Goal: Transaction & Acquisition: Purchase product/service

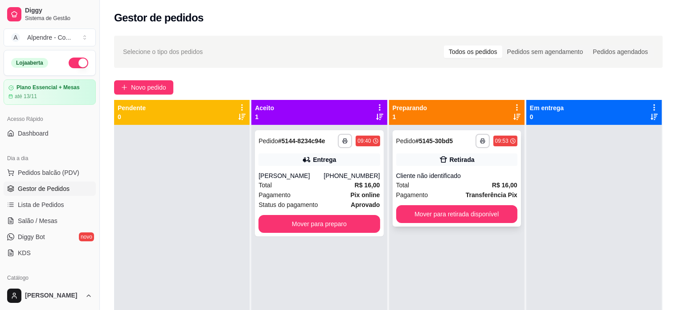
click at [459, 183] on div "Total R$ 16,00" at bounding box center [456, 185] width 121 height 10
click at [433, 186] on div "Total R$ 16,00" at bounding box center [456, 185] width 121 height 10
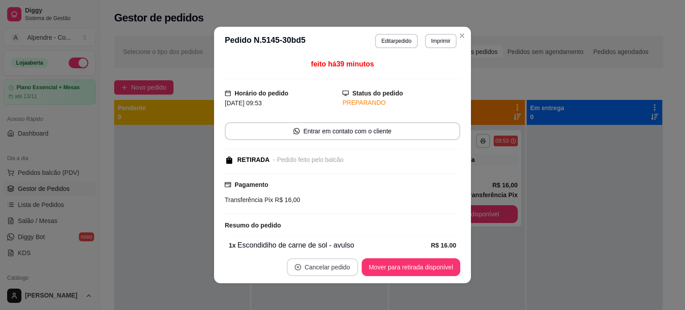
click at [325, 266] on button "Cancelar pedido" at bounding box center [322, 267] width 71 height 18
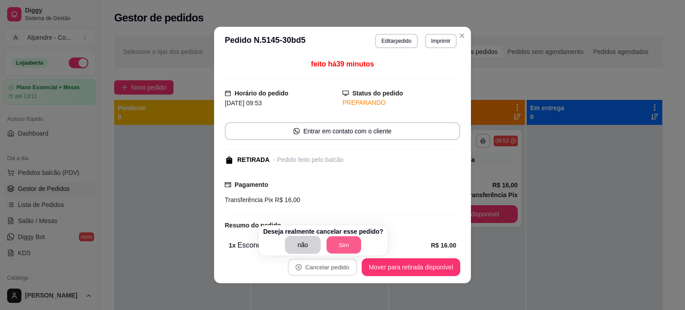
click at [337, 239] on button "Sim" at bounding box center [343, 244] width 35 height 17
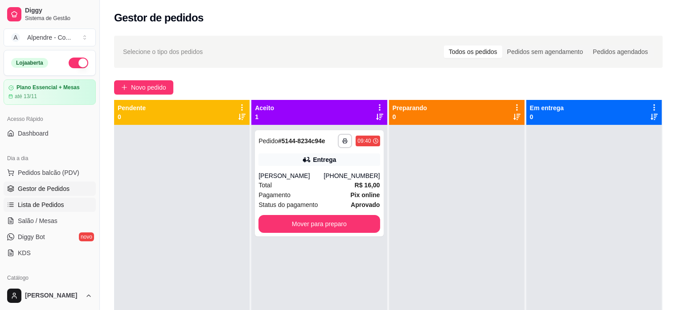
click at [37, 201] on span "Lista de Pedidos" at bounding box center [41, 204] width 46 height 9
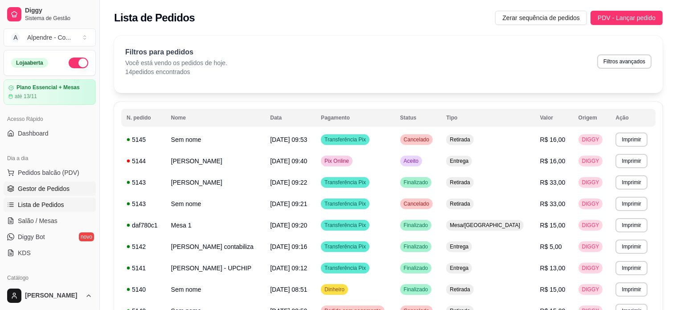
click at [41, 189] on span "Gestor de Pedidos" at bounding box center [44, 188] width 52 height 9
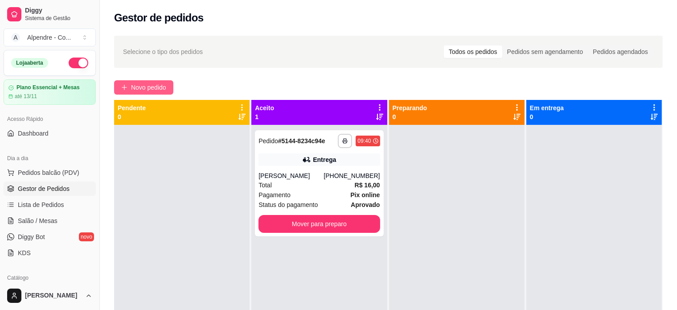
click at [145, 85] on span "Novo pedido" at bounding box center [148, 87] width 35 height 10
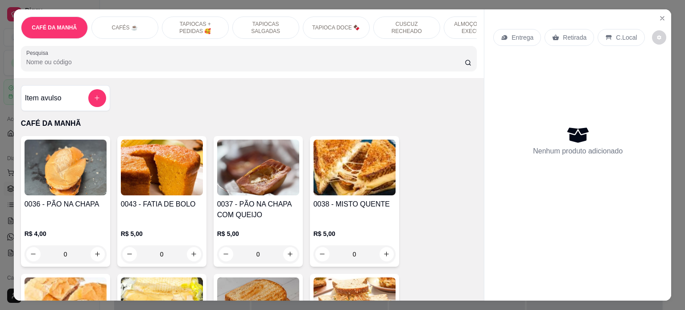
click at [460, 21] on p "ALMOÇO - PRATO EXECUTIVO" at bounding box center [477, 28] width 52 height 14
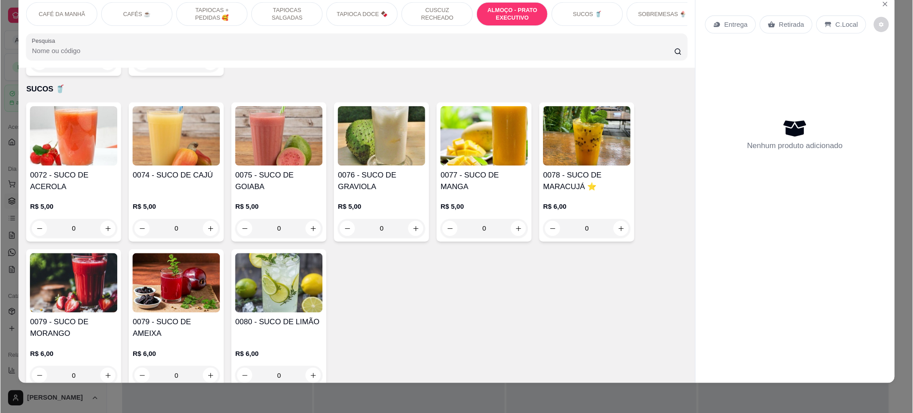
scroll to position [1820, 0]
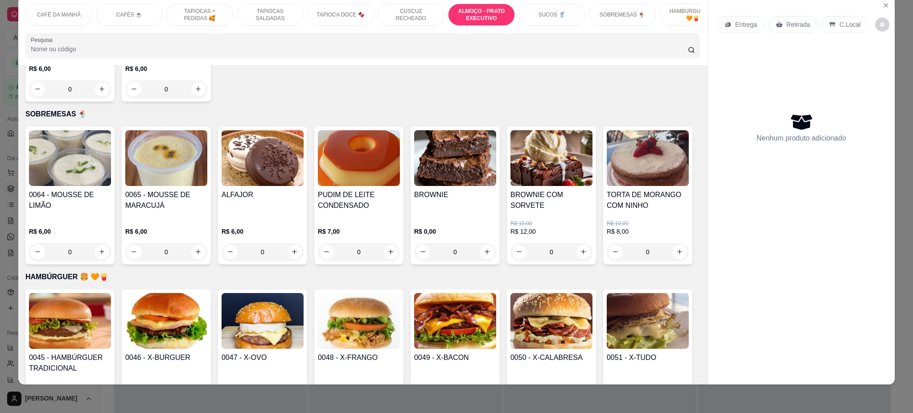
drag, startPoint x: 686, startPoint y: 283, endPoint x: 687, endPoint y: 255, distance: 27.6
click at [677, 255] on div "Item avulso CAFÉ DA MANHÃ 0036 - PÃO NA CHAPA R$ 4,00 0 0043 - FATIA DE BOLO R$…" at bounding box center [362, 224] width 689 height 319
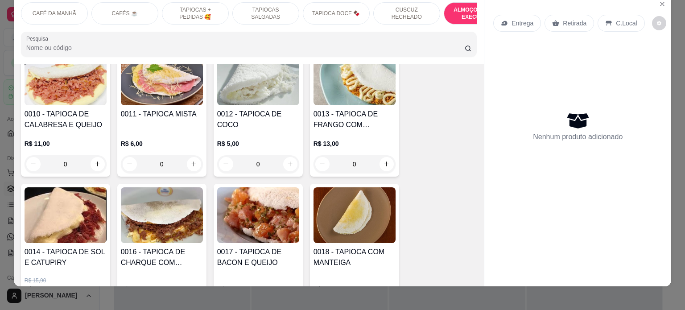
scroll to position [1100, 0]
click at [452, 6] on p "ALMOÇO - PRATO EXECUTIVO" at bounding box center [477, 13] width 52 height 14
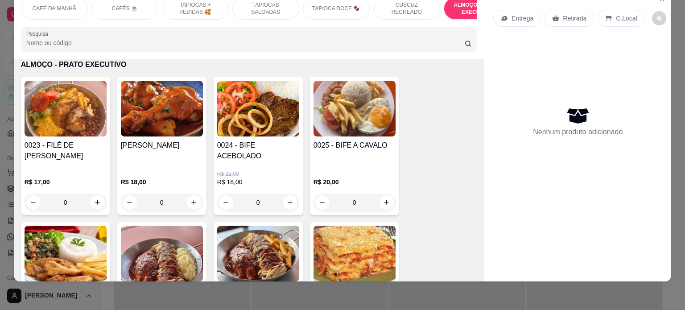
click at [291, 193] on div "0" at bounding box center [258, 202] width 82 height 18
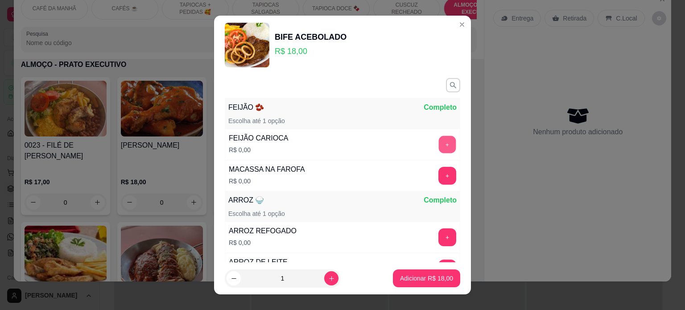
click at [439, 146] on button "+" at bounding box center [447, 143] width 17 height 17
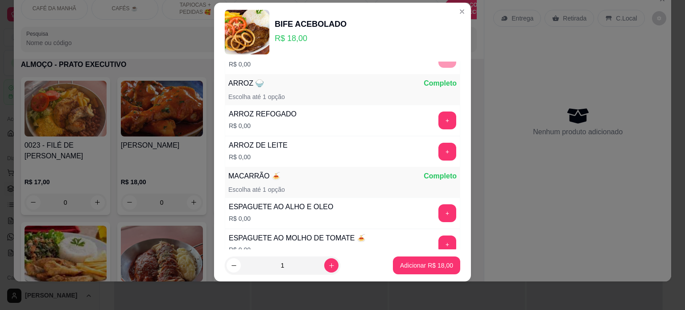
scroll to position [116, 0]
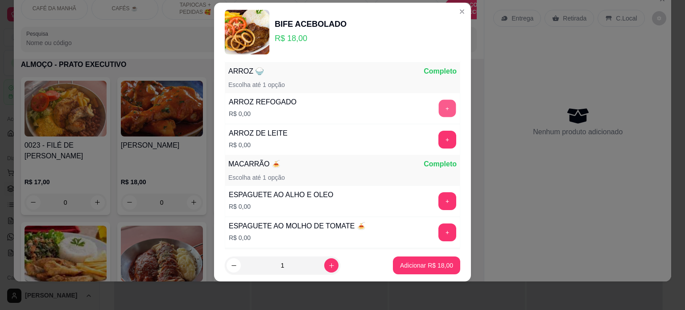
click at [439, 108] on button "+" at bounding box center [447, 107] width 17 height 17
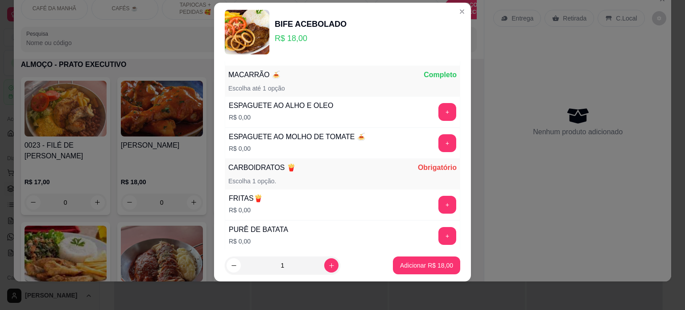
scroll to position [209, 0]
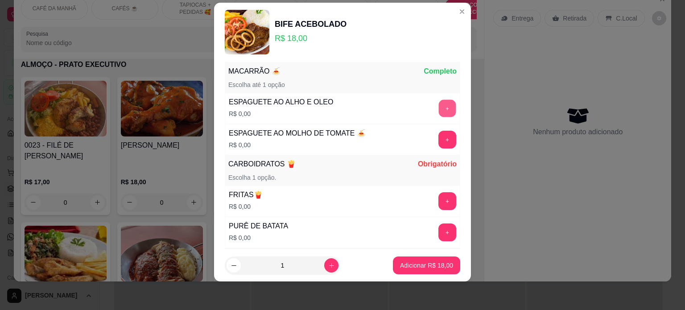
click at [439, 107] on button "+" at bounding box center [447, 107] width 17 height 17
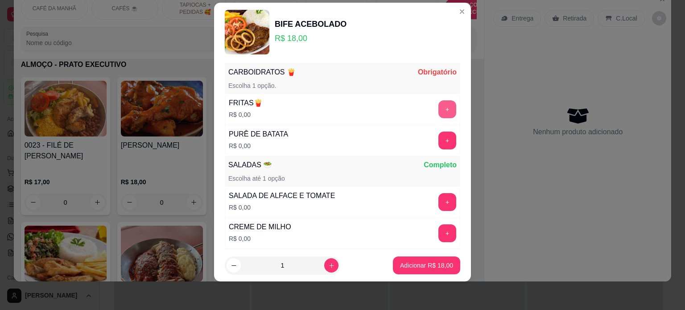
scroll to position [301, 0]
click at [438, 109] on button "+" at bounding box center [447, 109] width 18 height 18
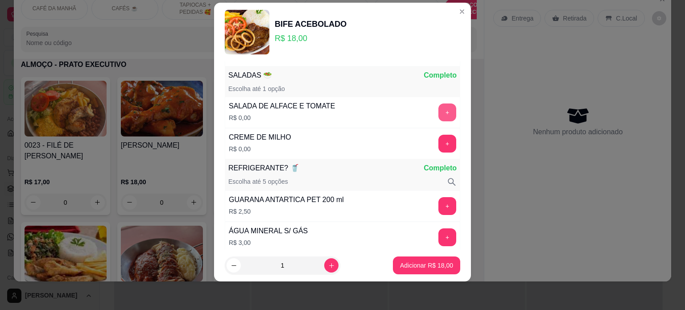
scroll to position [393, 0]
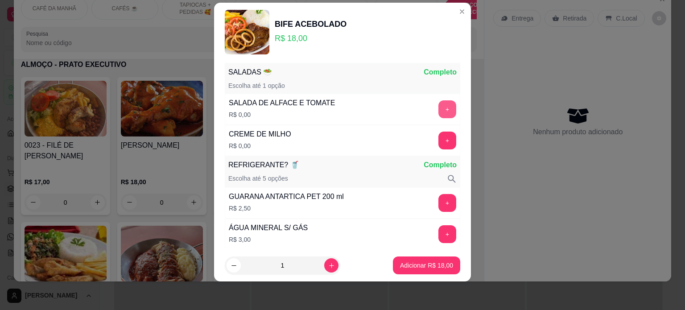
click at [438, 107] on button "+" at bounding box center [447, 109] width 18 height 18
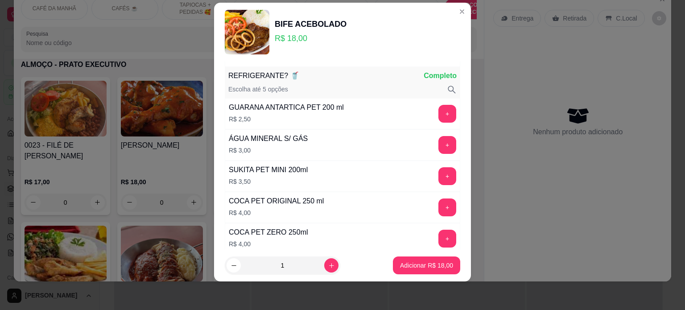
scroll to position [485, 0]
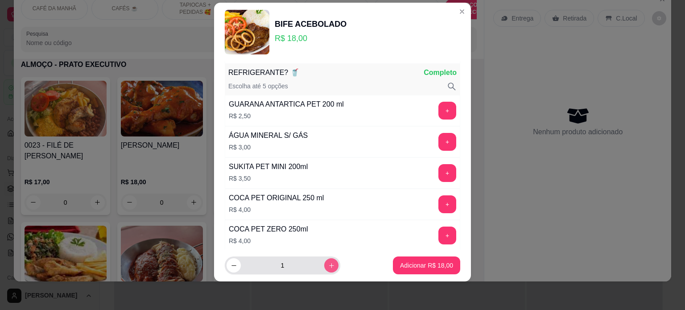
click at [328, 263] on icon "increase-product-quantity" at bounding box center [331, 265] width 7 height 7
type input "2"
click at [415, 267] on p "Adicionar R$ 36,00" at bounding box center [427, 265] width 52 height 8
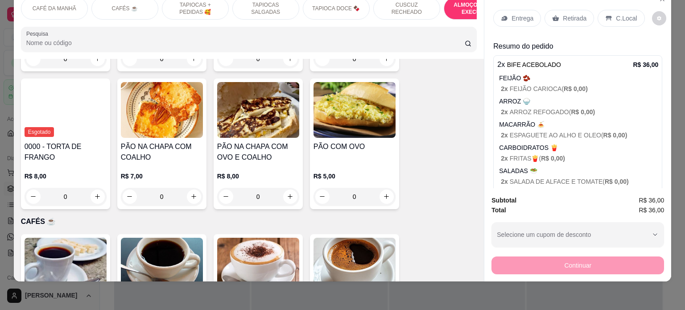
scroll to position [0, 0]
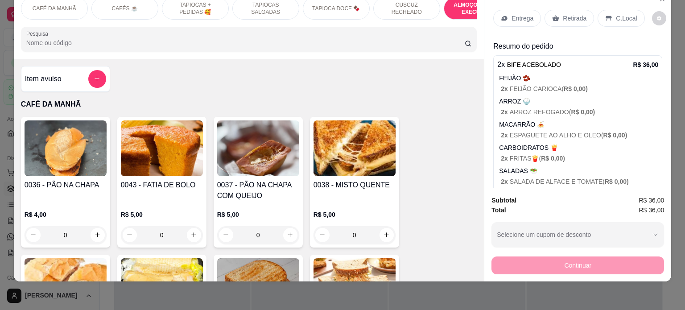
click at [103, 68] on div "Item avulso" at bounding box center [65, 79] width 89 height 26
click at [331, 121] on img at bounding box center [354, 148] width 82 height 56
click at [100, 81] on button "add-separate-item" at bounding box center [97, 79] width 18 height 18
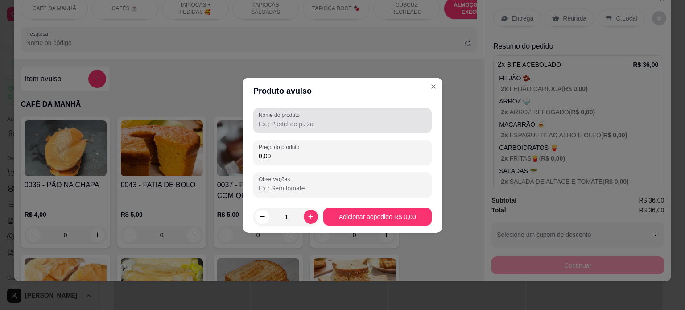
click at [301, 128] on div at bounding box center [343, 120] width 168 height 18
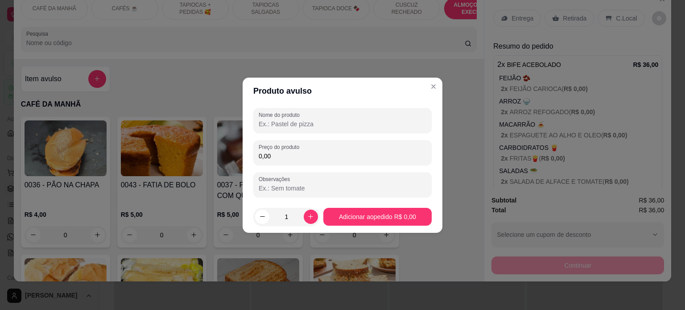
type input "c"
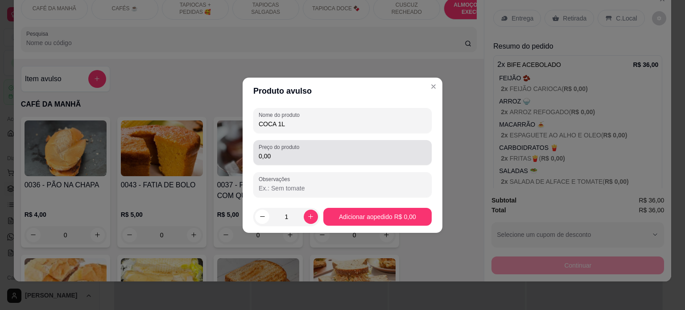
type input "COCA 1L"
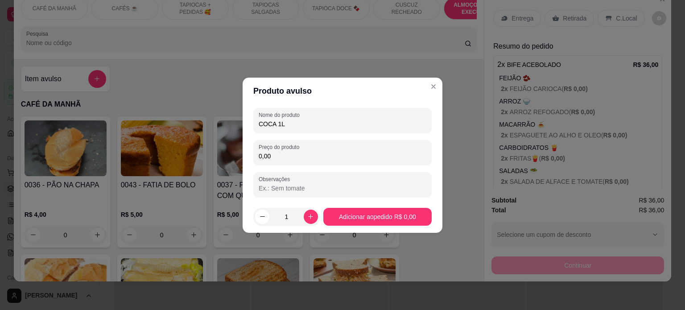
click at [293, 157] on input "0,00" at bounding box center [343, 156] width 168 height 9
type input "9,00"
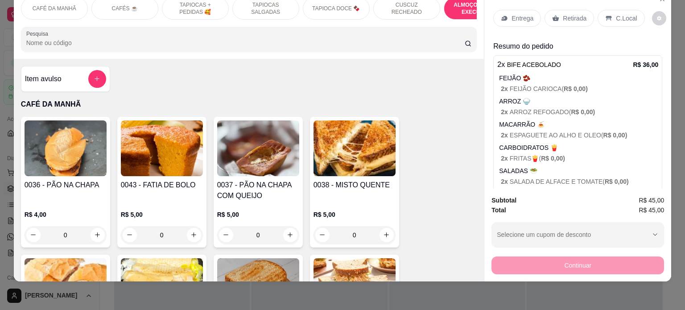
click at [514, 14] on p "Entrega" at bounding box center [522, 18] width 22 height 9
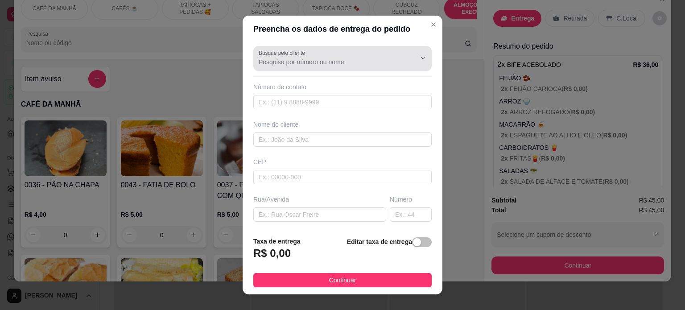
click at [326, 69] on div "Busque pelo cliente" at bounding box center [342, 58] width 178 height 25
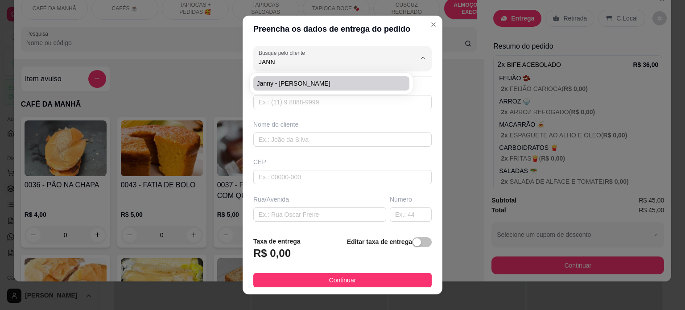
click at [289, 79] on span "Janny - [PERSON_NAME]" at bounding box center [327, 83] width 140 height 9
type input "Janny - [PERSON_NAME]"
type input "83993766926"
type input "Janny - [PERSON_NAME]"
type input "Av [PERSON_NAME]"
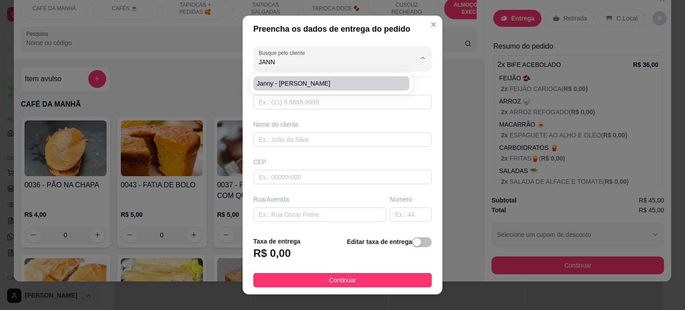
type input "1169"
type input "[PERSON_NAME]"
type input "Ao lado do restaurante fino sanor"
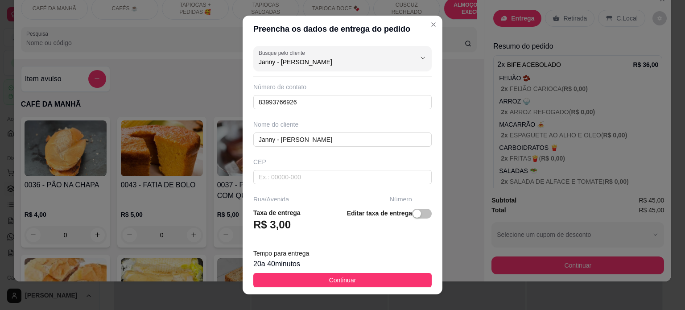
type input "Janny - [PERSON_NAME]"
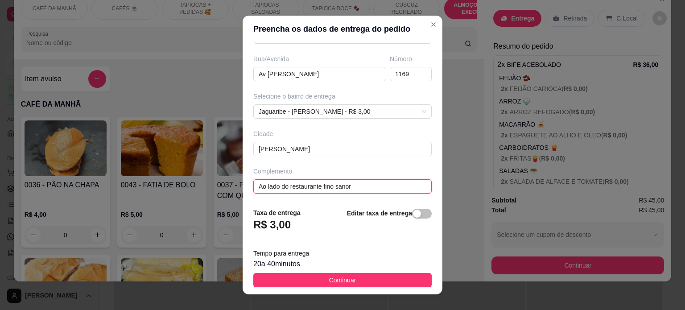
drag, startPoint x: 363, startPoint y: 186, endPoint x: 204, endPoint y: 172, distance: 159.7
click at [204, 172] on div "Preencha os dados de entrega do pedido Busque pelo cliente [PERSON_NAME] Número…" at bounding box center [342, 155] width 685 height 310
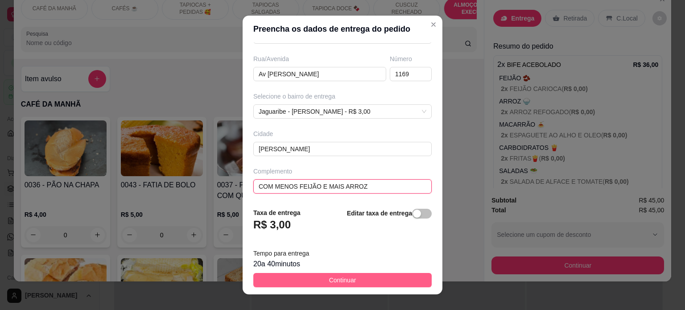
type input "COM MENOS FEIJÃO E MAIS ARROZ"
click at [329, 281] on span "Continuar" at bounding box center [342, 280] width 27 height 10
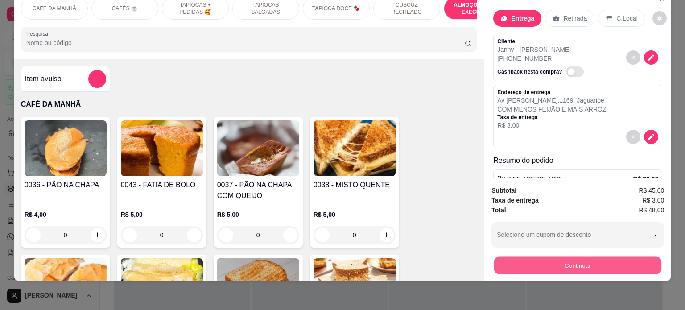
click at [558, 262] on button "Continuar" at bounding box center [577, 265] width 167 height 17
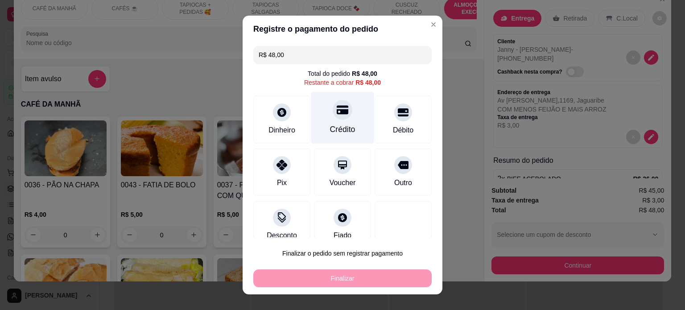
click at [333, 128] on div "Crédito" at bounding box center [342, 129] width 25 height 12
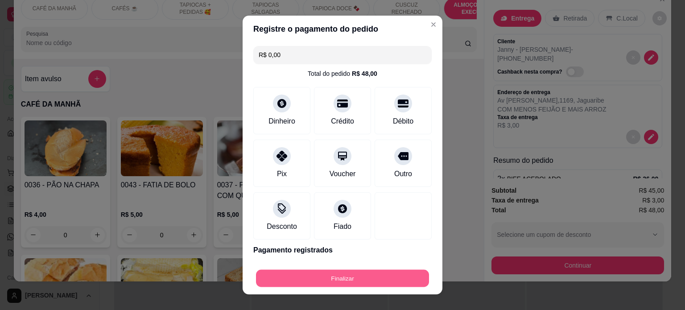
click at [345, 280] on button "Finalizar" at bounding box center [342, 278] width 173 height 17
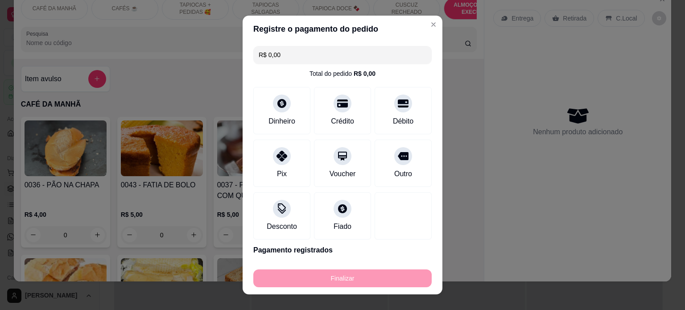
type input "-R$ 48,00"
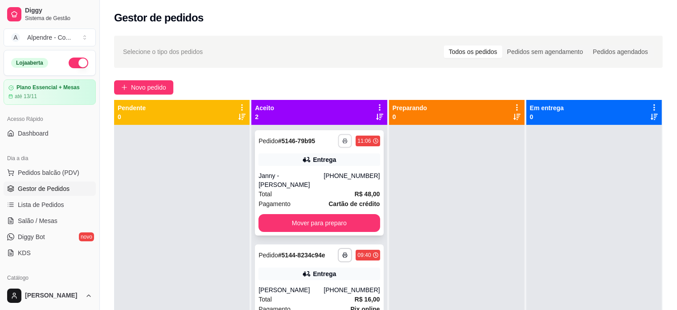
click at [343, 142] on icon "button" at bounding box center [345, 141] width 4 height 2
click at [330, 178] on button "Impressora container" at bounding box center [315, 172] width 65 height 14
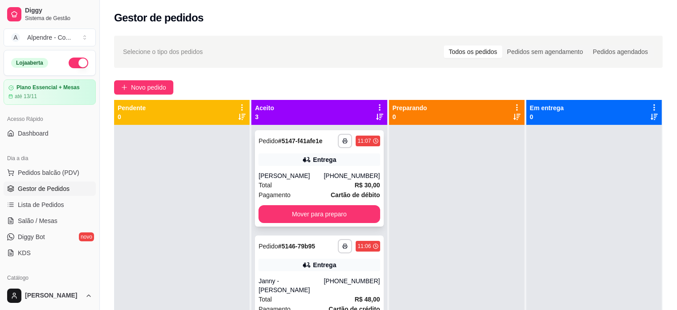
click at [316, 177] on div "[PERSON_NAME]" at bounding box center [291, 175] width 65 height 9
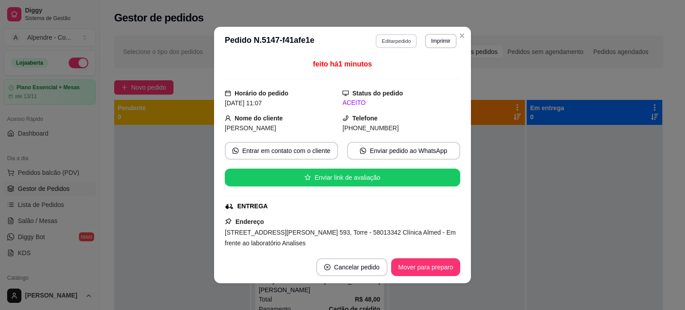
click at [389, 42] on button "Editar pedido" at bounding box center [396, 41] width 41 height 14
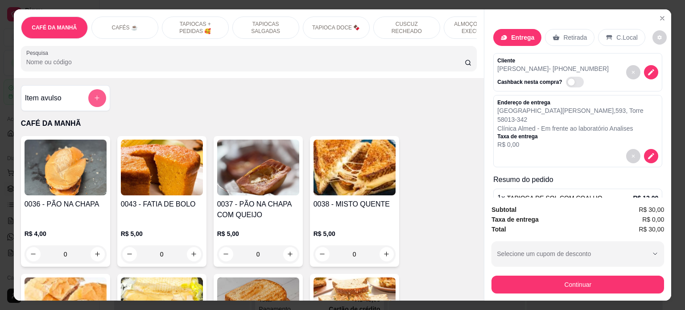
click at [98, 98] on button "add-separate-item" at bounding box center [97, 98] width 18 height 18
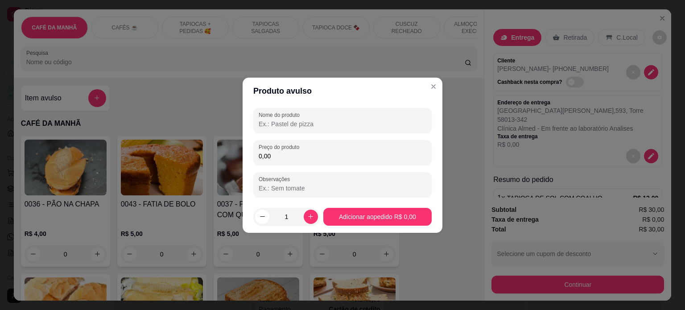
click at [304, 123] on input "Nome do produto" at bounding box center [343, 123] width 168 height 9
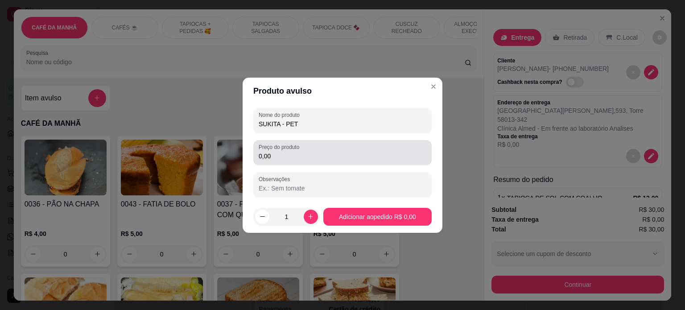
type input "SUKITA - PET"
click at [294, 156] on input "0,00" at bounding box center [343, 156] width 168 height 9
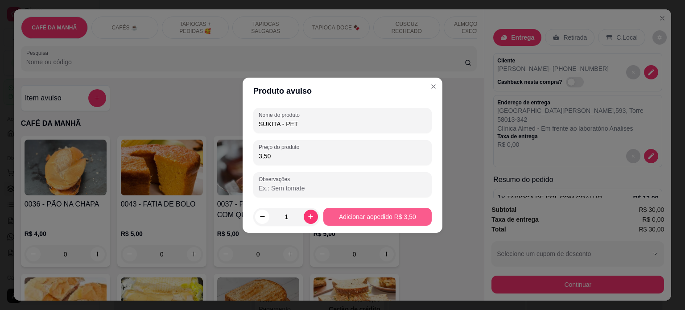
type input "3,50"
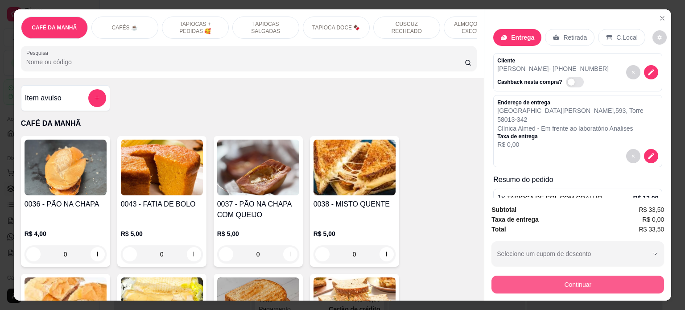
click at [558, 279] on button "Continuar" at bounding box center [577, 284] width 172 height 18
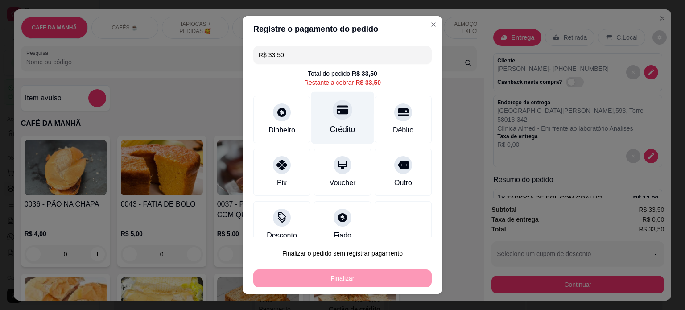
click at [337, 114] on icon at bounding box center [343, 110] width 12 height 12
type input "R$ 0,00"
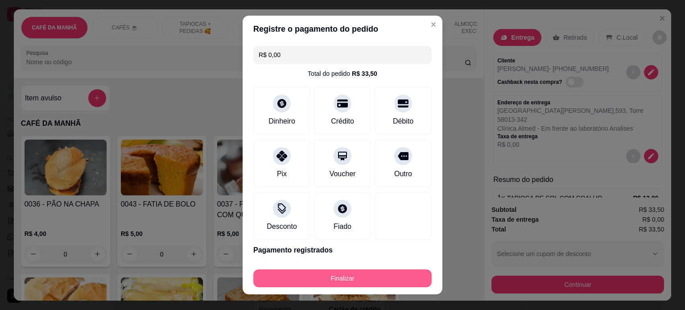
click at [327, 276] on button "Finalizar" at bounding box center [342, 278] width 178 height 18
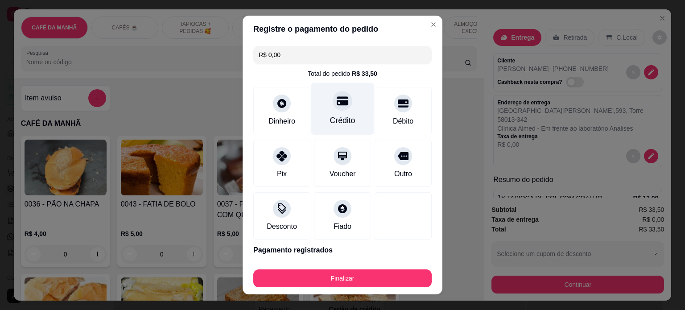
click at [344, 113] on div "Crédito" at bounding box center [342, 108] width 63 height 52
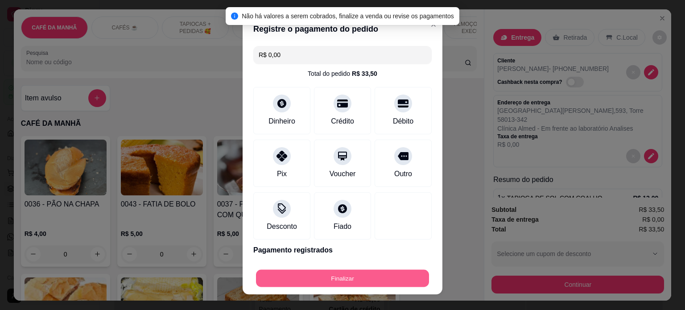
click at [361, 278] on button "Finalizar" at bounding box center [342, 278] width 173 height 17
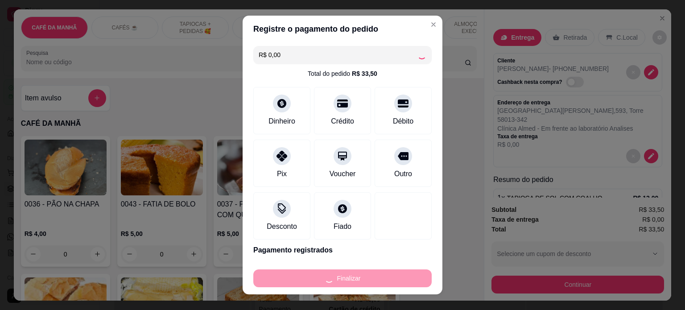
type input "0"
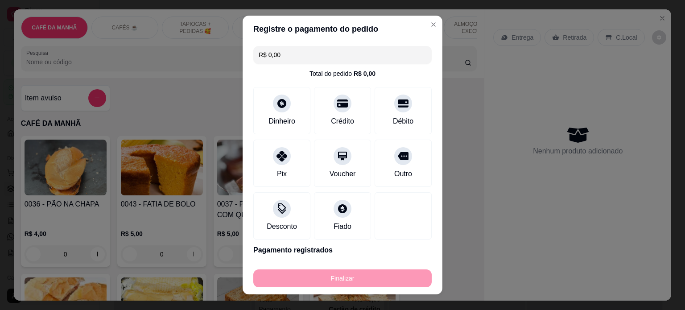
type input "-R$ 33,50"
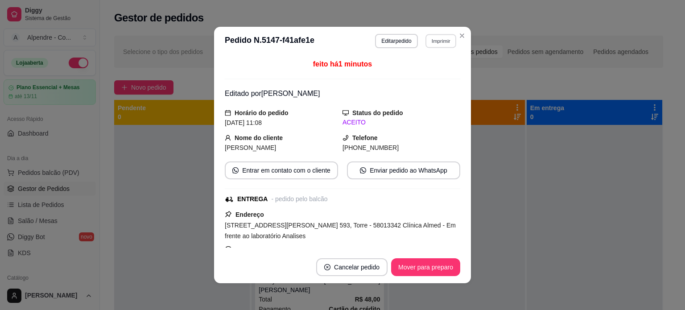
click at [436, 36] on button "Imprimir" at bounding box center [440, 41] width 31 height 14
click at [421, 68] on button "Impressora container" at bounding box center [418, 72] width 62 height 14
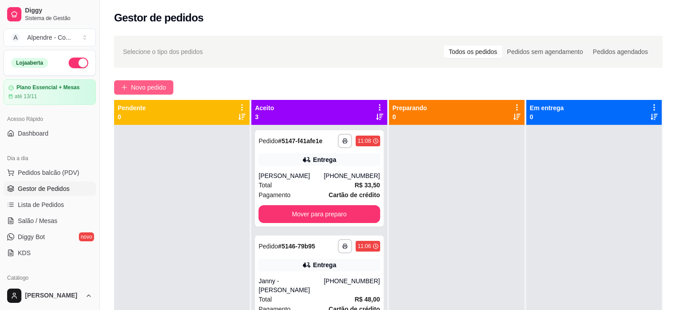
click at [148, 86] on span "Novo pedido" at bounding box center [148, 87] width 35 height 10
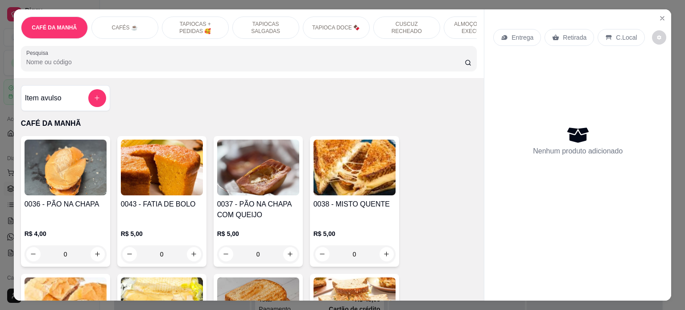
click at [451, 29] on p "ALMOÇO - PRATO EXECUTIVO" at bounding box center [477, 28] width 52 height 14
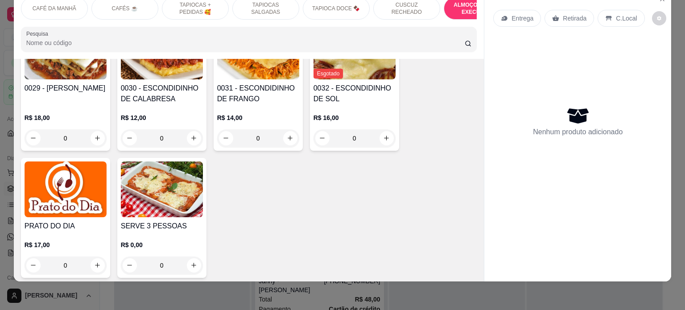
scroll to position [2075, 0]
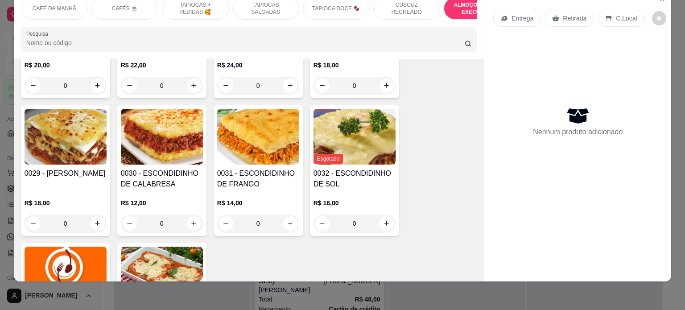
click at [190, 214] on div "0" at bounding box center [162, 223] width 82 height 18
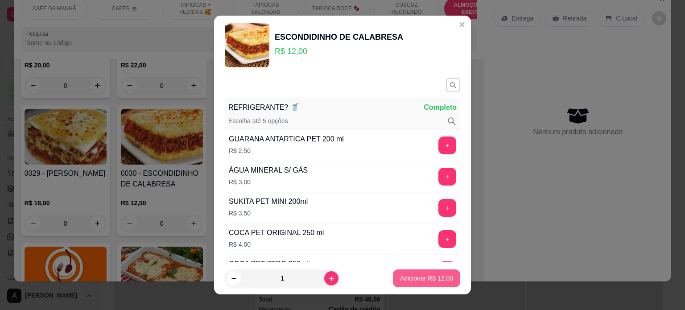
click at [419, 278] on p "Adicionar R$ 12,00" at bounding box center [426, 278] width 53 height 9
type input "1"
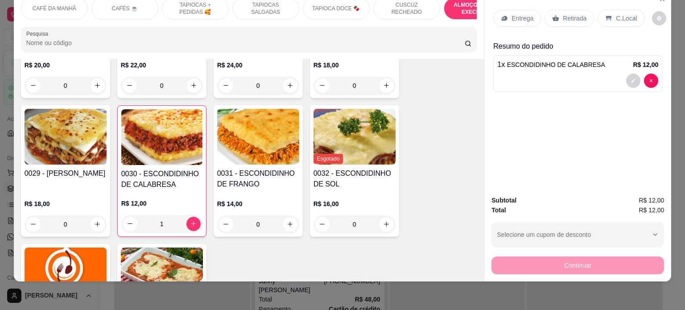
click at [515, 17] on div "Entrega" at bounding box center [517, 18] width 48 height 17
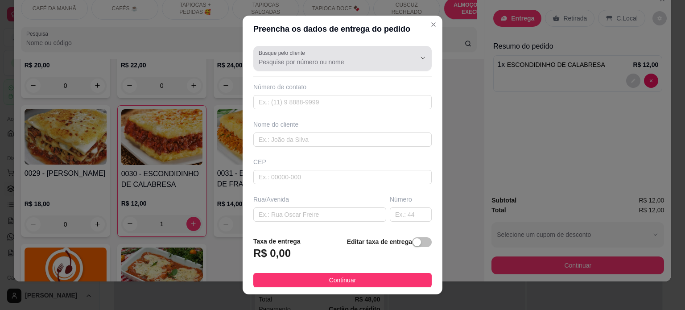
click at [285, 66] on input "Busque pelo cliente" at bounding box center [330, 61] width 143 height 9
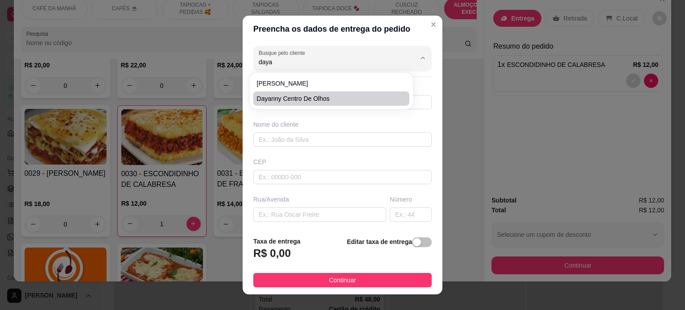
click at [294, 94] on span "Dayanny centro de olhos" at bounding box center [327, 98] width 140 height 9
type input "Dayanny centro de olhos"
type input "83987786896"
type input "Dayanny centro de olhos"
type input "[PERSON_NAME]"
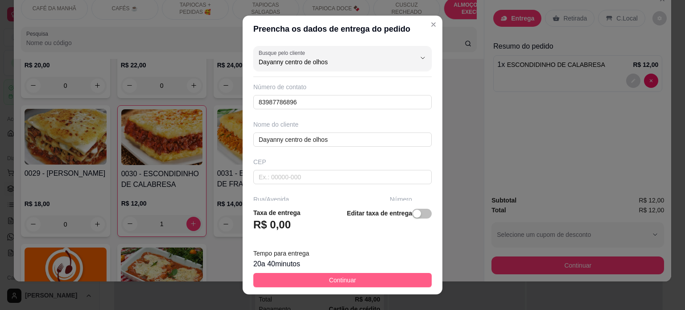
type input "Dayanny centro de olhos"
click at [318, 279] on button "Continuar" at bounding box center [342, 280] width 178 height 14
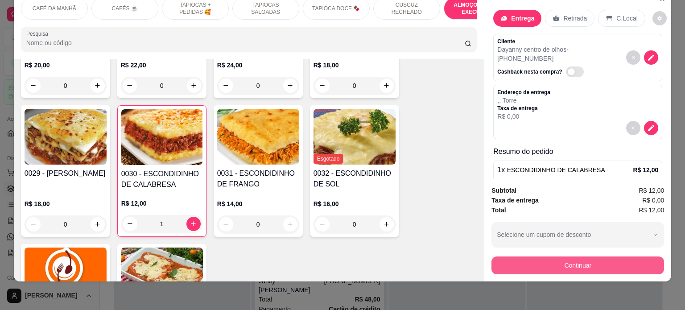
click at [565, 256] on button "Continuar" at bounding box center [577, 265] width 172 height 18
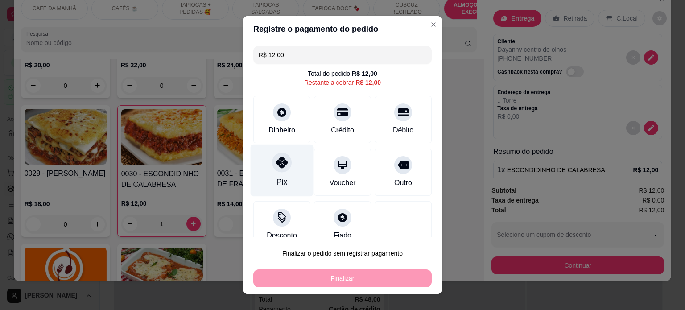
click at [276, 165] on icon at bounding box center [282, 162] width 12 height 12
type input "R$ 0,00"
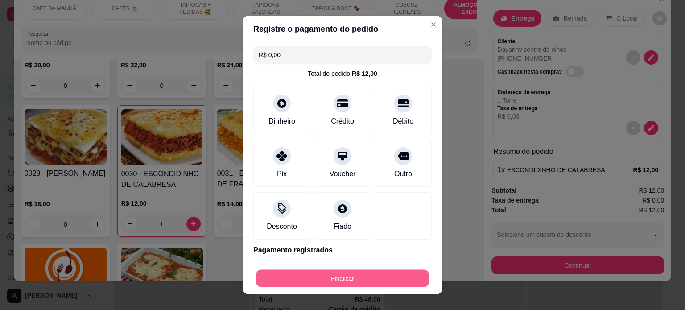
click at [333, 283] on button "Finalizar" at bounding box center [342, 278] width 173 height 17
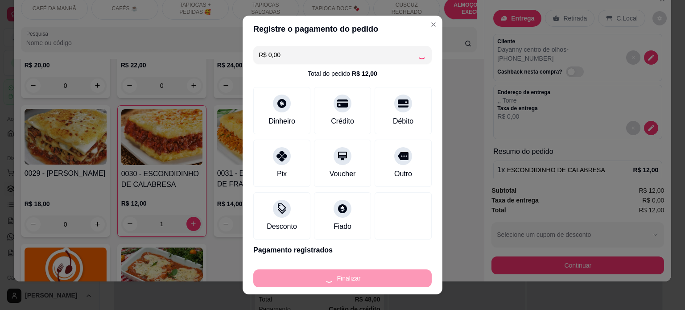
type input "0"
type input "-R$ 12,00"
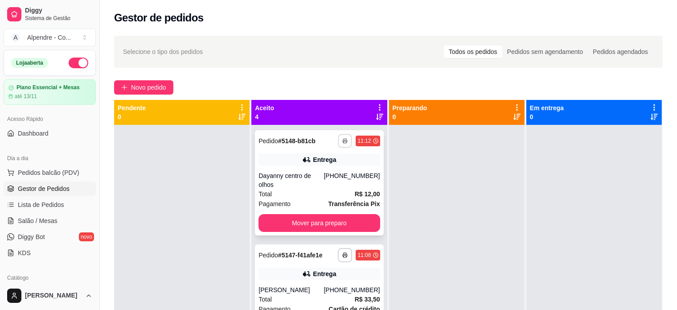
click at [343, 140] on icon "button" at bounding box center [345, 141] width 4 height 2
click at [304, 170] on button "Impressora container" at bounding box center [308, 172] width 62 height 14
click at [145, 89] on span "Novo pedido" at bounding box center [148, 87] width 35 height 10
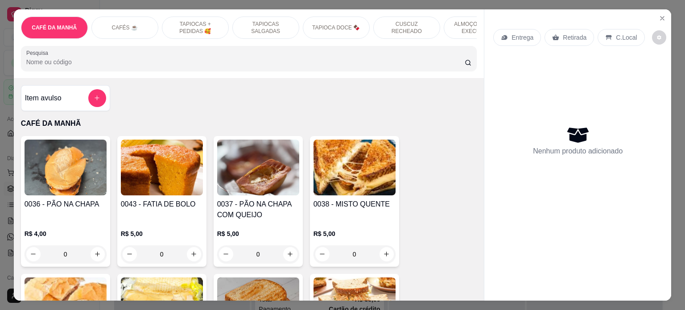
click at [469, 25] on p "ALMOÇO - PRATO EXECUTIVO" at bounding box center [477, 28] width 52 height 14
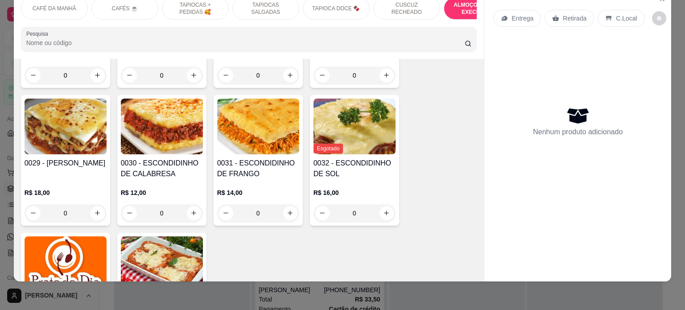
scroll to position [2124, 0]
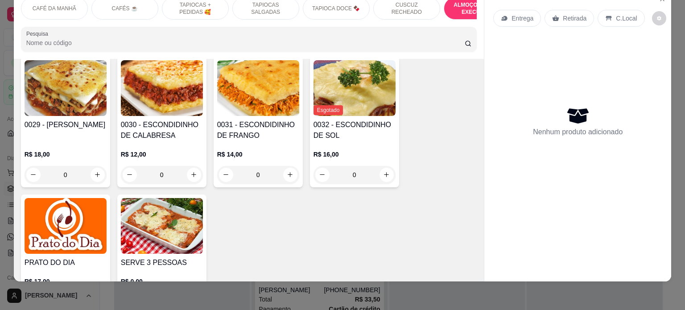
click at [46, 220] on img at bounding box center [66, 226] width 82 height 56
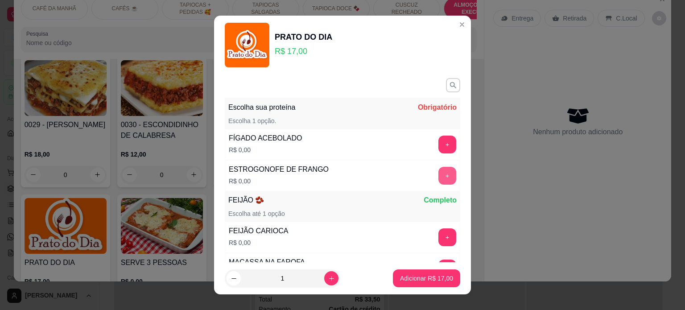
click at [438, 172] on button "+" at bounding box center [447, 176] width 18 height 18
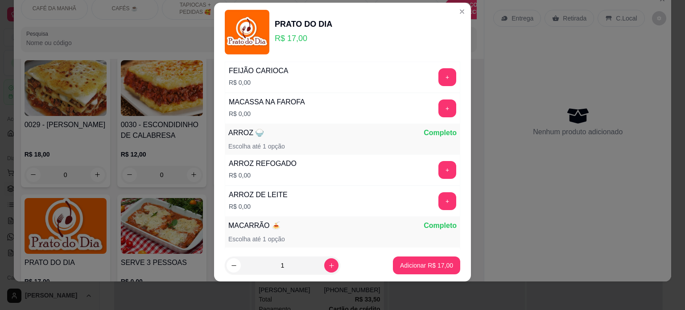
scroll to position [160, 0]
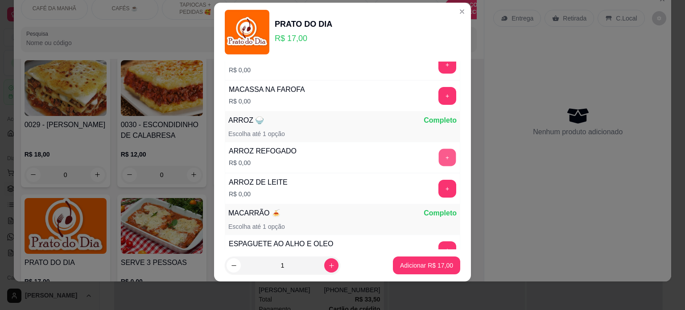
click at [439, 153] on button "+" at bounding box center [447, 156] width 17 height 17
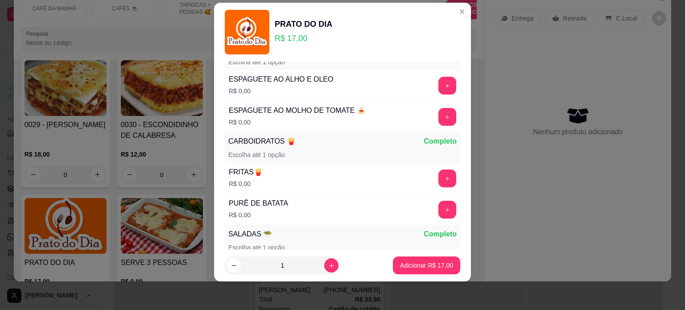
scroll to position [332, 0]
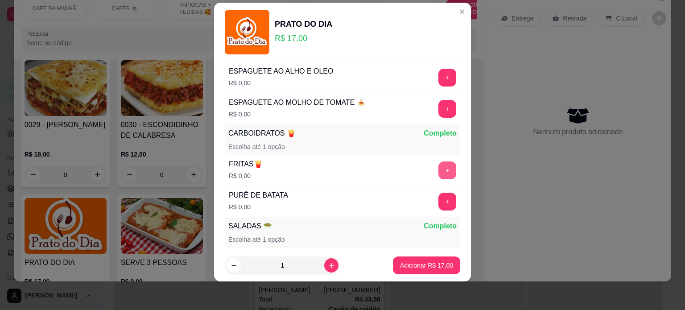
click at [438, 161] on button "+" at bounding box center [447, 170] width 18 height 18
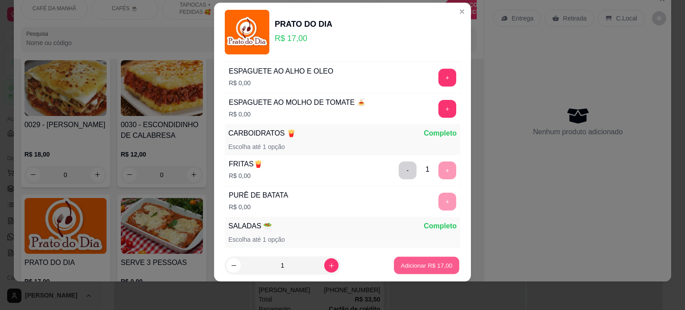
click at [415, 264] on p "Adicionar R$ 17,00" at bounding box center [427, 265] width 52 height 8
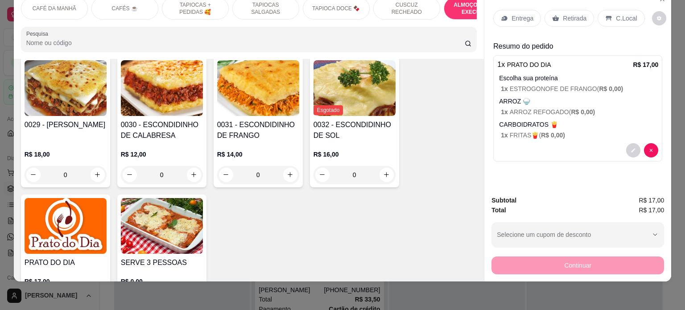
click at [513, 14] on p "Entrega" at bounding box center [522, 18] width 22 height 9
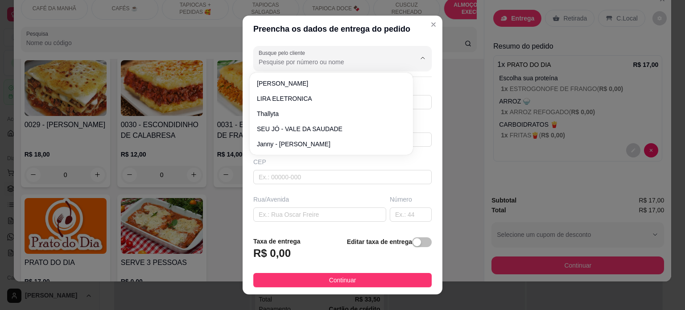
click at [301, 66] on input "Busque pelo cliente" at bounding box center [330, 61] width 143 height 9
type input "anie"
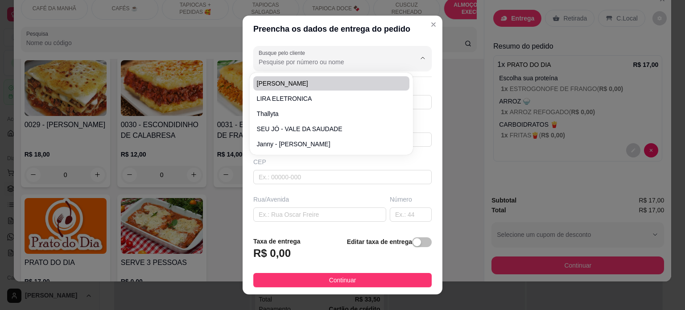
click at [390, 37] on header "Preencha os dados de entrega do pedido" at bounding box center [342, 29] width 200 height 27
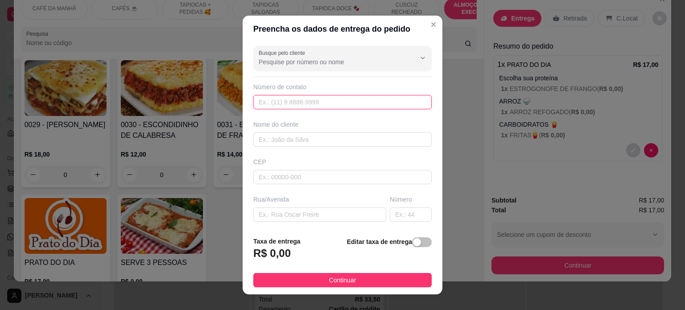
click at [298, 104] on input "text" at bounding box center [342, 102] width 178 height 14
paste input "[PHONE_NUMBER]"
click at [267, 100] on input "[PHONE_NUMBER]" at bounding box center [342, 102] width 178 height 14
type input "[PHONE_NUMBER]"
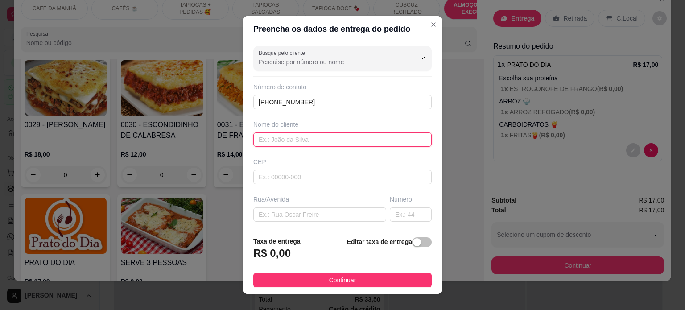
click at [267, 141] on input "text" at bounding box center [342, 139] width 178 height 14
paste input "Anyele Faltec"
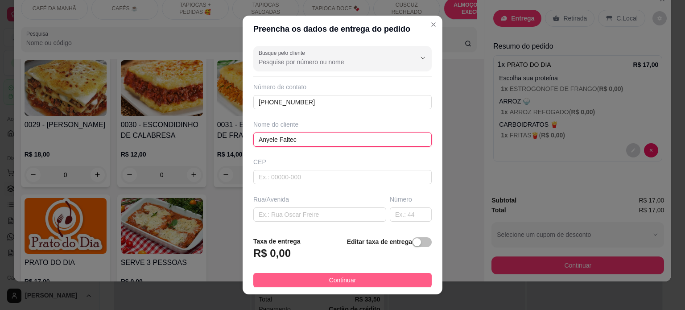
type input "Anyele Faltec"
click at [333, 281] on span "Continuar" at bounding box center [342, 280] width 27 height 10
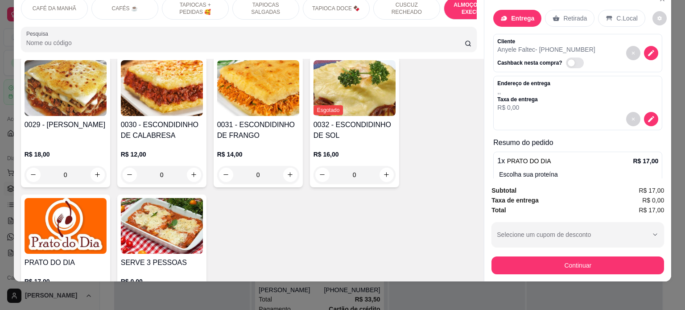
scroll to position [0, 0]
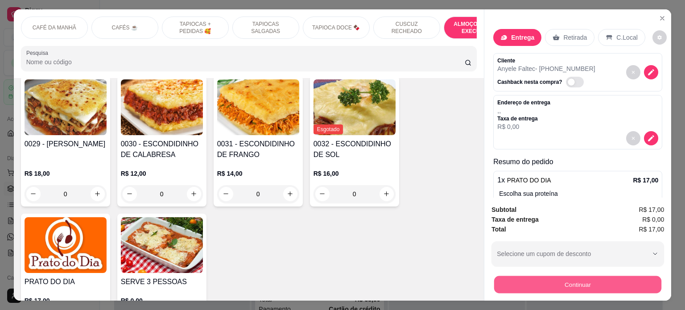
click at [576, 276] on button "Continuar" at bounding box center [577, 284] width 167 height 17
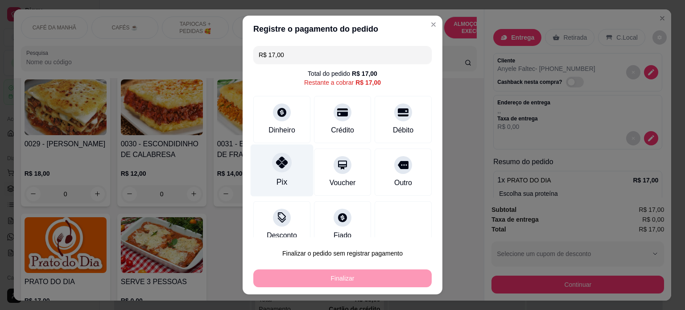
click at [287, 167] on div "Pix" at bounding box center [281, 170] width 63 height 52
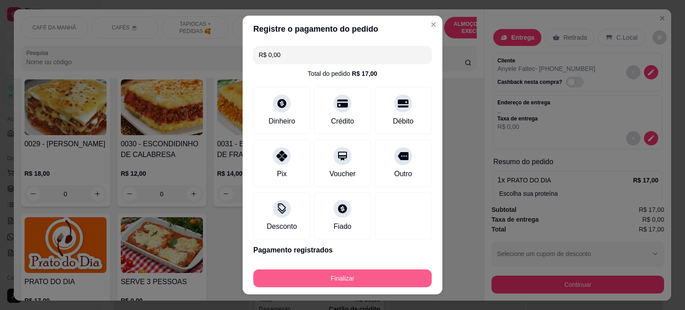
click at [333, 275] on button "Finalizar" at bounding box center [342, 278] width 178 height 18
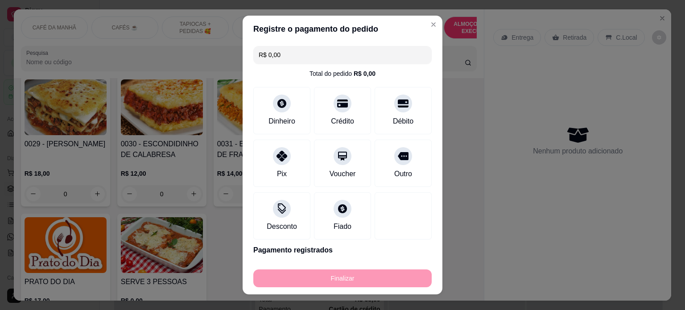
type input "-R$ 17,00"
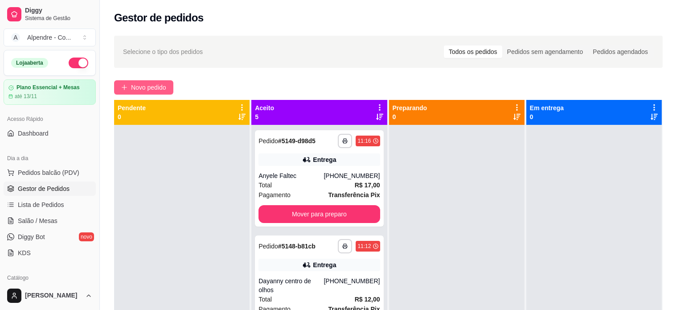
click at [152, 85] on span "Novo pedido" at bounding box center [148, 87] width 35 height 10
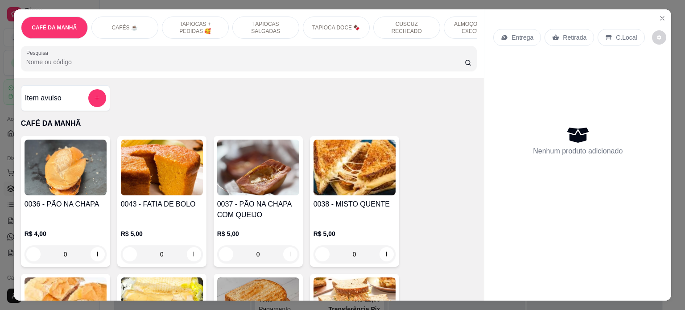
click at [451, 25] on p "ALMOÇO - PRATO EXECUTIVO" at bounding box center [477, 28] width 52 height 14
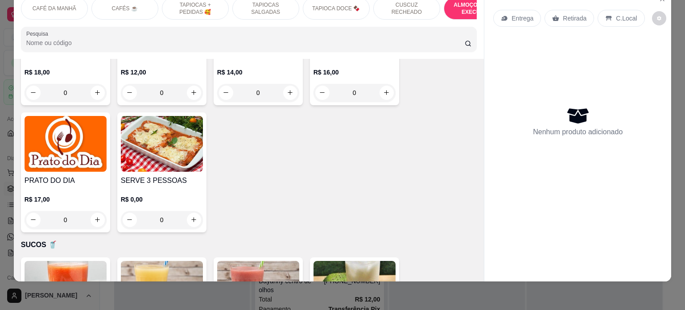
scroll to position [2212, 0]
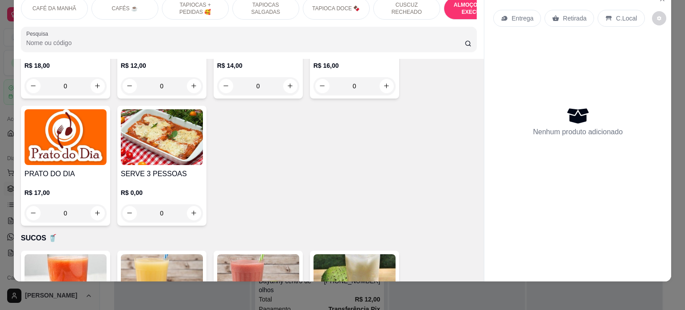
click at [64, 130] on img at bounding box center [66, 137] width 82 height 56
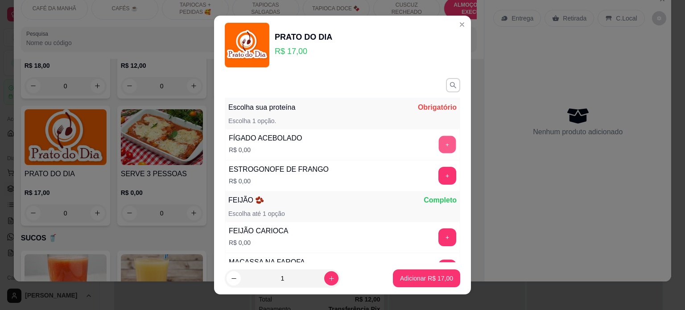
click at [439, 146] on button "+" at bounding box center [447, 143] width 17 height 17
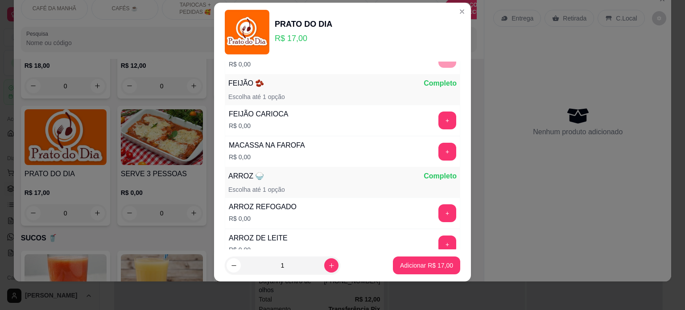
scroll to position [116, 0]
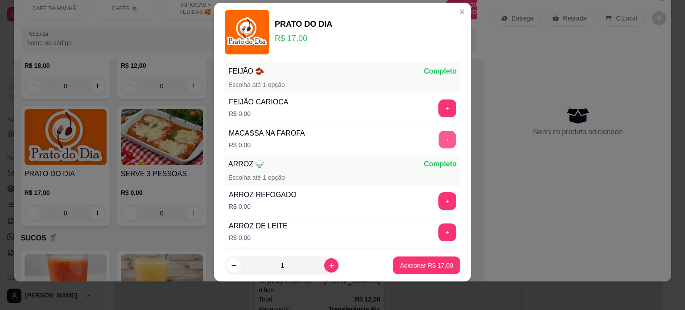
click at [439, 142] on button "+" at bounding box center [447, 139] width 17 height 17
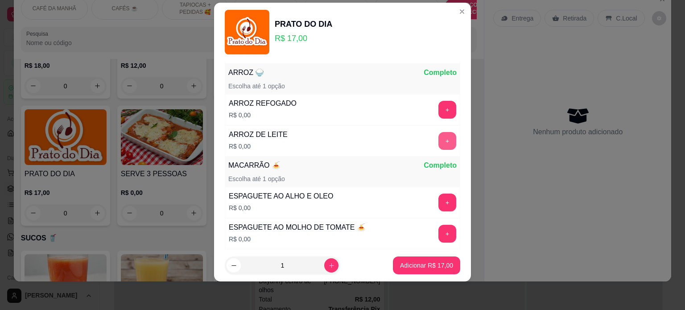
scroll to position [209, 0]
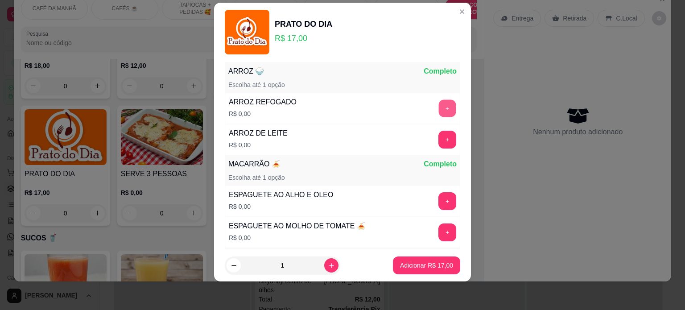
click at [439, 105] on button "+" at bounding box center [447, 107] width 17 height 17
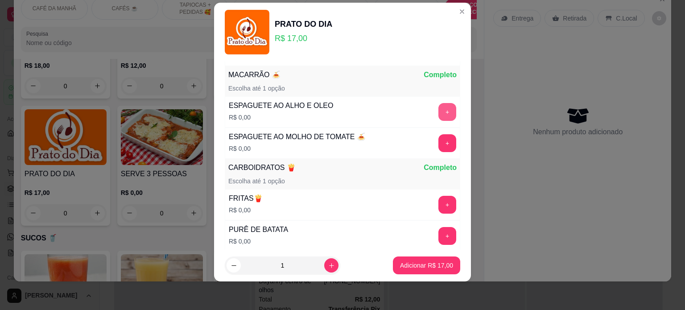
scroll to position [301, 0]
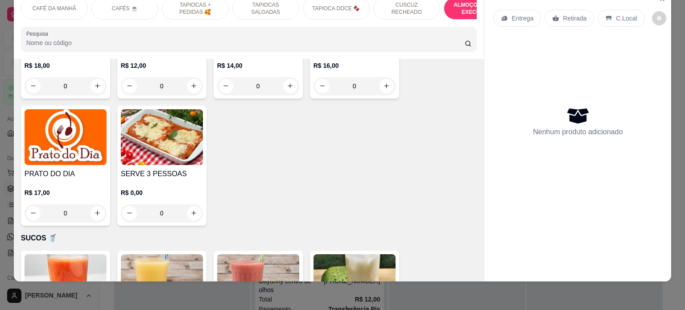
click at [90, 204] on div "0" at bounding box center [66, 213] width 82 height 18
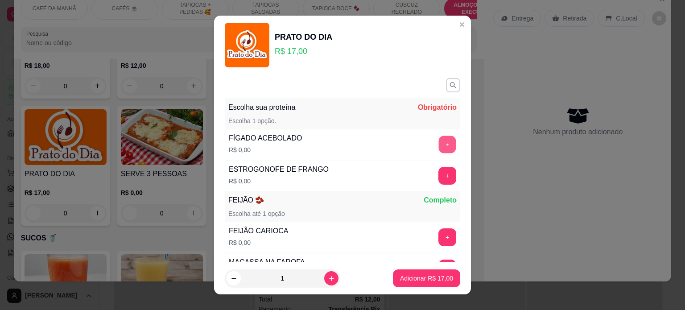
click at [439, 144] on button "+" at bounding box center [447, 143] width 17 height 17
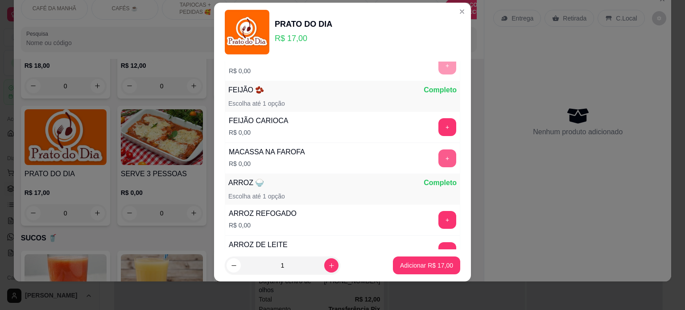
scroll to position [116, 0]
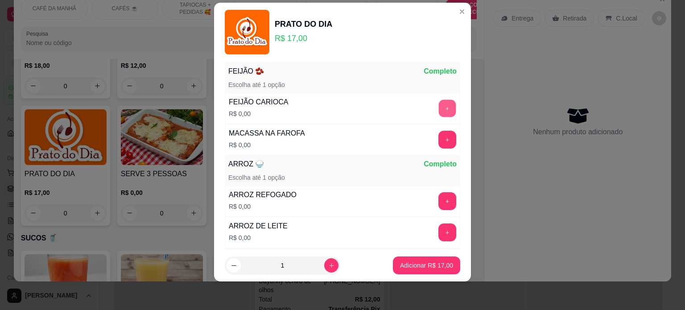
click at [439, 108] on button "+" at bounding box center [447, 107] width 17 height 17
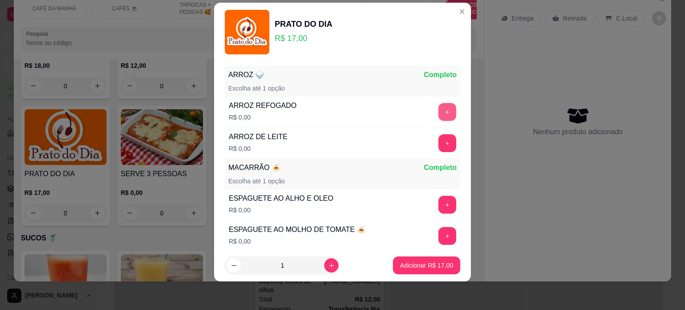
scroll to position [209, 0]
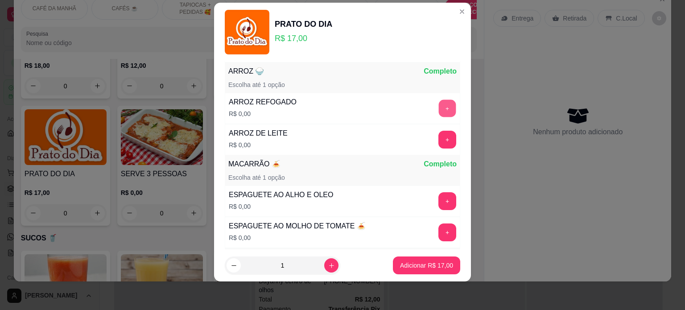
click at [439, 108] on button "+" at bounding box center [447, 107] width 17 height 17
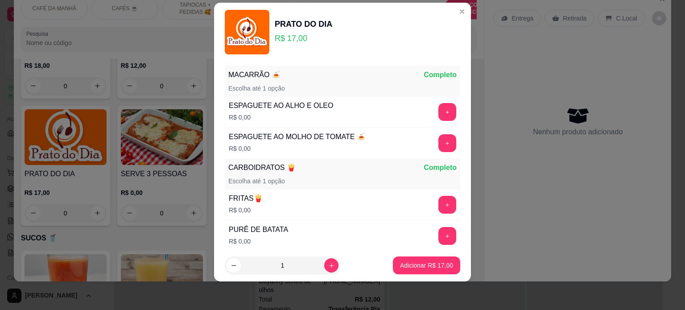
scroll to position [301, 0]
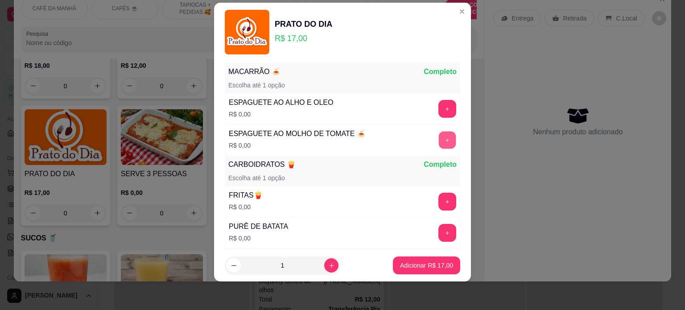
click at [439, 143] on button "+" at bounding box center [447, 139] width 17 height 17
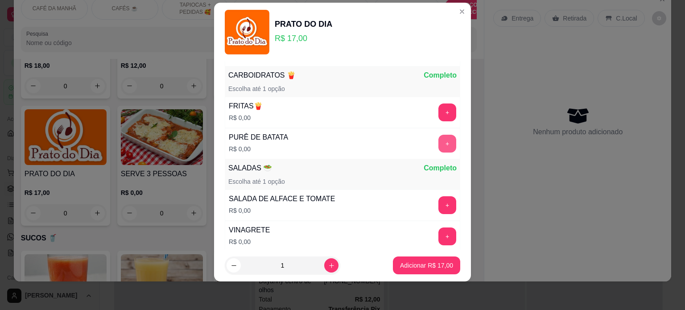
scroll to position [393, 0]
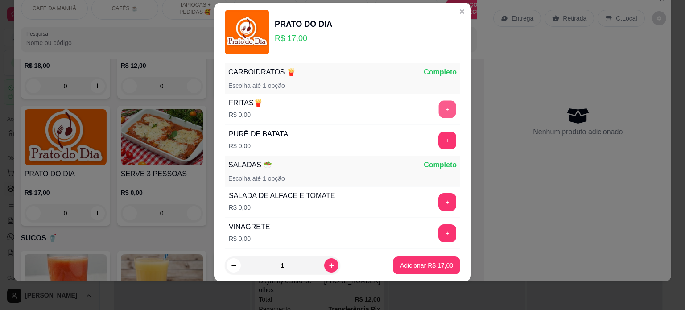
click at [439, 109] on button "+" at bounding box center [447, 108] width 17 height 17
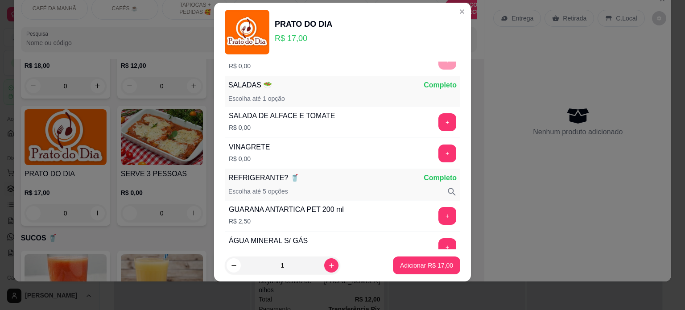
scroll to position [485, 0]
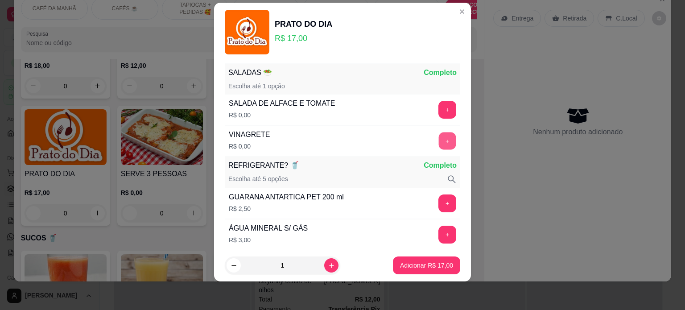
click at [439, 142] on button "+" at bounding box center [447, 140] width 17 height 17
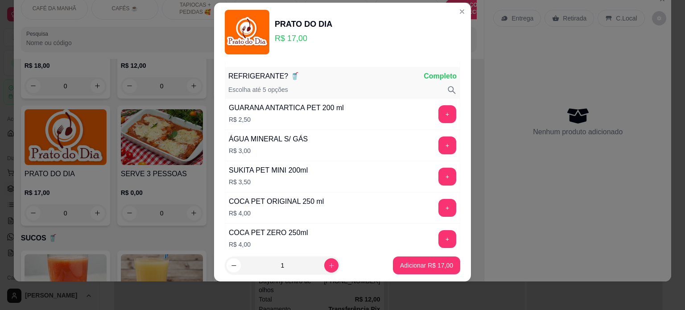
scroll to position [578, 0]
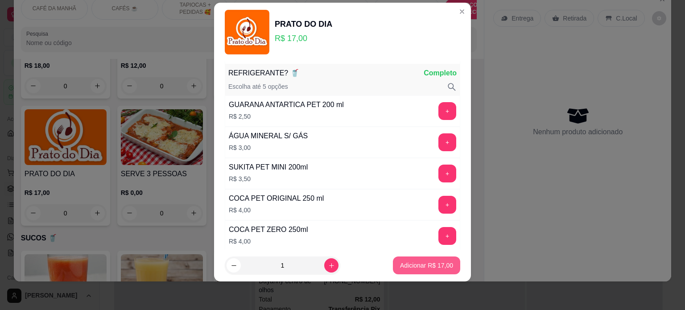
click at [405, 260] on button "Adicionar R$ 17,00" at bounding box center [426, 265] width 67 height 18
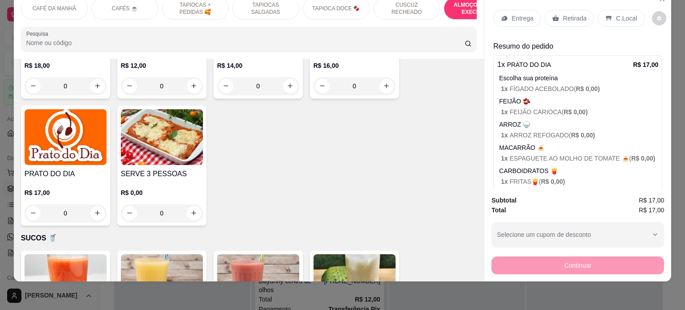
click at [562, 14] on p "Retirada" at bounding box center [574, 18] width 24 height 9
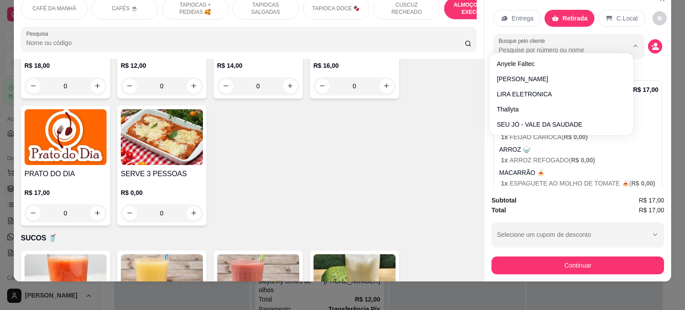
click at [521, 45] on input "Busque pelo cliente" at bounding box center [555, 49] width 115 height 9
type input "adri"
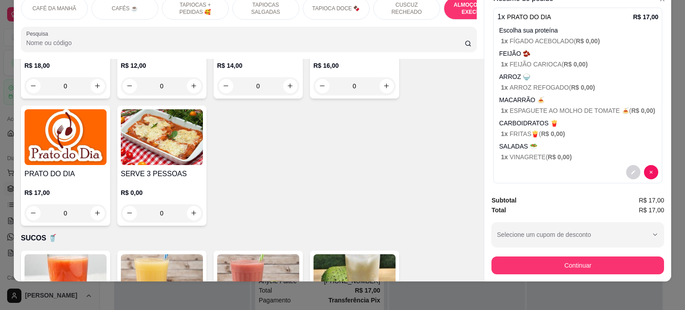
scroll to position [93, 0]
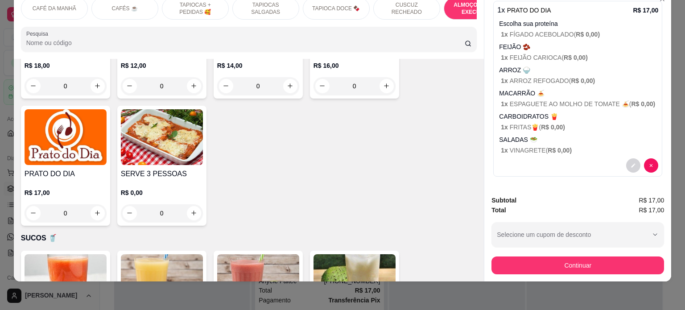
click at [599, 124] on div "1 x PRATO DO DIA R$ 17,00 Escolha sua proteína 1 x FÍGADO ACEBOLADO ( R$ 0,00 )…" at bounding box center [577, 89] width 169 height 176
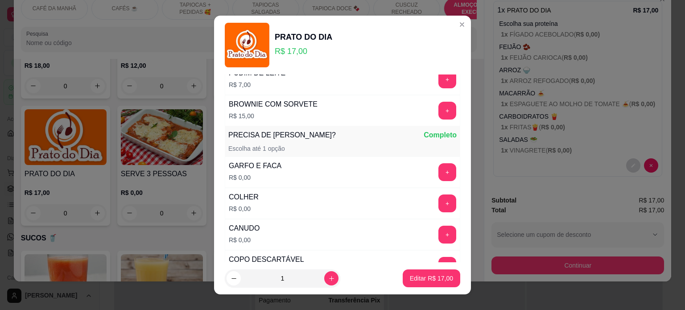
scroll to position [1855, 0]
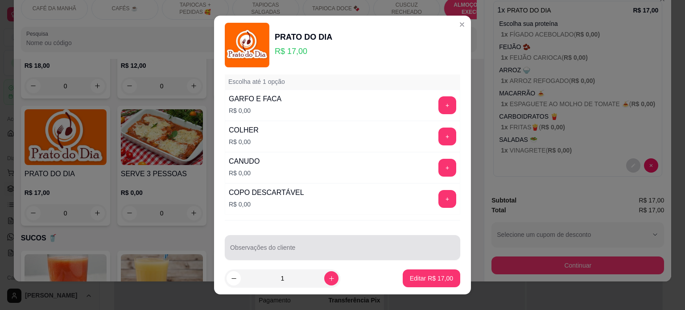
click at [270, 238] on div at bounding box center [342, 247] width 225 height 18
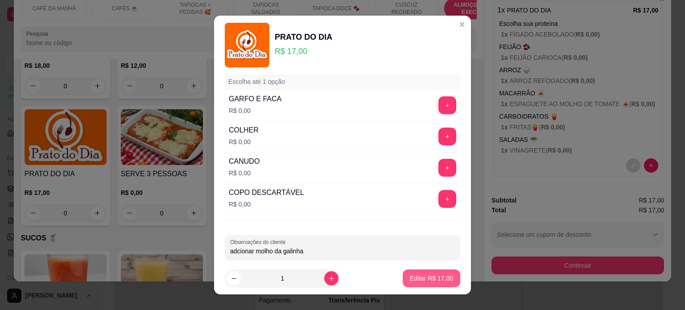
type input "adcionar molho da galinha"
click at [419, 274] on p "Editar R$ 17,00" at bounding box center [431, 278] width 43 height 9
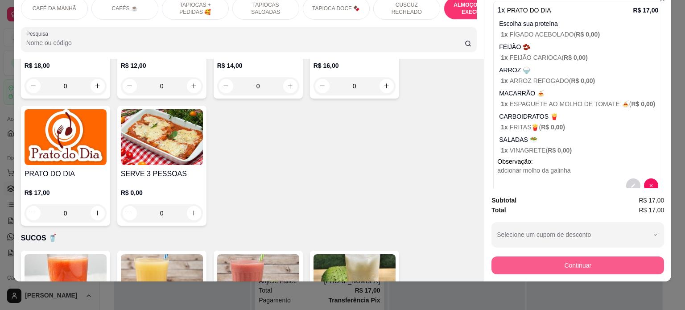
click at [565, 259] on button "Continuar" at bounding box center [577, 265] width 172 height 18
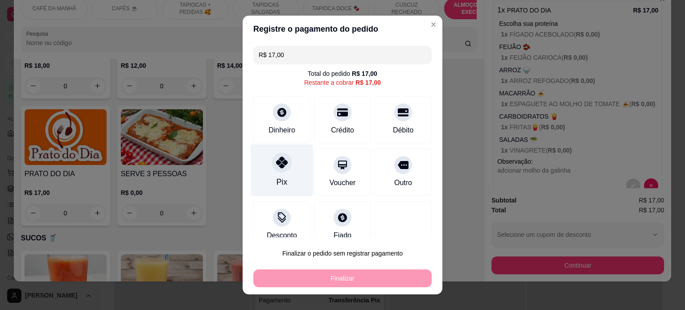
click at [284, 175] on div "Pix" at bounding box center [281, 170] width 63 height 52
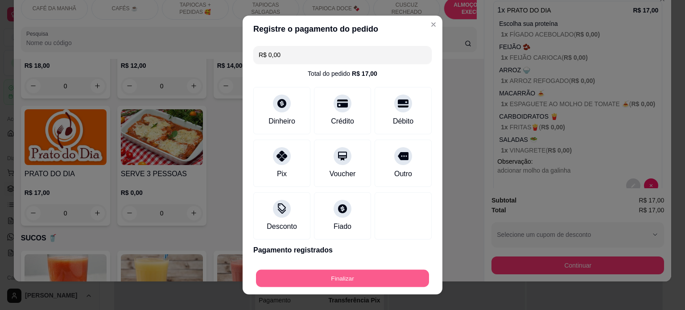
click at [324, 280] on button "Finalizar" at bounding box center [342, 278] width 173 height 17
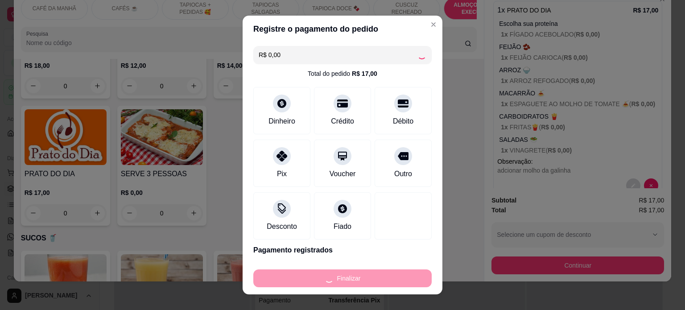
type input "-R$ 17,00"
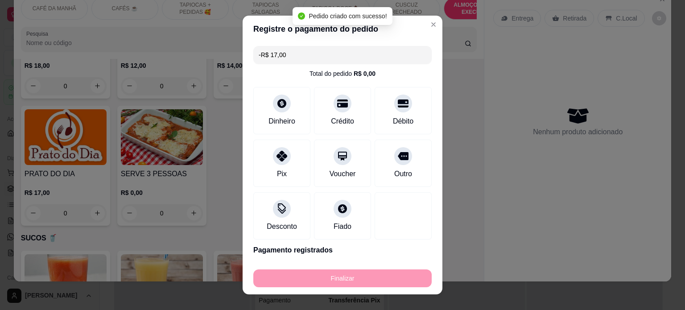
scroll to position [0, 0]
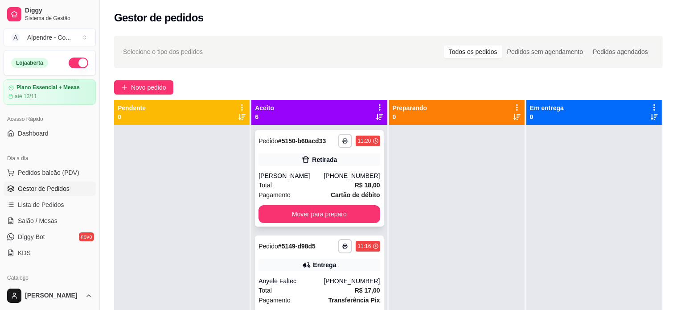
click at [337, 180] on div "[PHONE_NUMBER]" at bounding box center [352, 175] width 56 height 9
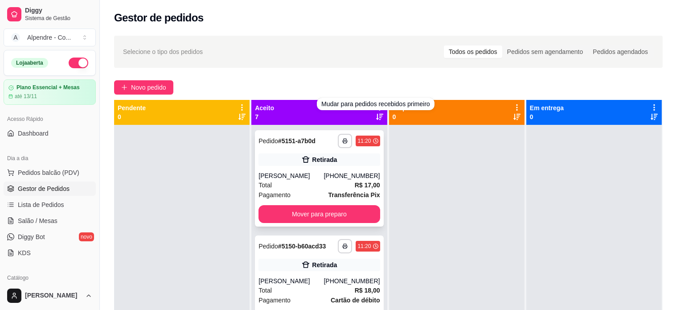
click at [280, 182] on div "Total R$ 17,00" at bounding box center [319, 185] width 121 height 10
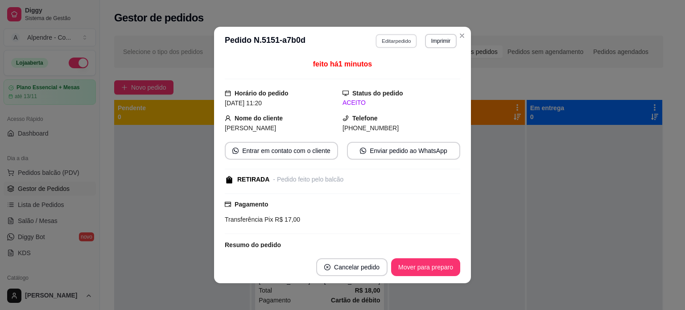
click at [390, 36] on button "Editar pedido" at bounding box center [396, 41] width 41 height 14
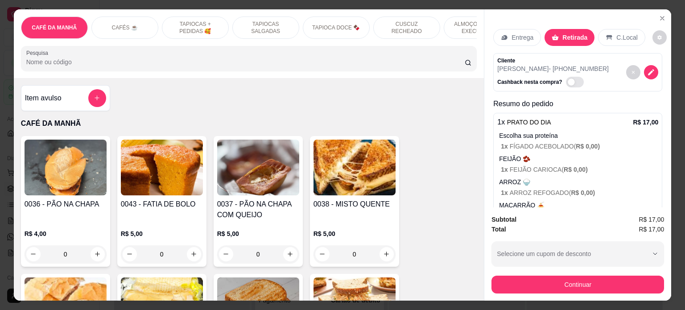
scroll to position [0, 315]
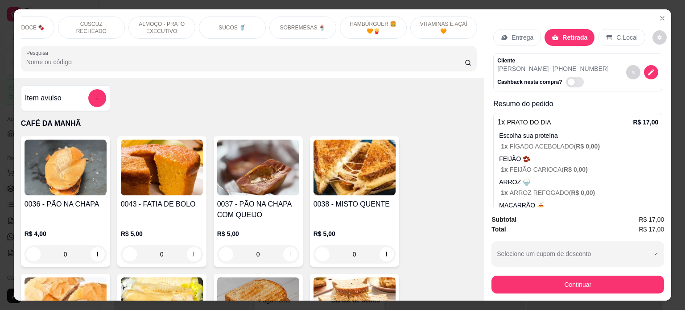
click at [428, 24] on p "VITAMINAS E AÇAÍ 🧡" at bounding box center [444, 28] width 52 height 14
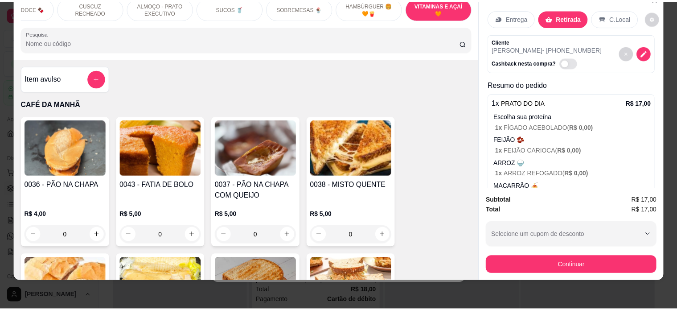
scroll to position [3382, 0]
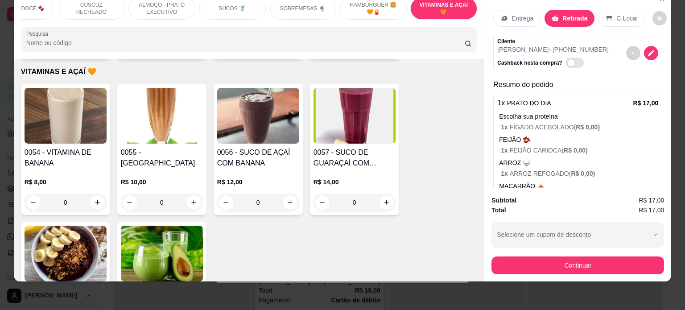
click at [171, 245] on img at bounding box center [162, 254] width 82 height 56
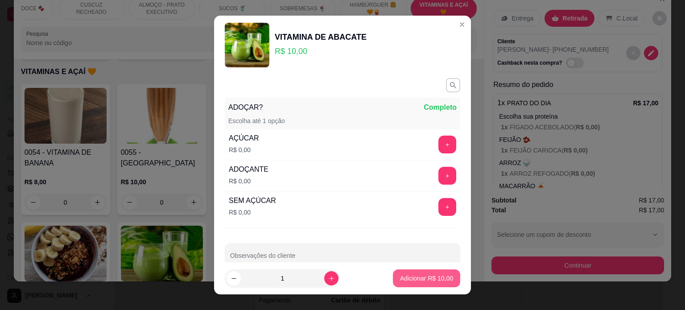
click at [419, 279] on p "Adicionar R$ 10,00" at bounding box center [426, 278] width 53 height 9
type input "1"
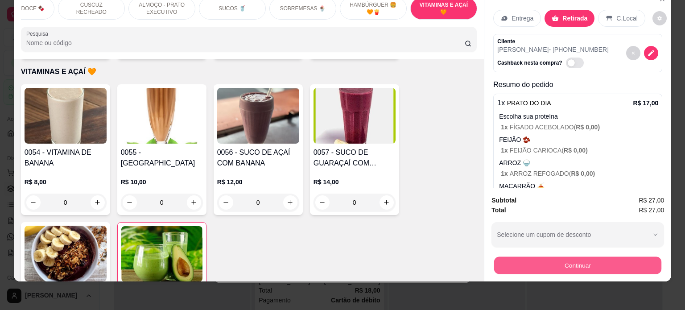
click at [565, 261] on button "Continuar" at bounding box center [577, 265] width 167 height 17
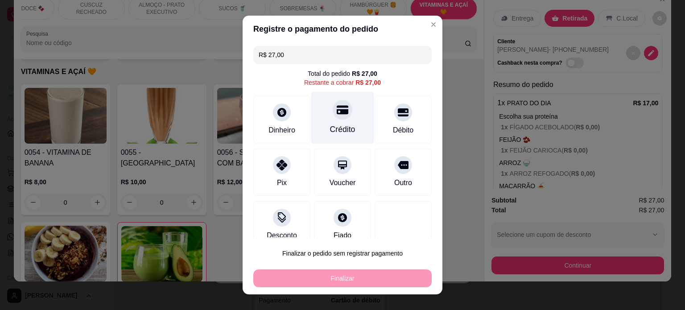
click at [333, 119] on div "Crédito" at bounding box center [342, 117] width 63 height 52
type input "R$ 0,00"
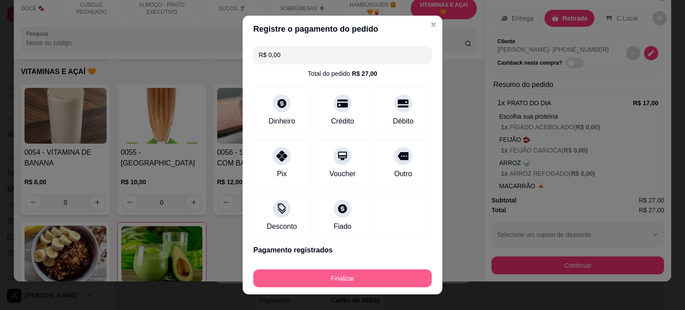
click at [350, 279] on button "Finalizar" at bounding box center [342, 278] width 178 height 18
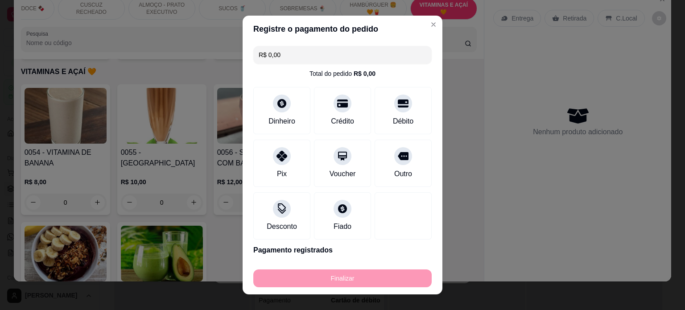
type input "0"
type input "-R$ 27,00"
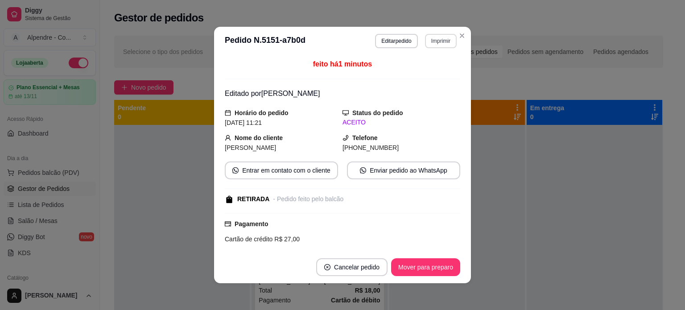
click at [431, 39] on button "Imprimir" at bounding box center [441, 41] width 32 height 14
click at [415, 76] on button "Impressora container" at bounding box center [418, 72] width 62 height 14
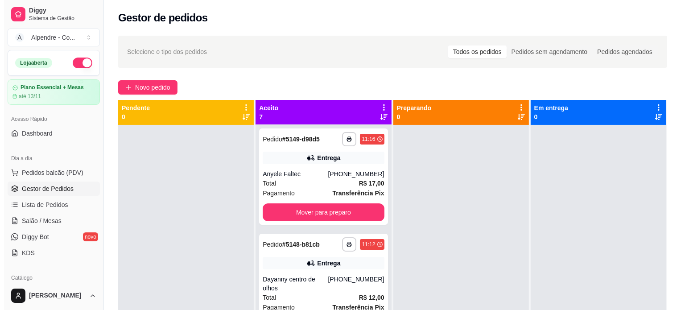
scroll to position [213, 0]
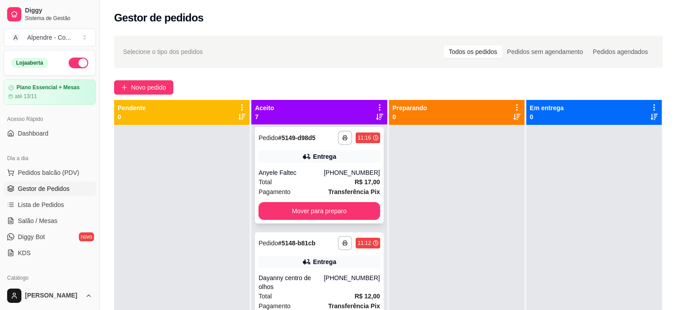
click at [285, 181] on div "Total R$ 17,00" at bounding box center [319, 182] width 121 height 10
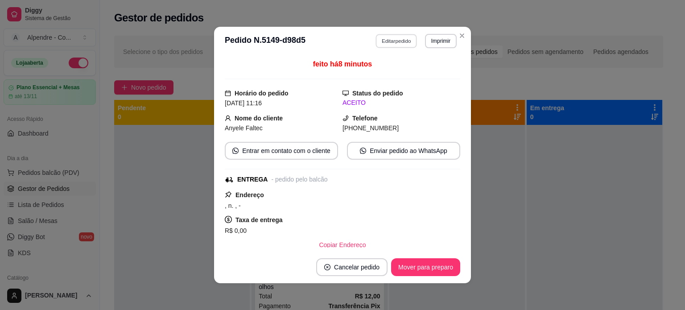
click at [387, 43] on button "Editar pedido" at bounding box center [396, 41] width 41 height 14
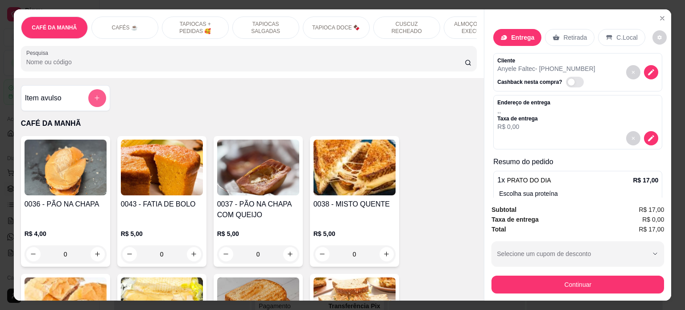
click at [88, 103] on button "add-separate-item" at bounding box center [97, 98] width 18 height 18
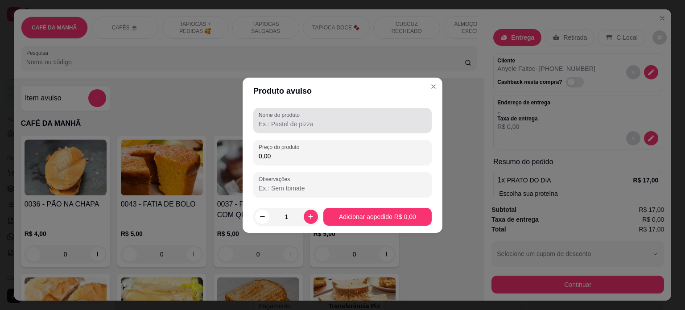
click at [299, 121] on input "Nome do produto" at bounding box center [343, 123] width 168 height 9
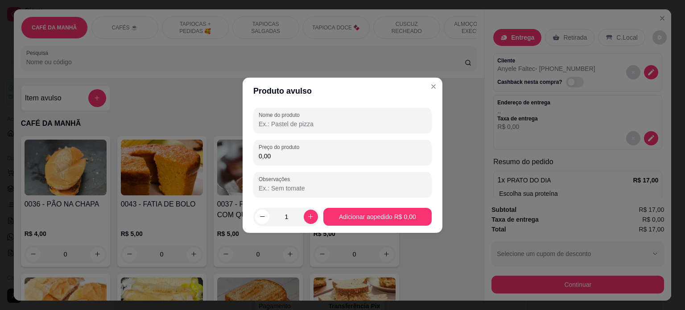
type input "c"
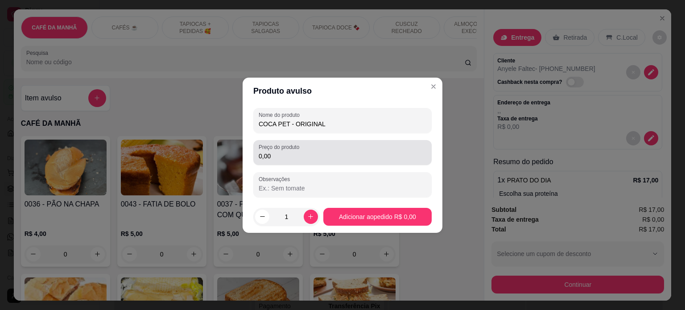
type input "COCA PET - ORIGINAL"
click at [296, 158] on input "0,00" at bounding box center [343, 156] width 168 height 9
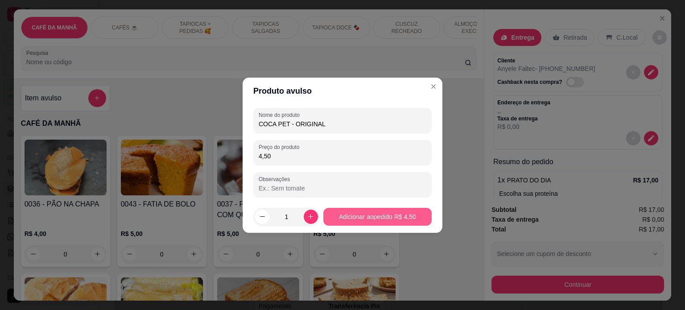
type input "4,50"
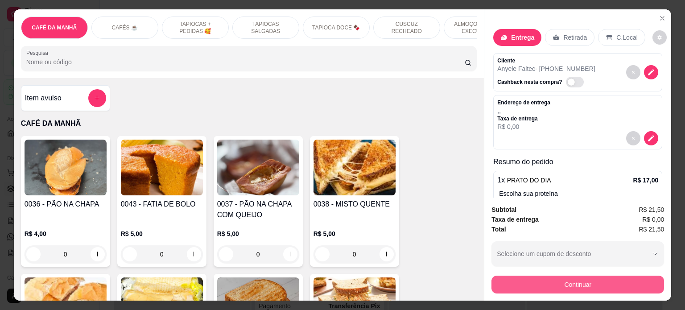
click at [591, 287] on button "Continuar" at bounding box center [577, 284] width 172 height 18
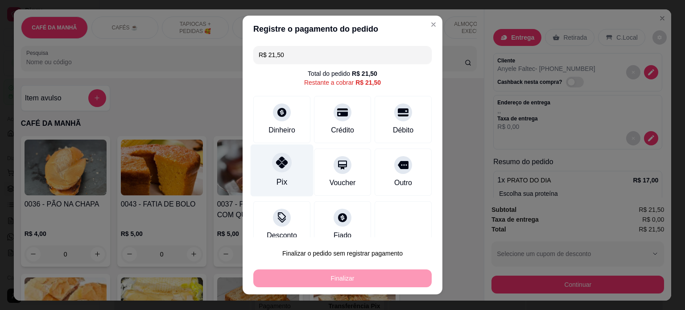
click at [264, 166] on div "Pix" at bounding box center [281, 170] width 63 height 52
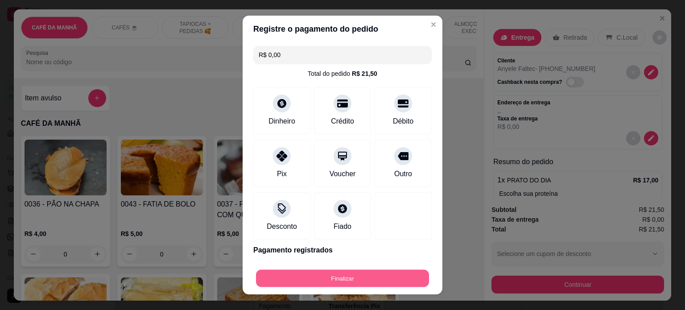
click at [324, 276] on button "Finalizar" at bounding box center [342, 278] width 173 height 17
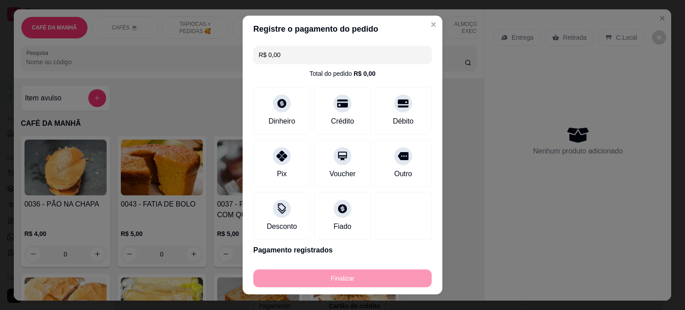
type input "-R$ 21,50"
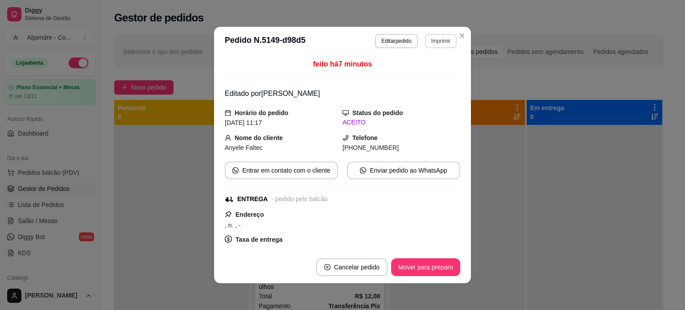
click at [429, 41] on button "Imprimir" at bounding box center [441, 41] width 32 height 14
click at [423, 76] on button "Impressora container" at bounding box center [418, 72] width 62 height 14
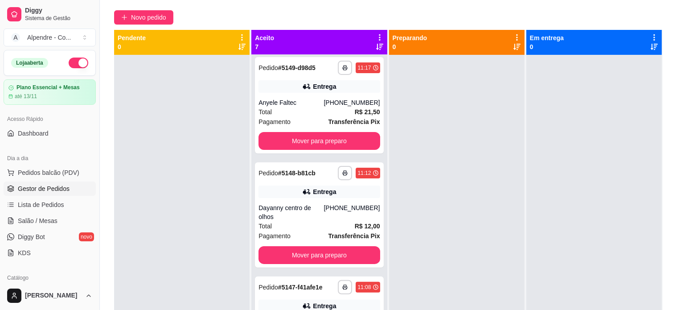
scroll to position [77, 0]
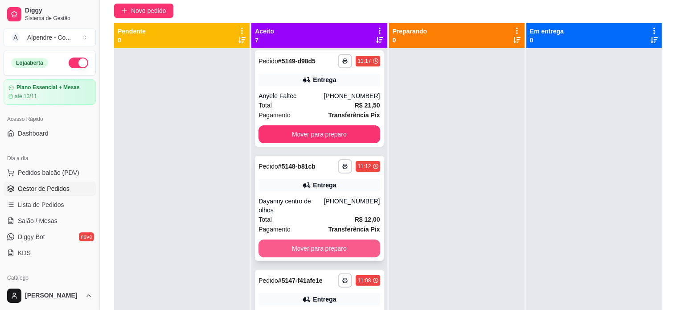
click at [300, 250] on button "Mover para preparo" at bounding box center [319, 248] width 121 height 18
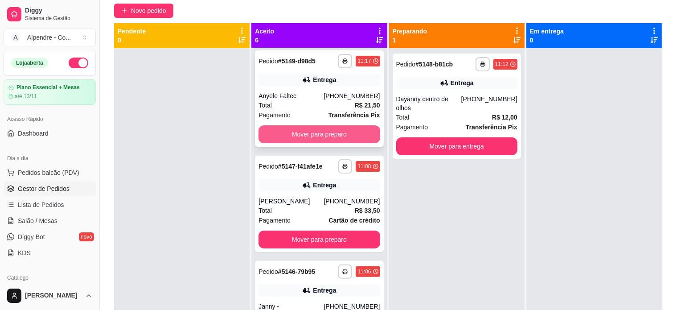
click at [318, 129] on button "Mover para preparo" at bounding box center [319, 134] width 121 height 18
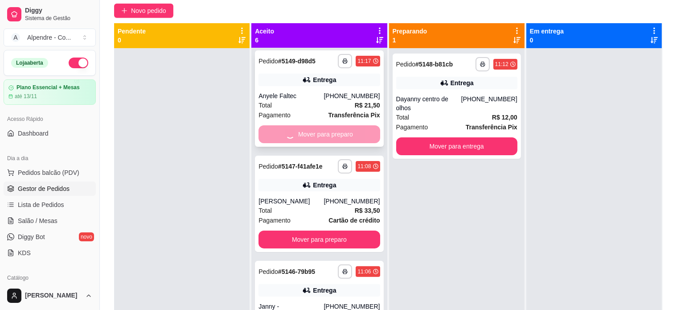
scroll to position [108, 0]
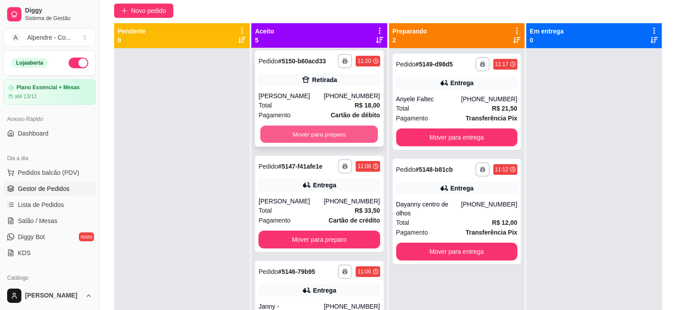
click at [318, 133] on button "Mover para preparo" at bounding box center [319, 134] width 118 height 17
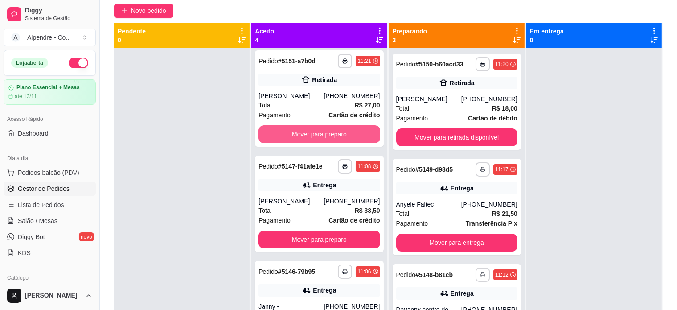
click at [318, 133] on button "Mover para preparo" at bounding box center [319, 134] width 121 height 18
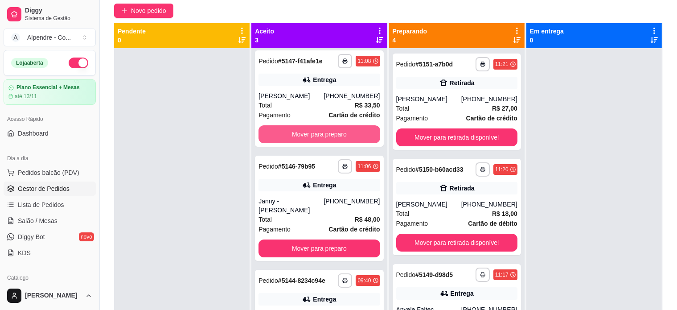
scroll to position [0, 0]
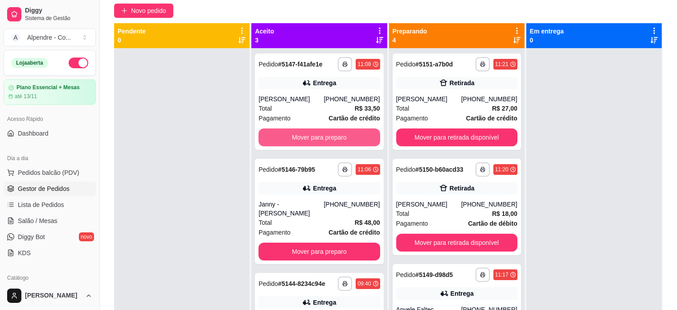
click at [318, 133] on button "Mover para preparo" at bounding box center [319, 137] width 121 height 18
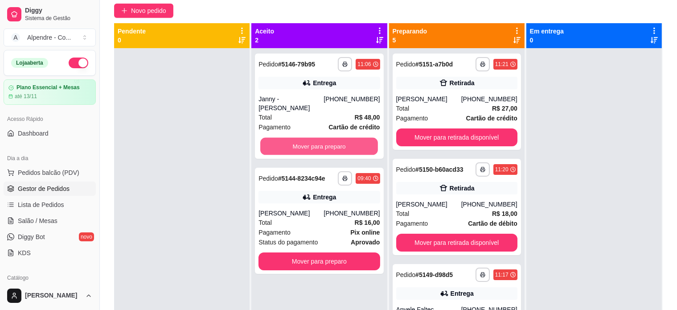
click at [318, 138] on button "Mover para preparo" at bounding box center [319, 146] width 118 height 17
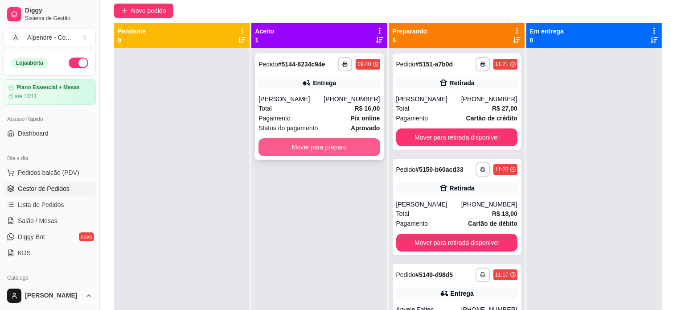
click at [314, 149] on button "Mover para preparo" at bounding box center [319, 147] width 121 height 18
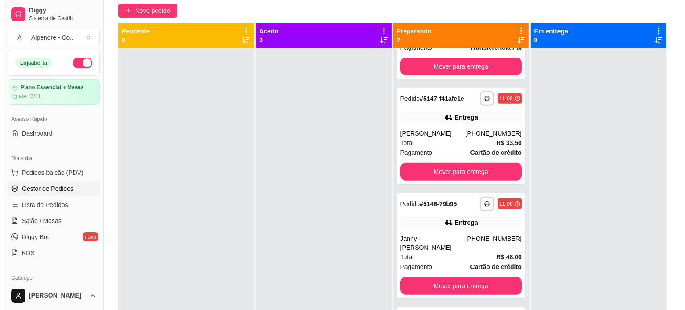
scroll to position [454, 0]
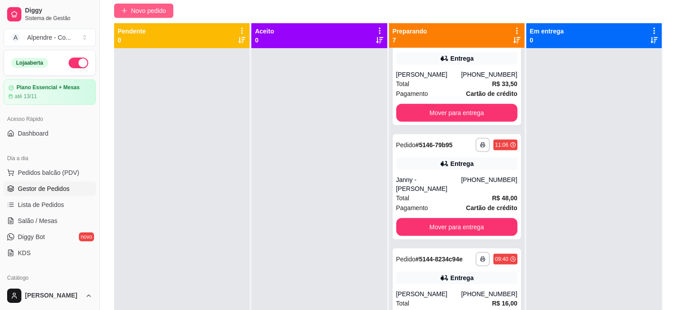
click at [170, 16] on button "Novo pedido" at bounding box center [143, 11] width 59 height 14
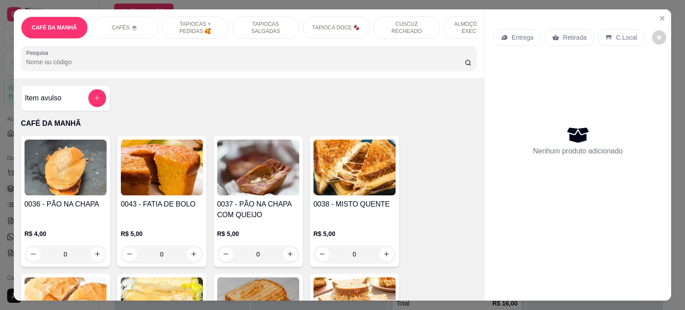
click at [451, 21] on p "ALMOÇO - PRATO EXECUTIVO" at bounding box center [477, 28] width 52 height 14
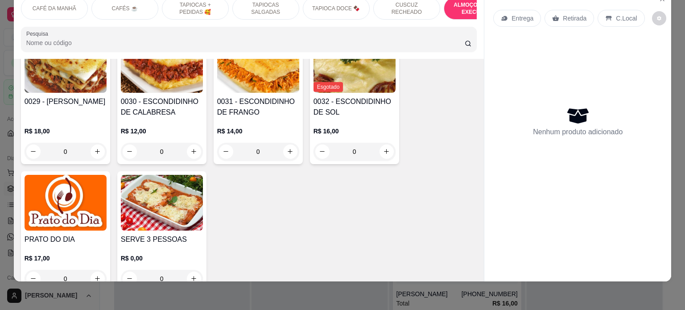
scroll to position [2186, 0]
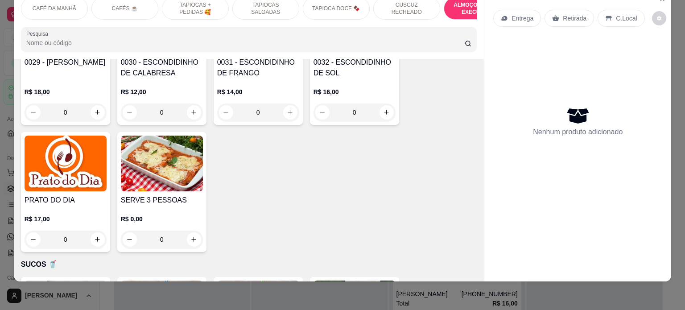
click at [61, 156] on img at bounding box center [66, 163] width 82 height 56
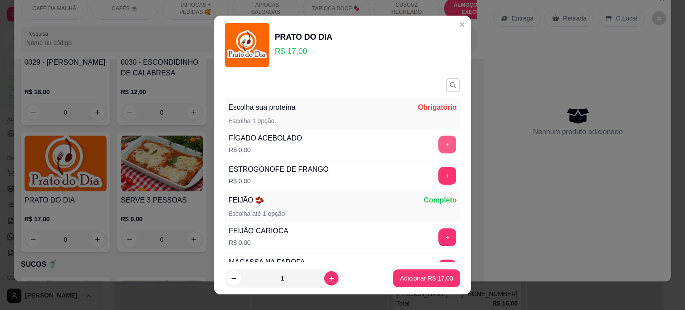
click at [438, 146] on button "+" at bounding box center [447, 144] width 18 height 18
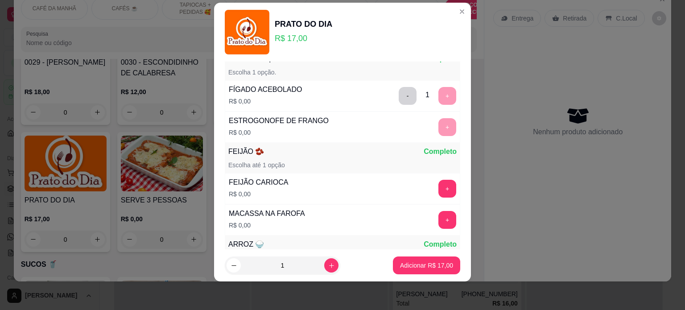
scroll to position [116, 0]
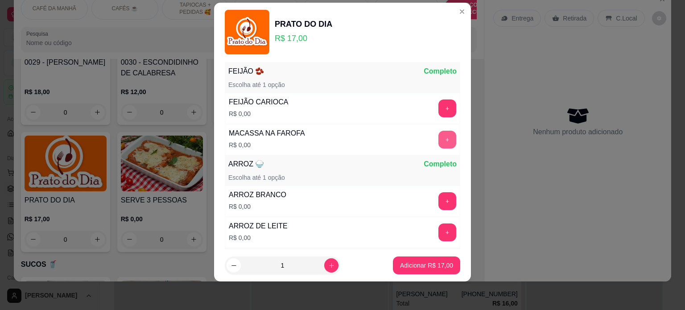
click at [438, 138] on button "+" at bounding box center [447, 140] width 18 height 18
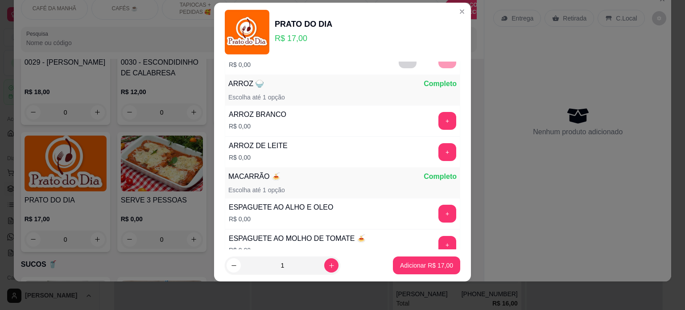
scroll to position [209, 0]
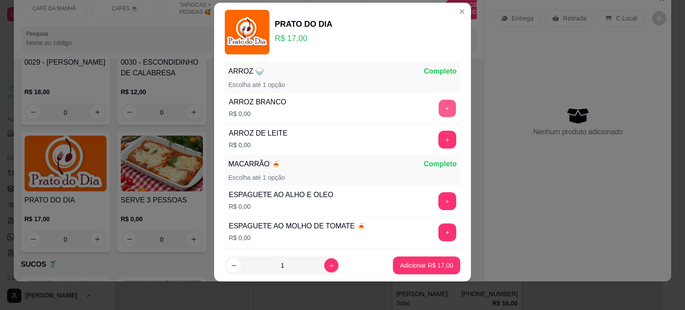
click at [439, 108] on button "+" at bounding box center [447, 107] width 17 height 17
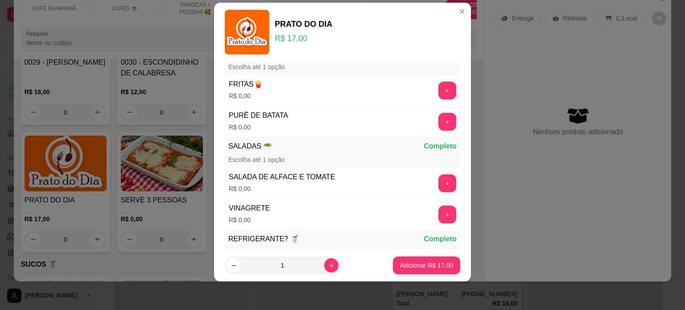
scroll to position [450, 0]
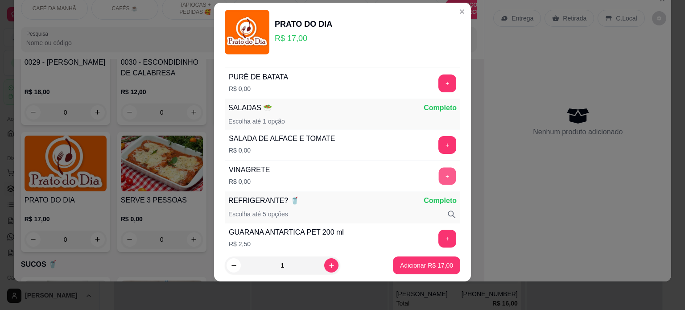
click at [439, 172] on button "+" at bounding box center [447, 175] width 17 height 17
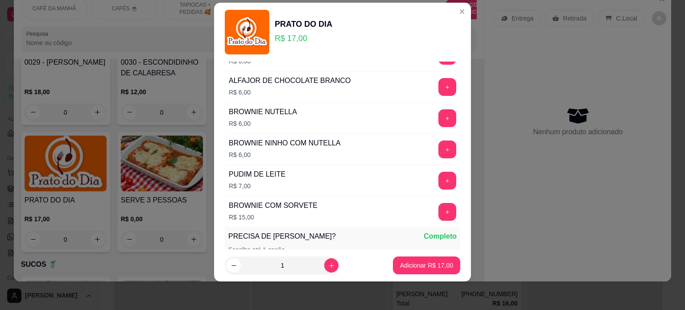
scroll to position [1855, 0]
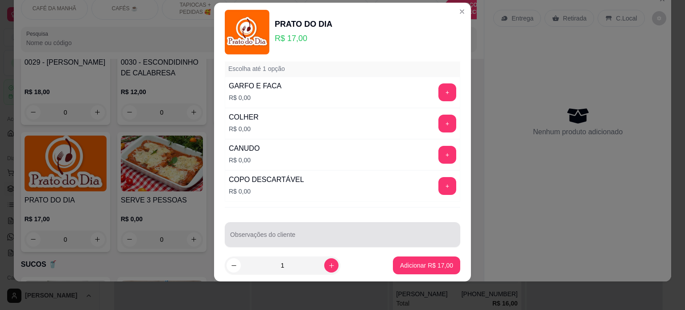
click at [262, 226] on div at bounding box center [342, 235] width 225 height 18
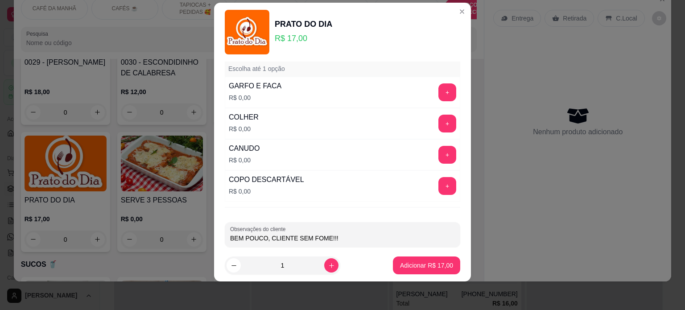
type input "BEM POUCO, CLIENTE SEM FOME!!!"
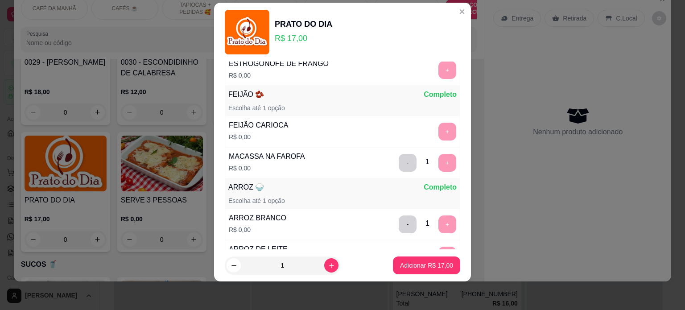
scroll to position [0, 0]
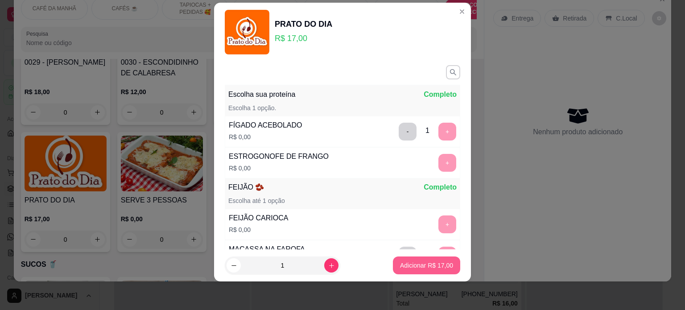
click at [426, 264] on p "Adicionar R$ 17,00" at bounding box center [426, 265] width 53 height 9
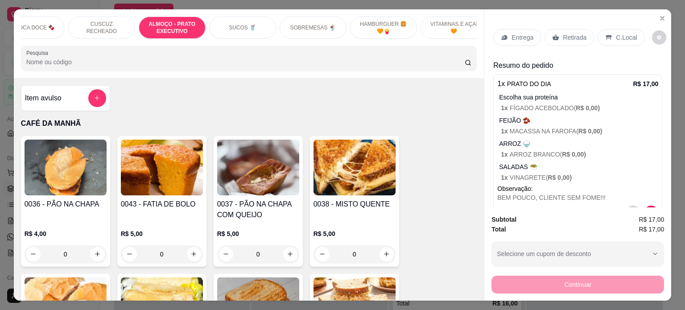
scroll to position [0, 307]
click at [232, 24] on p "SUCOS 🥤" at bounding box center [240, 27] width 27 height 7
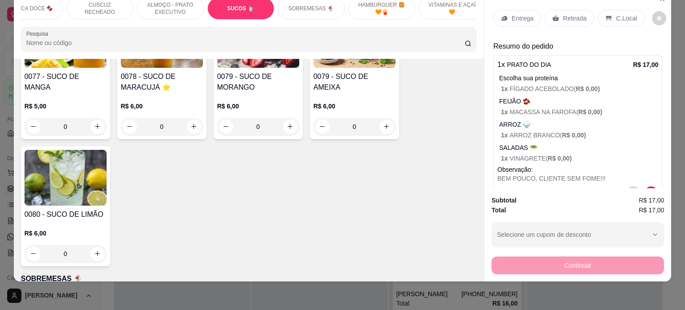
scroll to position [2644, 0]
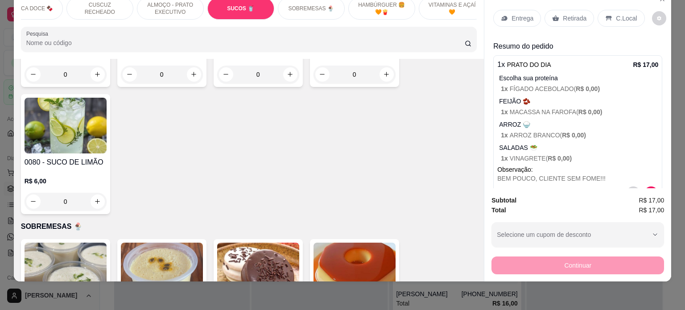
click at [96, 193] on div "0" at bounding box center [66, 202] width 82 height 18
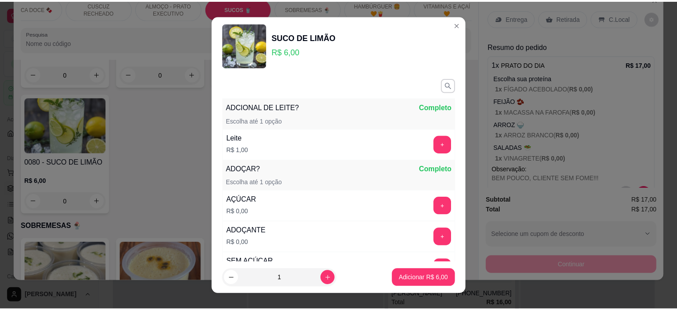
scroll to position [72, 0]
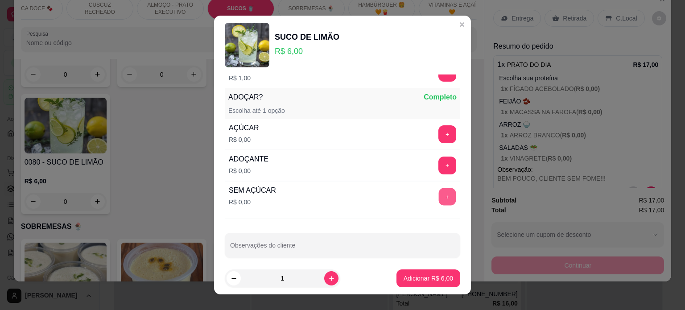
click at [439, 191] on button "+" at bounding box center [447, 196] width 17 height 17
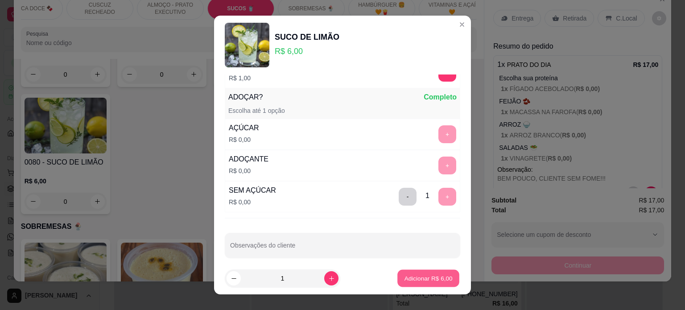
click at [412, 279] on p "Adicionar R$ 6,00" at bounding box center [428, 278] width 48 height 8
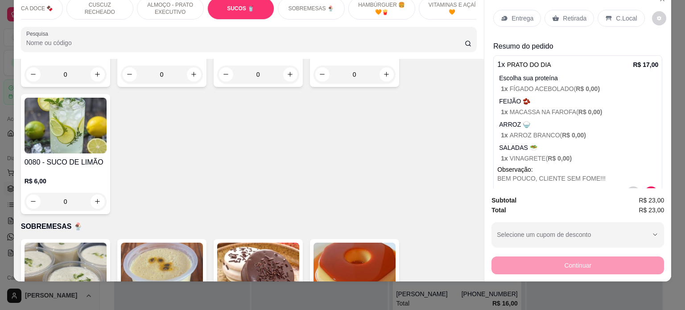
click at [616, 14] on p "C.Local" at bounding box center [626, 18] width 21 height 9
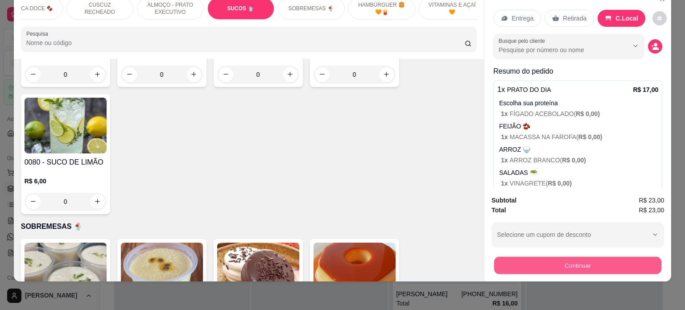
click at [559, 262] on button "Continuar" at bounding box center [577, 265] width 167 height 17
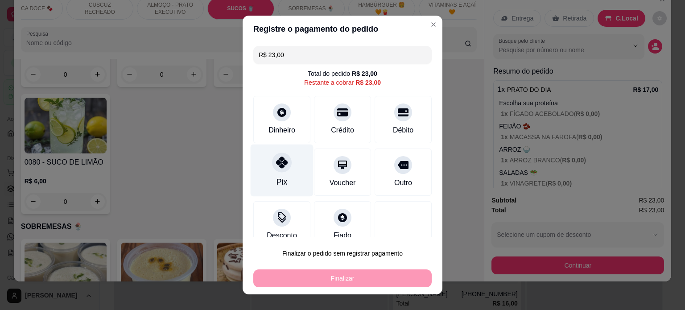
click at [285, 166] on div "Pix" at bounding box center [281, 170] width 63 height 52
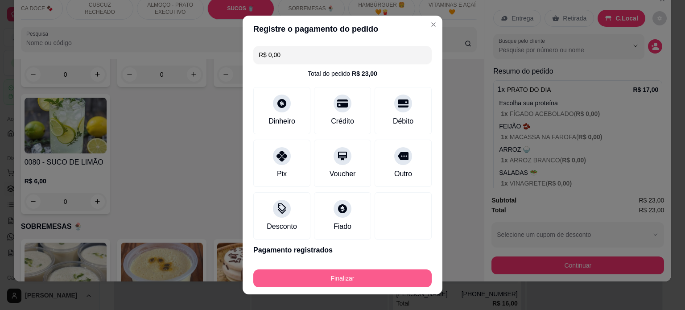
click at [353, 283] on button "Finalizar" at bounding box center [342, 278] width 178 height 18
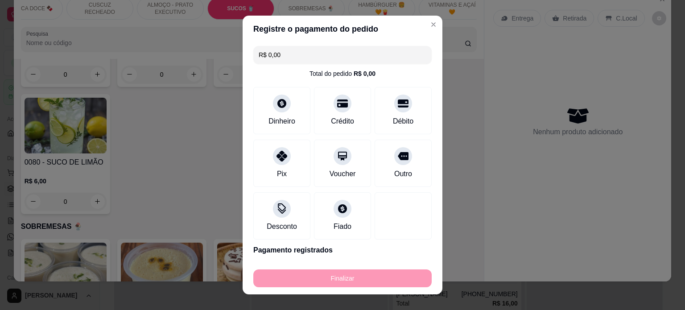
type input "-R$ 23,00"
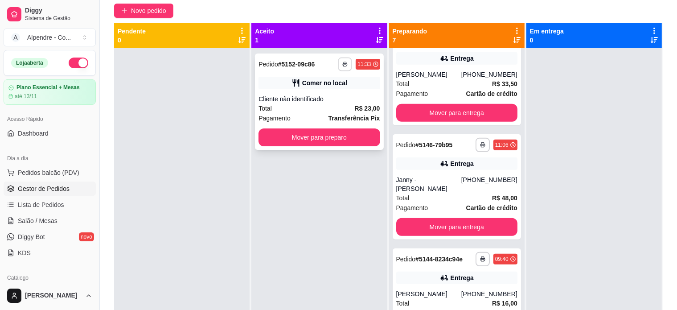
click at [344, 68] on button "button" at bounding box center [345, 64] width 14 height 14
click at [316, 94] on button "Impressora container" at bounding box center [315, 95] width 65 height 14
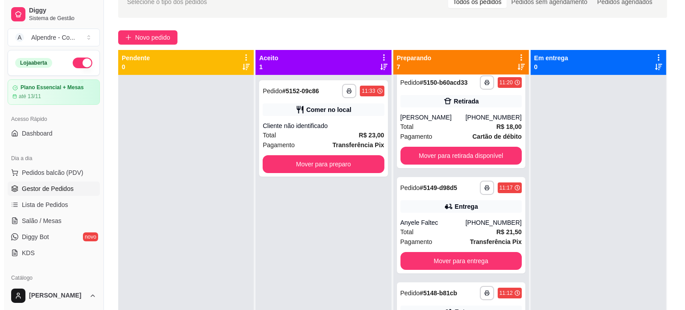
scroll to position [119, 0]
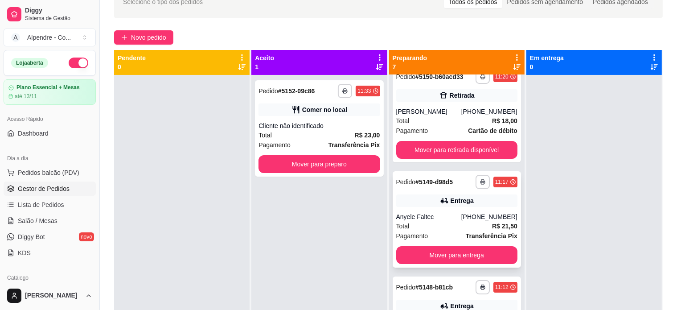
click at [445, 218] on div "Anyele Faltec" at bounding box center [428, 216] width 65 height 9
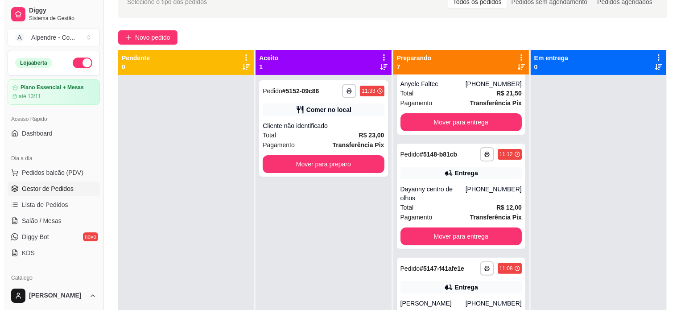
scroll to position [267, 0]
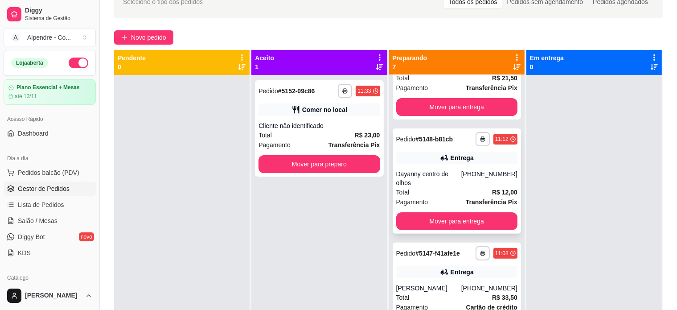
click at [438, 180] on div "Dayanny centro de olhos" at bounding box center [428, 178] width 65 height 18
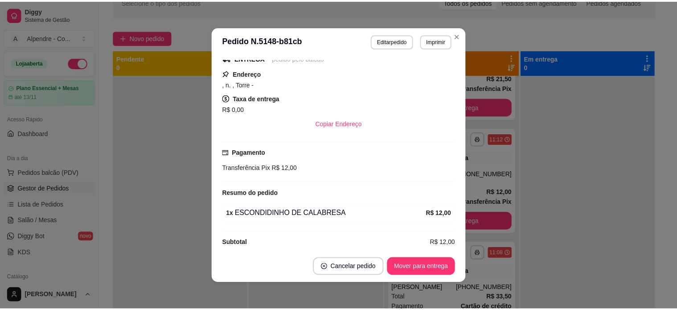
scroll to position [125, 0]
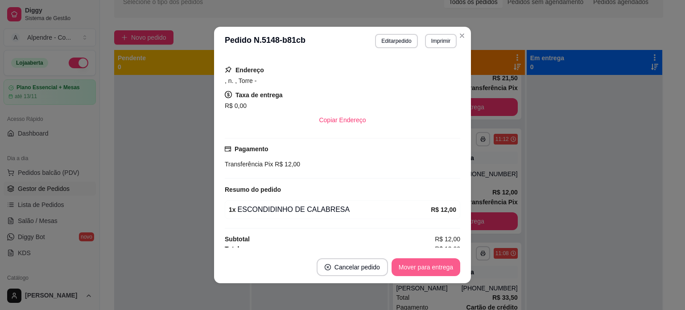
click at [438, 271] on button "Mover para entrega" at bounding box center [425, 267] width 69 height 18
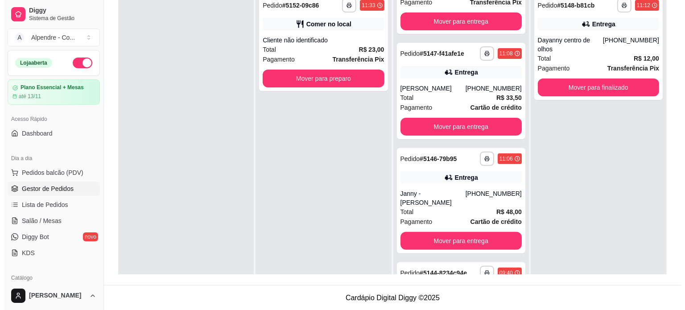
scroll to position [340, 0]
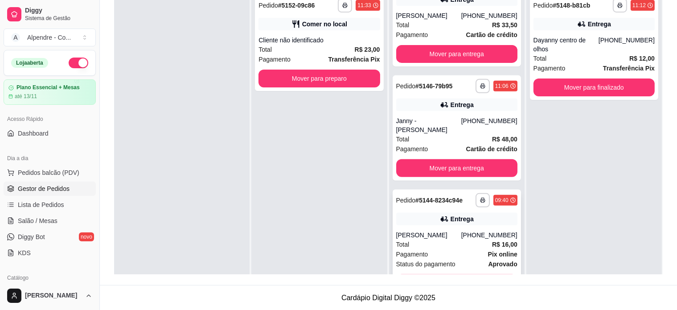
click at [433, 249] on div "Pagamento Pix online" at bounding box center [456, 254] width 121 height 10
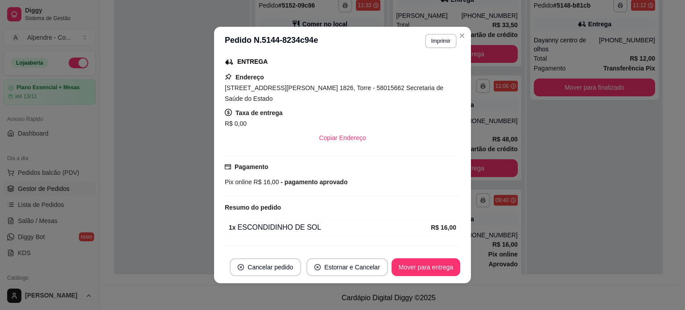
scroll to position [145, 0]
click at [443, 271] on button "Mover para entrega" at bounding box center [425, 267] width 67 height 17
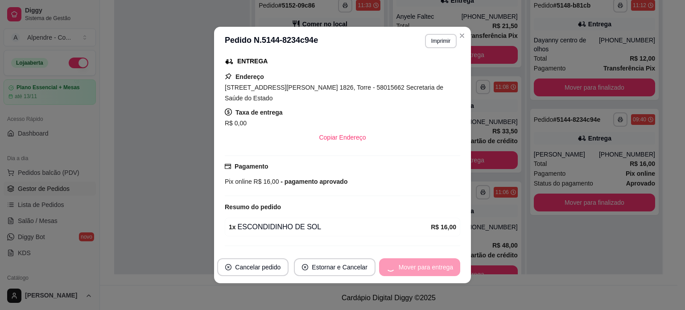
scroll to position [225, 0]
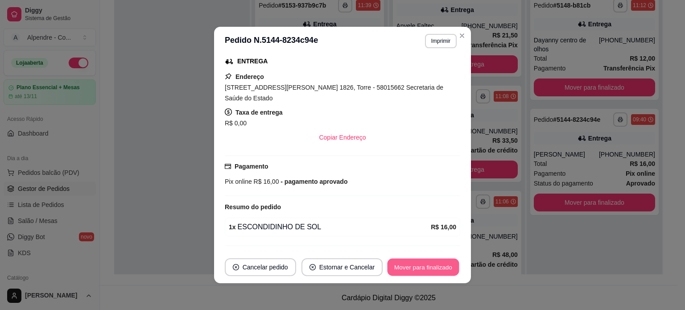
click at [429, 268] on button "Mover para finalizado" at bounding box center [423, 267] width 72 height 17
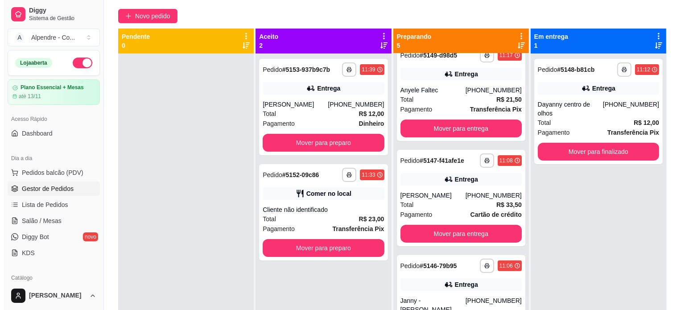
scroll to position [53, 0]
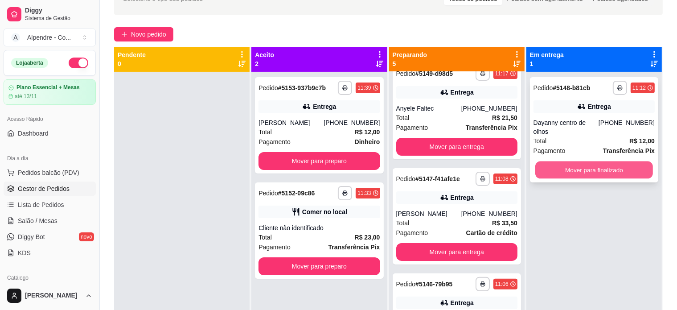
click at [595, 162] on button "Mover para finalizado" at bounding box center [594, 169] width 118 height 17
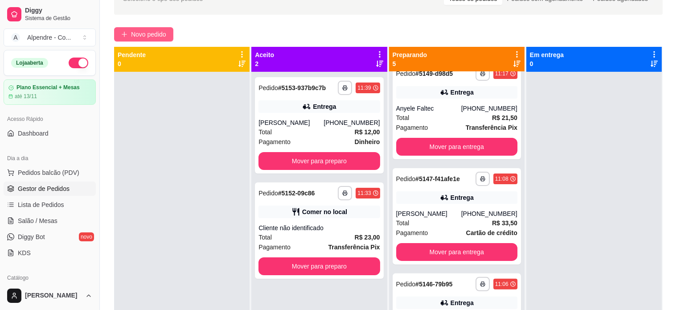
click at [148, 31] on span "Novo pedido" at bounding box center [148, 34] width 35 height 10
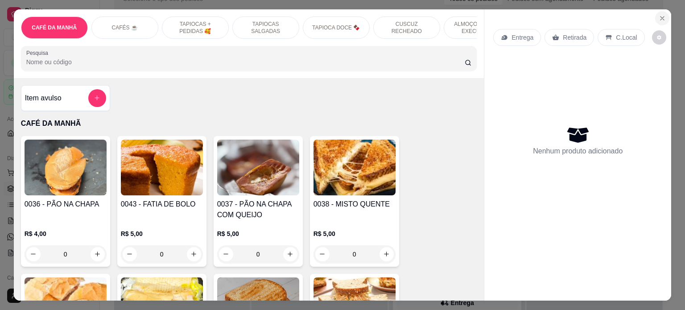
click at [658, 15] on icon "Close" at bounding box center [661, 18] width 7 height 7
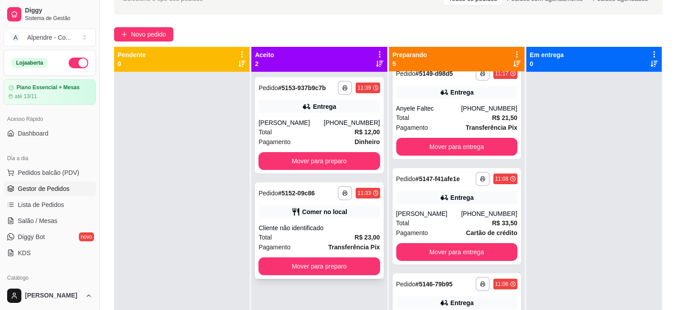
click at [326, 231] on div "Cliente não identificado" at bounding box center [319, 227] width 121 height 9
click at [325, 128] on div "Total R$ 12,00" at bounding box center [319, 132] width 121 height 10
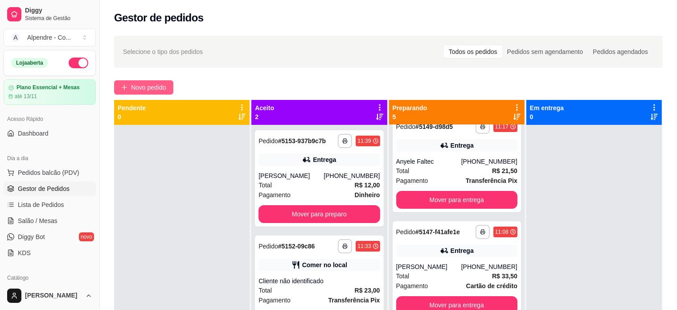
click at [135, 86] on span "Novo pedido" at bounding box center [148, 87] width 35 height 10
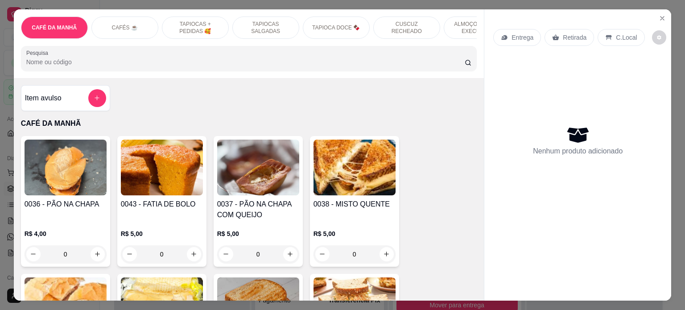
click at [451, 21] on p "ALMOÇO - PRATO EXECUTIVO" at bounding box center [477, 28] width 52 height 14
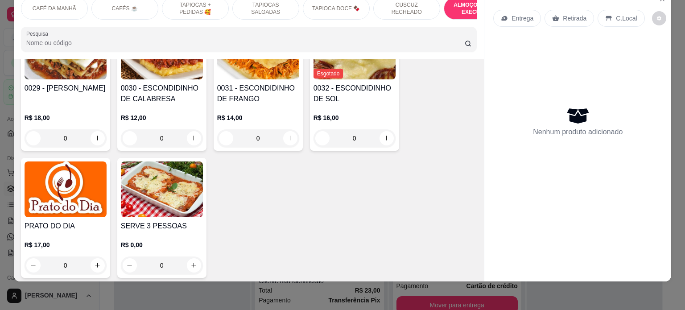
scroll to position [2186, 0]
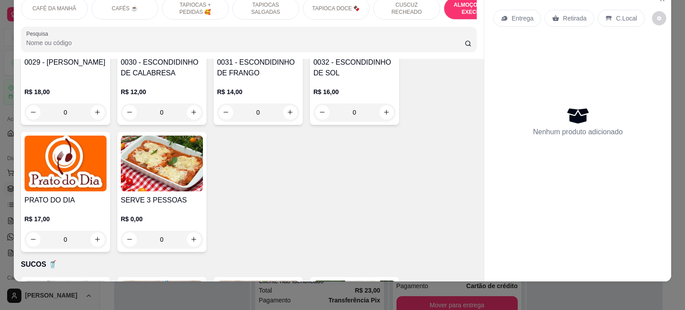
click at [72, 157] on img at bounding box center [66, 163] width 82 height 56
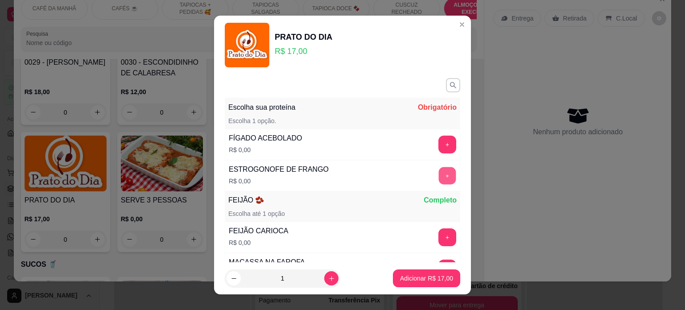
click at [439, 167] on button "+" at bounding box center [447, 175] width 17 height 17
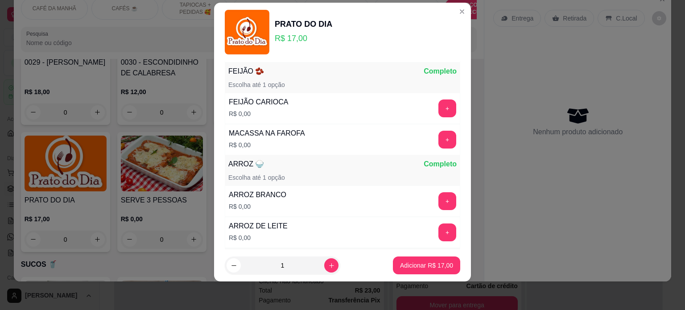
scroll to position [152, 0]
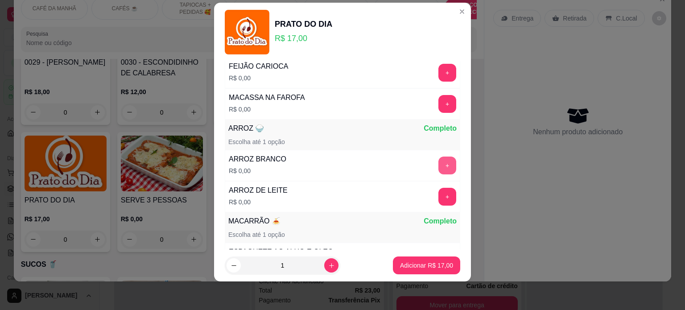
click at [438, 163] on button "+" at bounding box center [447, 165] width 18 height 18
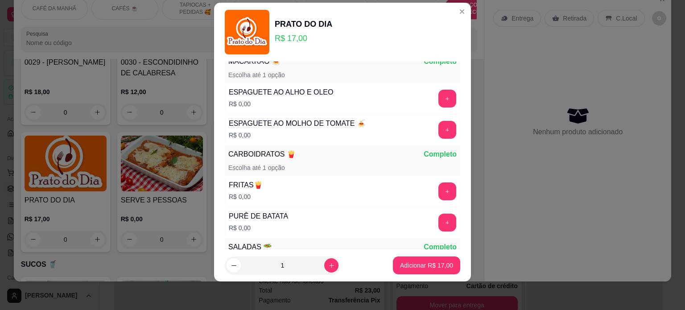
scroll to position [324, 0]
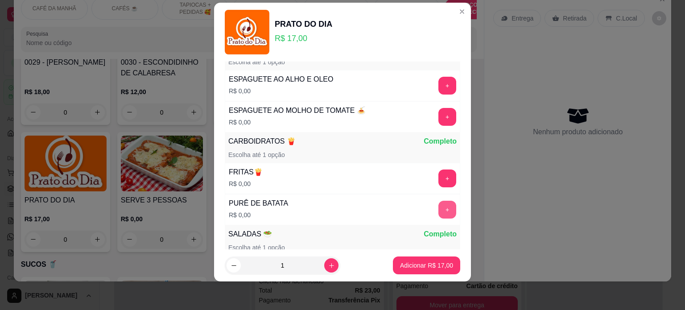
click at [438, 204] on button "+" at bounding box center [447, 210] width 18 height 18
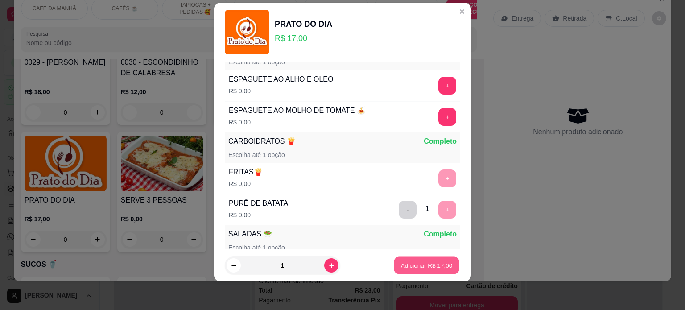
click at [401, 265] on p "Adicionar R$ 17,00" at bounding box center [427, 265] width 52 height 8
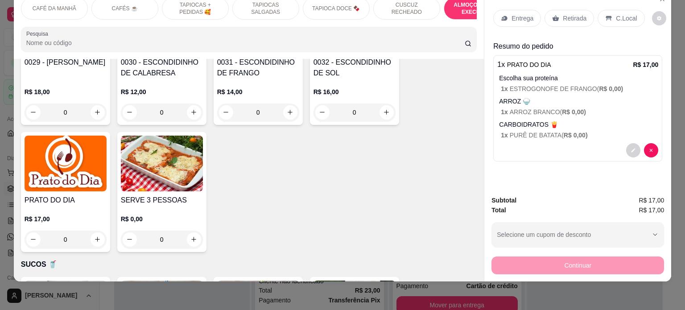
click at [569, 14] on p "Retirada" at bounding box center [574, 18] width 24 height 9
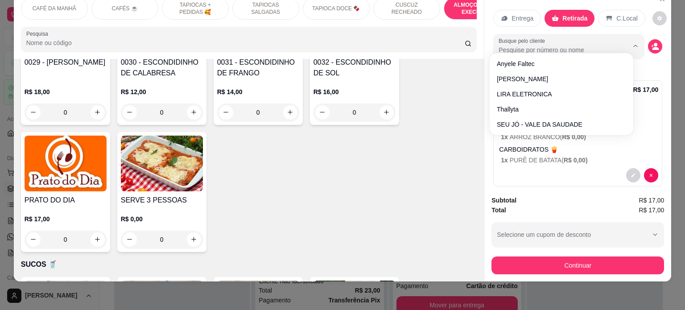
click at [525, 45] on input "Busque pelo cliente" at bounding box center [555, 49] width 115 height 9
type input "[PERSON_NAME]"
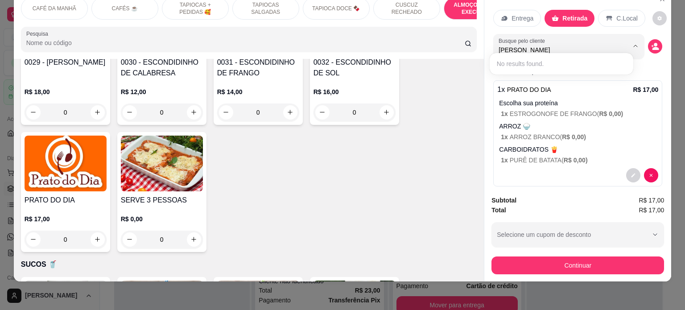
click at [629, 122] on p "ARROZ 🍚" at bounding box center [578, 126] width 159 height 9
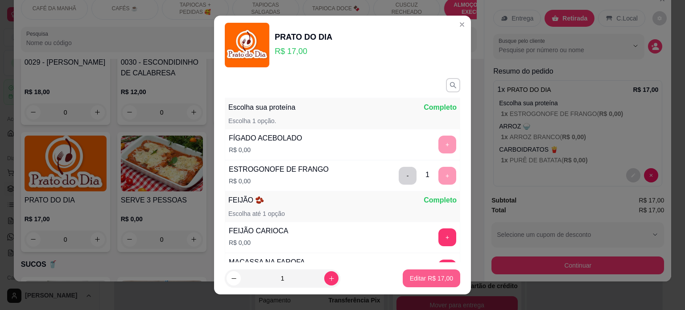
click at [424, 279] on p "Editar R$ 17,00" at bounding box center [431, 278] width 43 height 9
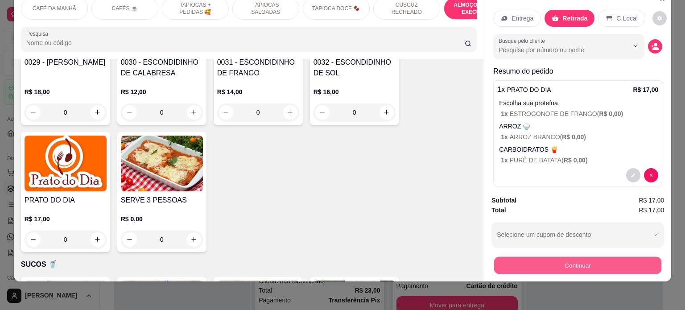
click at [566, 262] on button "Continuar" at bounding box center [577, 265] width 167 height 17
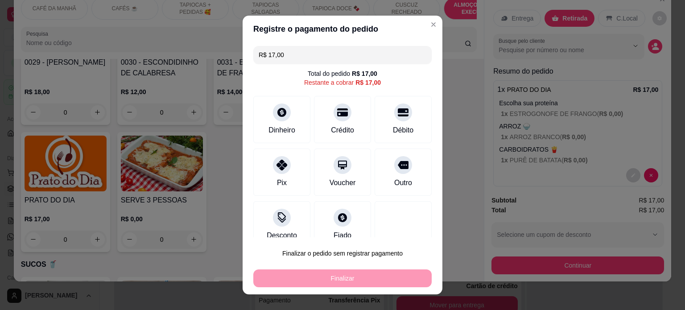
scroll to position [13, 0]
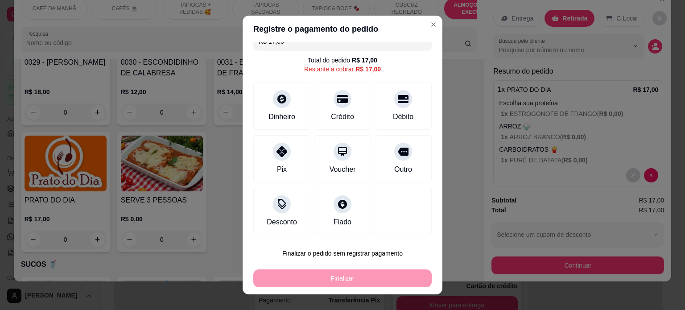
click at [329, 277] on div "Finalizar" at bounding box center [342, 278] width 178 height 18
click at [285, 96] on div at bounding box center [282, 96] width 20 height 20
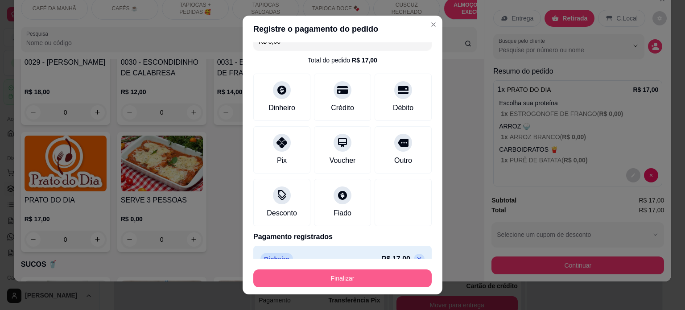
click at [339, 279] on button "Finalizar" at bounding box center [342, 278] width 178 height 18
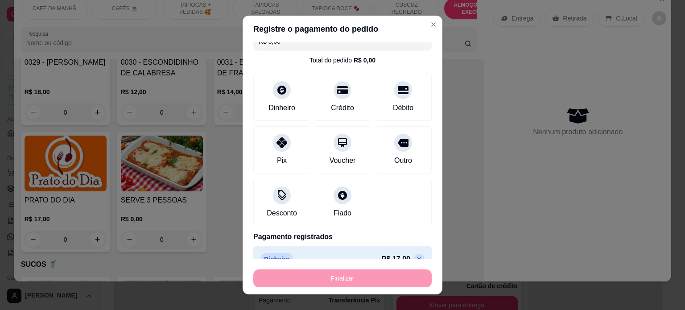
type input "-R$ 17,00"
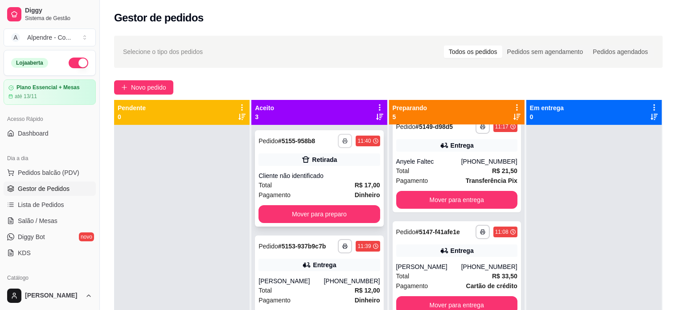
click at [338, 144] on button "button" at bounding box center [345, 141] width 14 height 14
click at [309, 168] on button "Impressora container" at bounding box center [308, 172] width 62 height 14
click at [140, 79] on div "**********" at bounding box center [388, 225] width 577 height 390
click at [140, 84] on span "Novo pedido" at bounding box center [148, 87] width 35 height 10
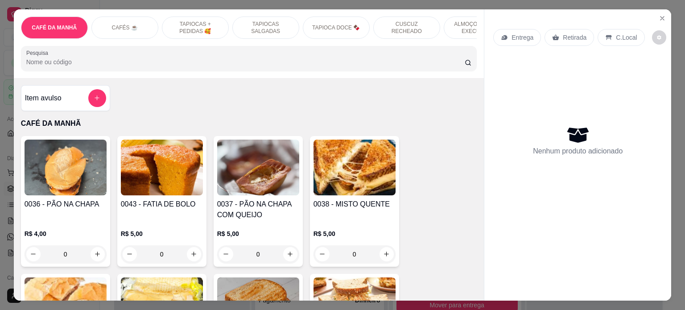
click at [467, 25] on p "ALMOÇO - PRATO EXECUTIVO" at bounding box center [477, 28] width 52 height 14
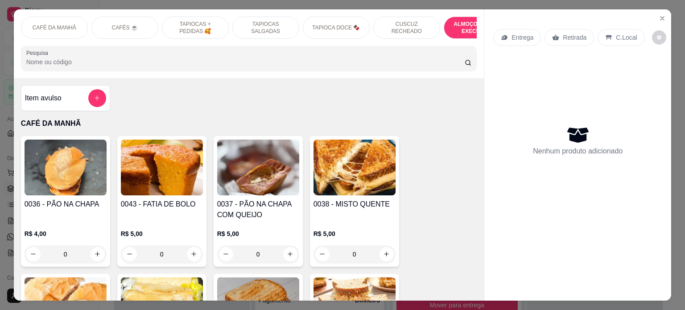
scroll to position [1821, 0]
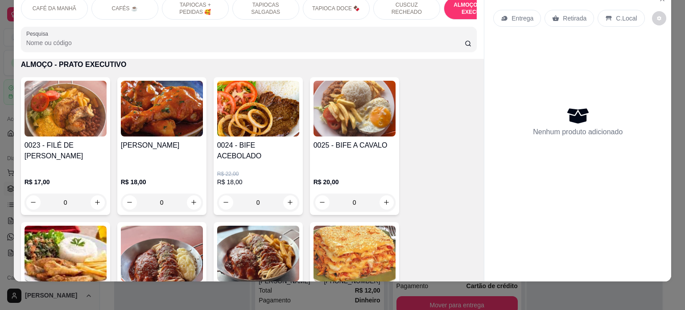
click at [287, 193] on div "0" at bounding box center [258, 202] width 82 height 18
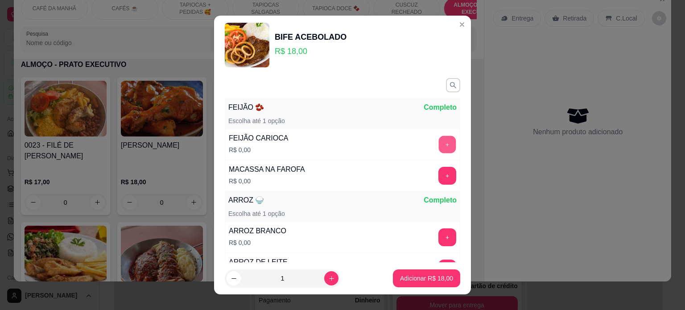
click at [439, 144] on button "+" at bounding box center [447, 143] width 17 height 17
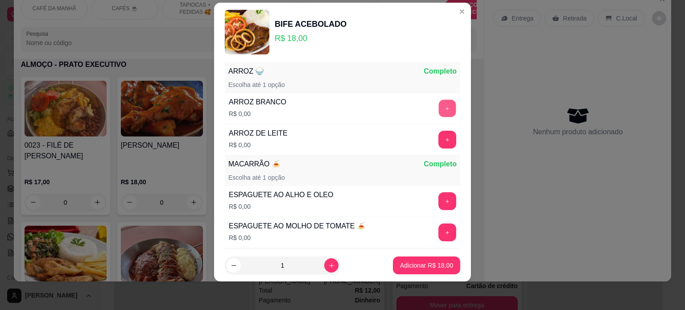
click at [439, 110] on button "+" at bounding box center [447, 107] width 17 height 17
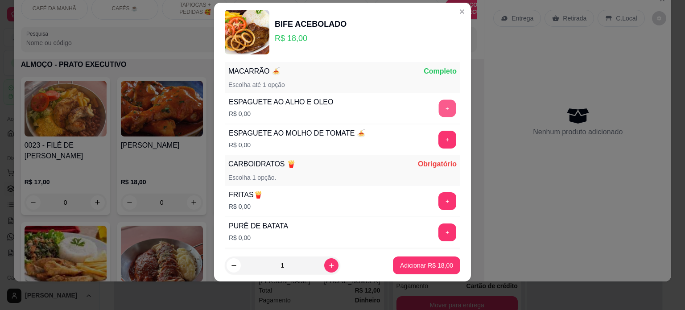
click at [439, 110] on button "+" at bounding box center [447, 107] width 17 height 17
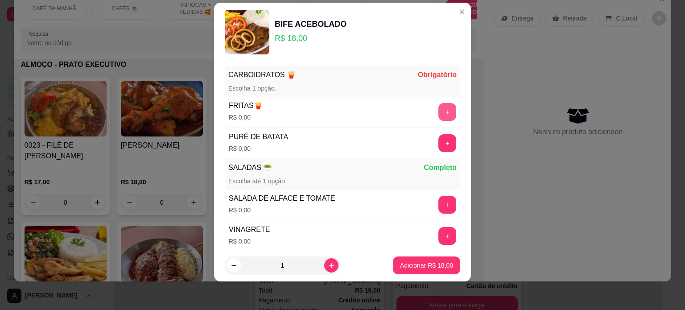
scroll to position [301, 0]
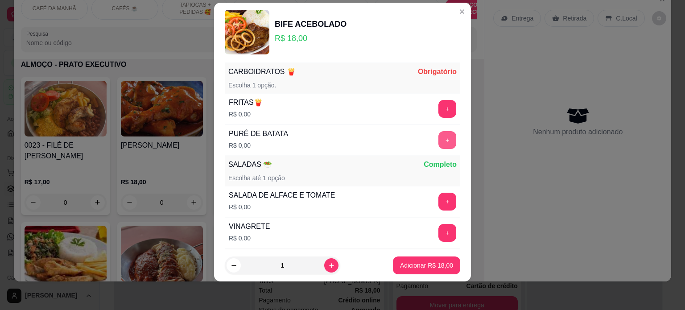
click at [438, 134] on button "+" at bounding box center [447, 140] width 18 height 18
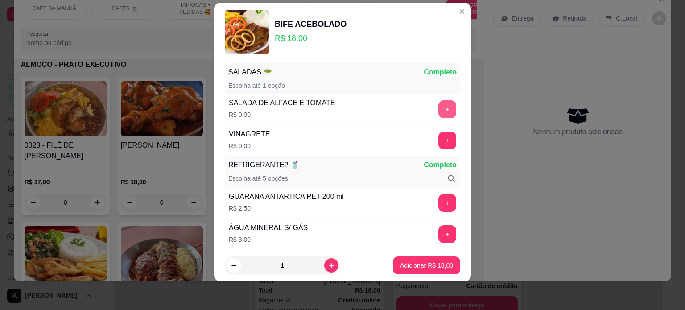
click at [438, 110] on button "+" at bounding box center [447, 109] width 18 height 18
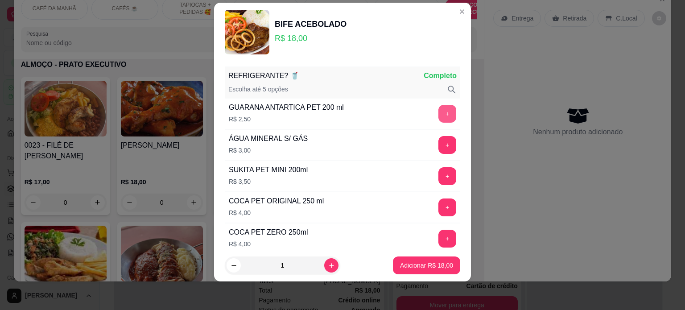
scroll to position [485, 0]
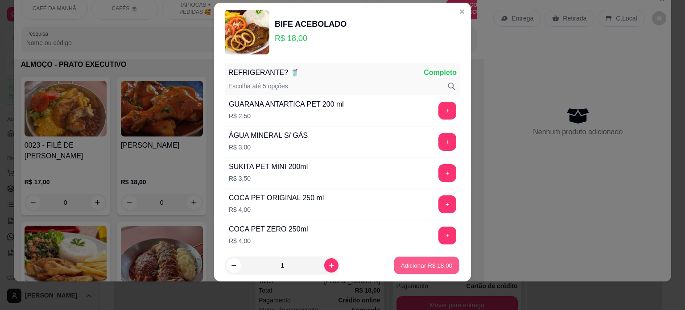
click at [419, 265] on p "Adicionar R$ 18,00" at bounding box center [427, 265] width 52 height 8
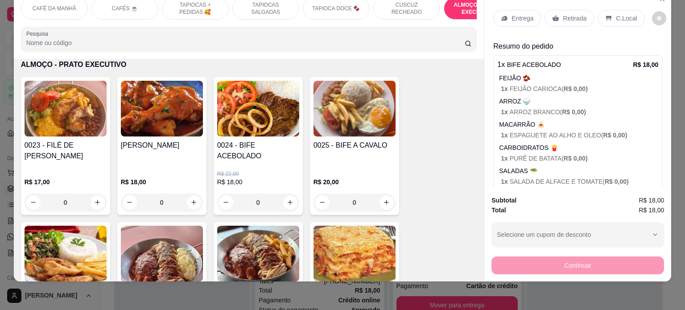
click at [513, 14] on p "Entrega" at bounding box center [522, 18] width 22 height 9
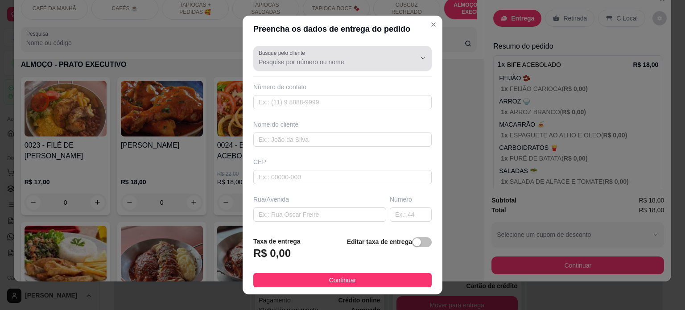
click at [278, 61] on input "Busque pelo cliente" at bounding box center [330, 61] width 143 height 9
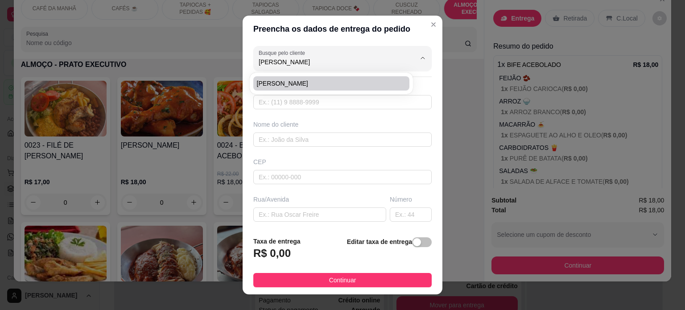
click at [307, 82] on span "[PERSON_NAME]" at bounding box center [327, 83] width 140 height 9
type input "[PERSON_NAME]"
type input "83999881090"
type input "[PERSON_NAME]"
type input "58040411"
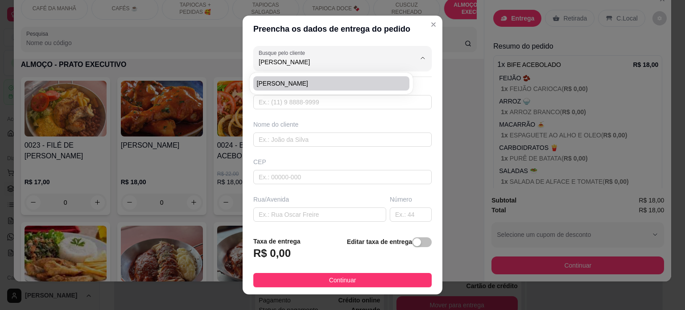
type input "Avenida Professor [PERSON_NAME]"
type input "701"
type input "[PERSON_NAME]"
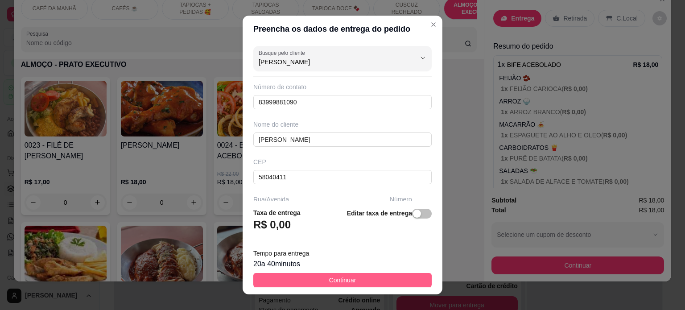
type input "[PERSON_NAME]"
click at [346, 284] on span "Continuar" at bounding box center [342, 280] width 27 height 10
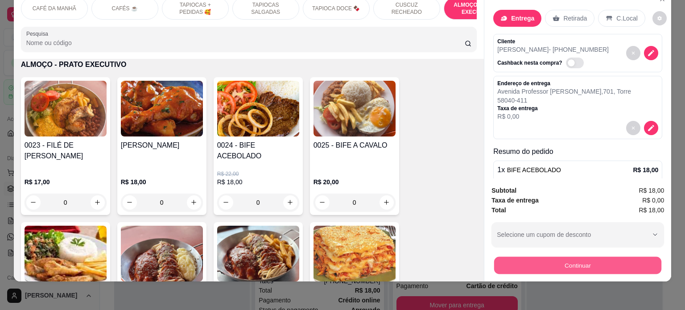
click at [571, 263] on button "Continuar" at bounding box center [577, 265] width 167 height 17
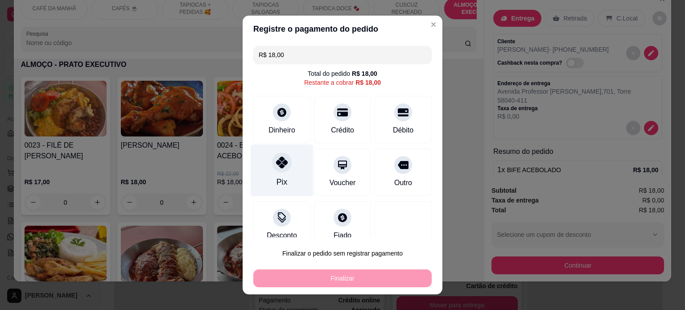
click at [287, 176] on div "Pix" at bounding box center [281, 170] width 63 height 52
type input "R$ 0,00"
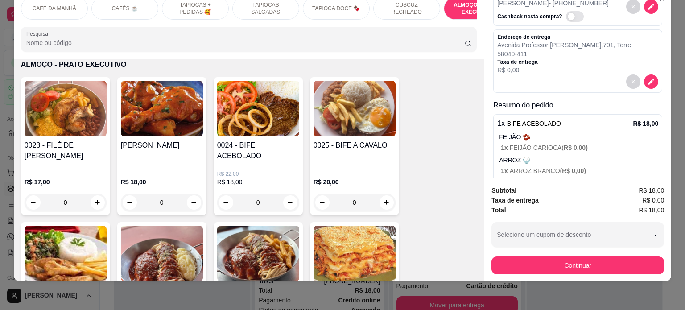
scroll to position [0, 0]
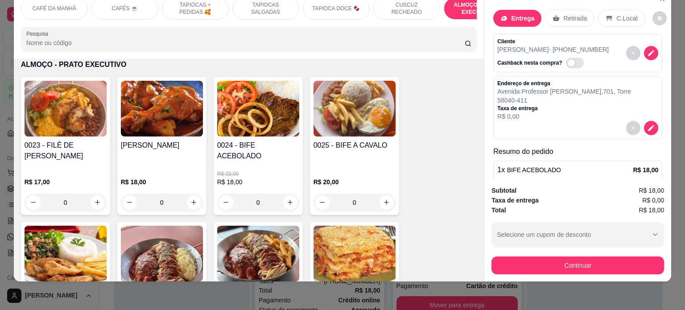
click at [561, 169] on div "1 x BIFE ACEBOLADO R$ 18,00 FEIJÃO 🫘 1 x FEIJÃO CARIOCA ( R$ 0,00 ) ARROZ 🍚 1 x…" at bounding box center [577, 236] width 169 height 152
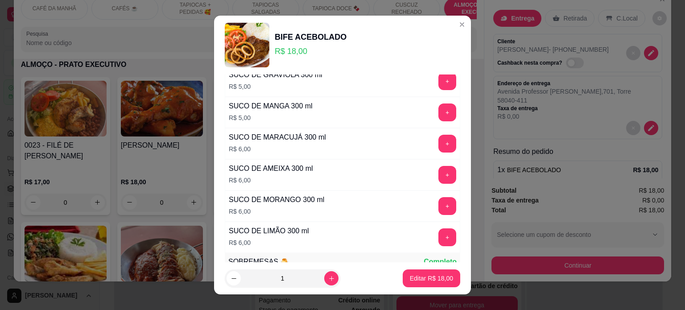
scroll to position [1763, 0]
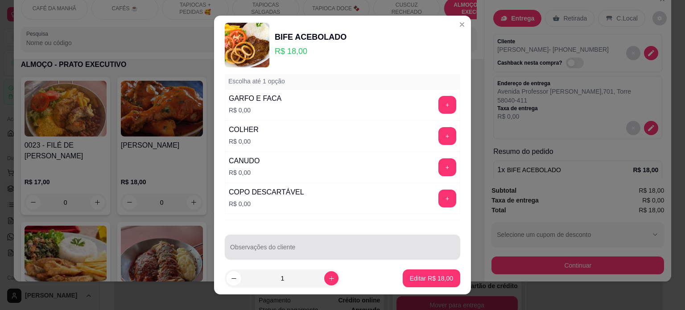
click at [239, 238] on div at bounding box center [342, 247] width 225 height 18
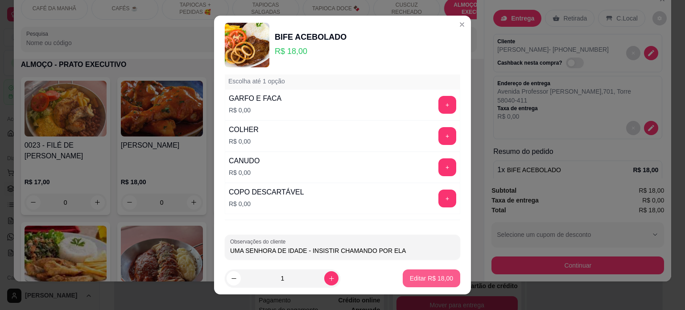
type input "UMA SENHORA DE IDADE - INSISTIR CHAMANDO POR ELA"
click at [433, 276] on p "Editar R$ 18,00" at bounding box center [431, 278] width 42 height 8
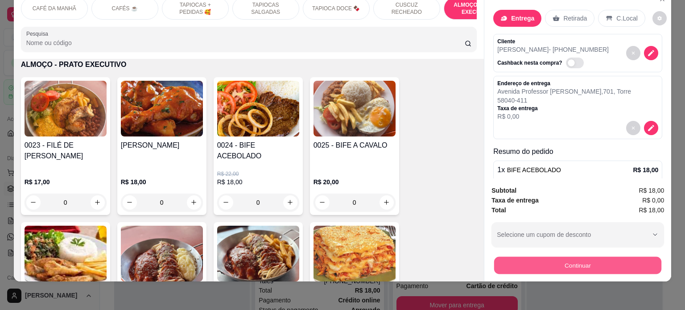
click at [592, 257] on button "Continuar" at bounding box center [577, 265] width 167 height 17
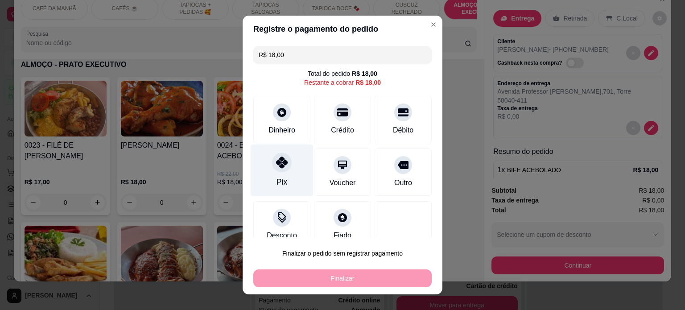
click at [276, 164] on icon at bounding box center [282, 162] width 12 height 12
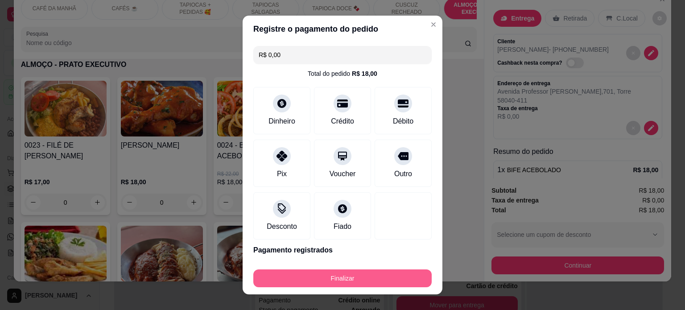
click at [325, 279] on button "Finalizar" at bounding box center [342, 278] width 178 height 18
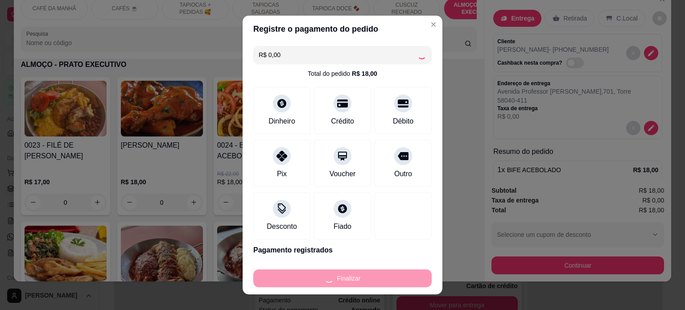
type input "-R$ 18,00"
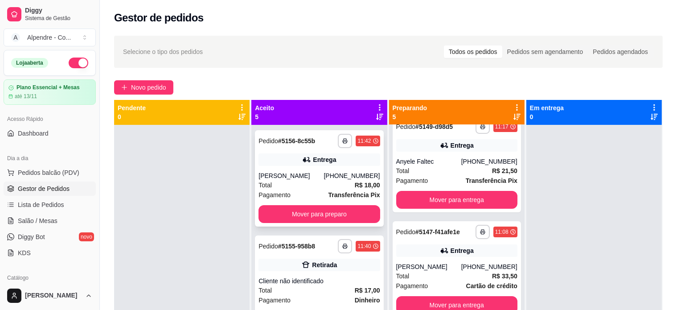
click at [339, 133] on div "**********" at bounding box center [319, 178] width 128 height 96
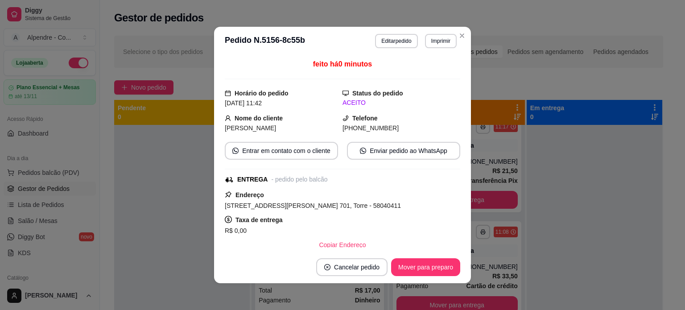
click at [128, 176] on div "**********" at bounding box center [342, 155] width 685 height 310
click at [439, 33] on header "**********" at bounding box center [342, 41] width 257 height 29
click at [436, 41] on button "Imprimir" at bounding box center [441, 41] width 32 height 14
click at [434, 70] on button "Impressora container" at bounding box center [418, 72] width 62 height 14
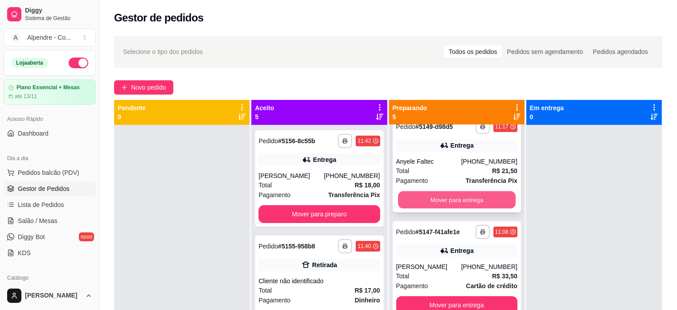
click at [478, 201] on button "Mover para entrega" at bounding box center [457, 199] width 118 height 17
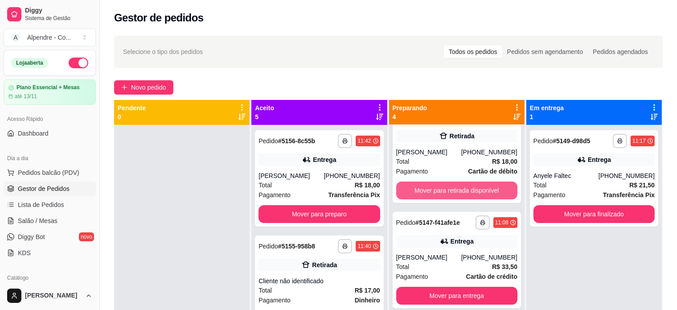
scroll to position [119, 0]
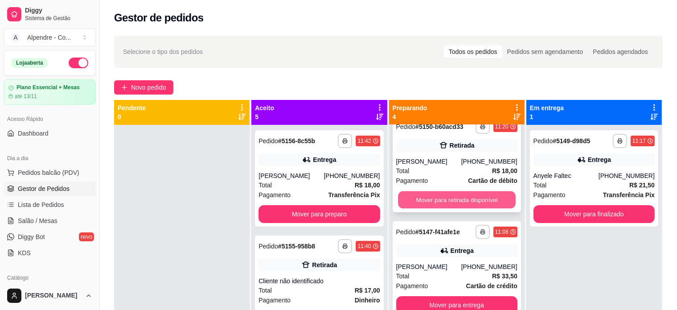
click at [480, 200] on button "Mover para retirada disponível" at bounding box center [457, 199] width 118 height 17
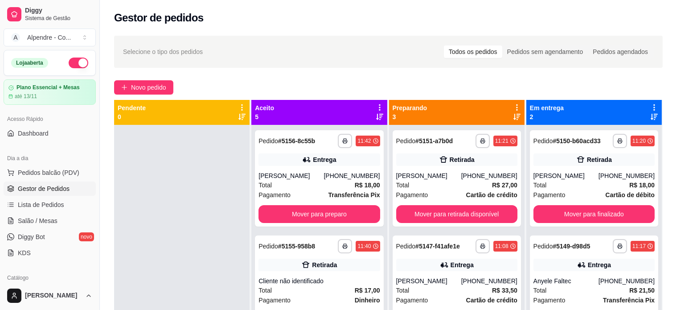
scroll to position [14, 0]
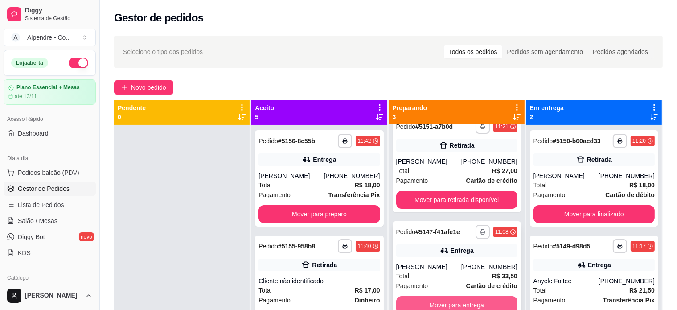
click at [478, 301] on button "Mover para entrega" at bounding box center [456, 305] width 121 height 18
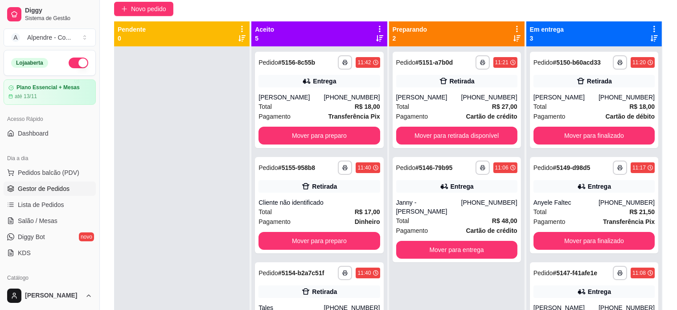
scroll to position [89, 0]
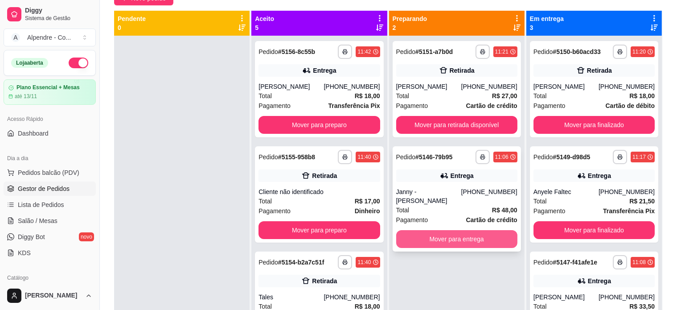
click at [429, 230] on button "Mover para entrega" at bounding box center [456, 239] width 121 height 18
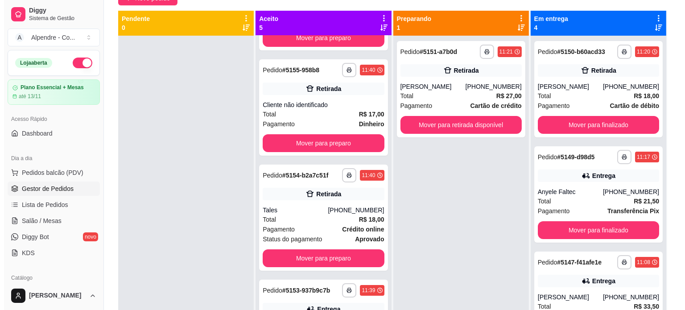
scroll to position [127, 0]
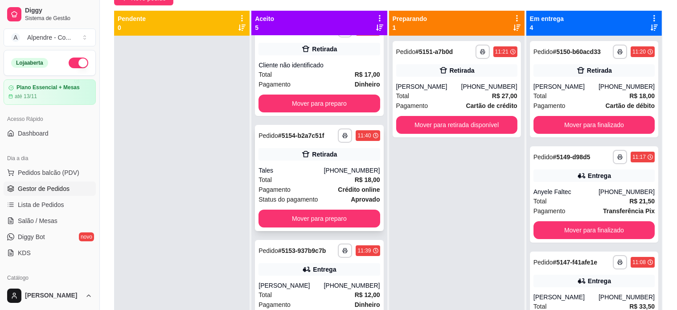
click at [310, 183] on div "Total R$ 18,00" at bounding box center [319, 180] width 121 height 10
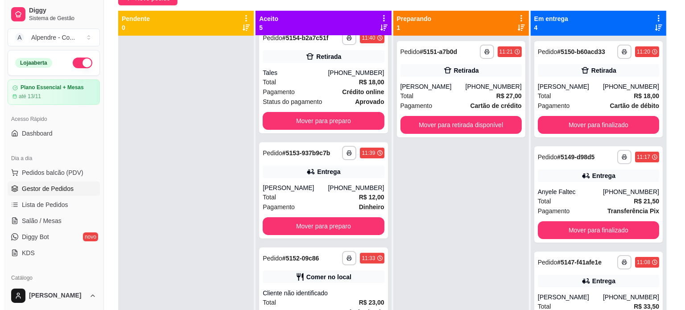
scroll to position [235, 0]
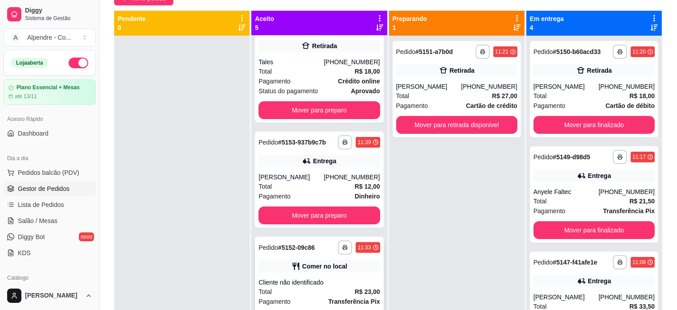
click at [303, 282] on div "Cliente não identificado" at bounding box center [319, 282] width 121 height 9
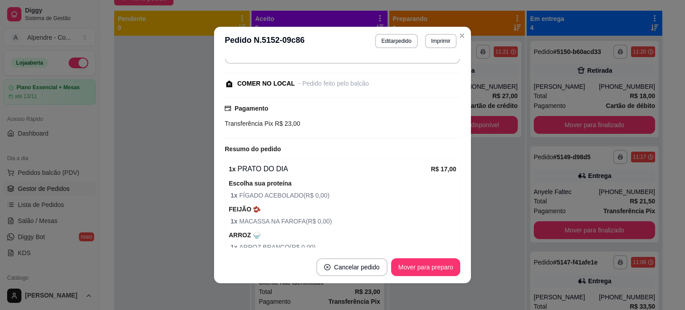
scroll to position [0, 0]
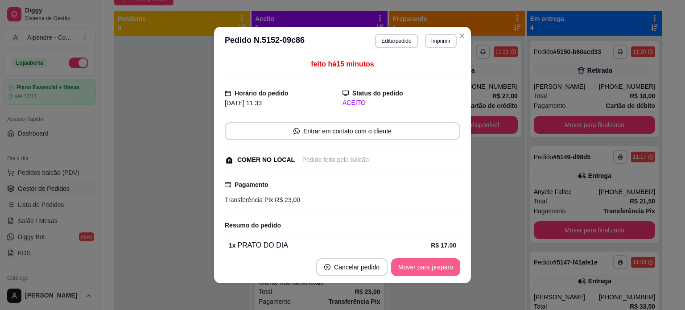
click at [419, 269] on button "Mover para preparo" at bounding box center [425, 267] width 69 height 18
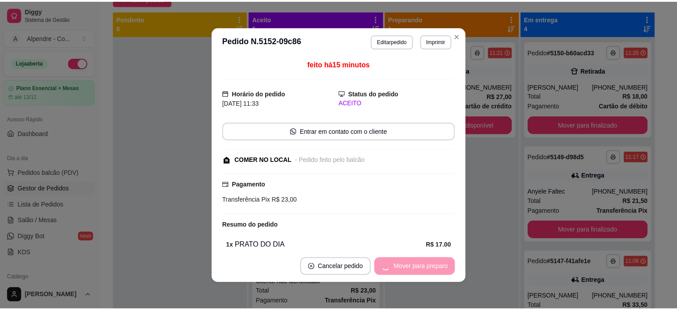
scroll to position [130, 0]
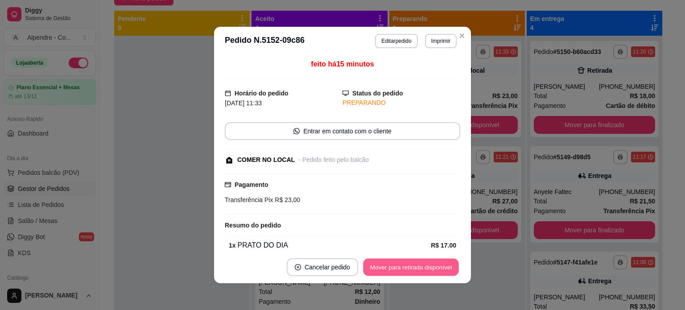
click at [419, 269] on button "Mover para retirada disponível" at bounding box center [410, 267] width 95 height 17
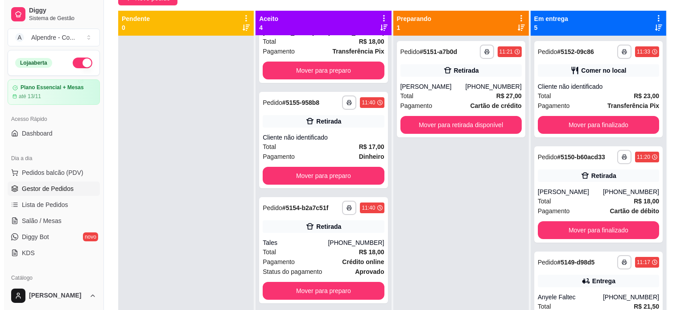
scroll to position [0, 0]
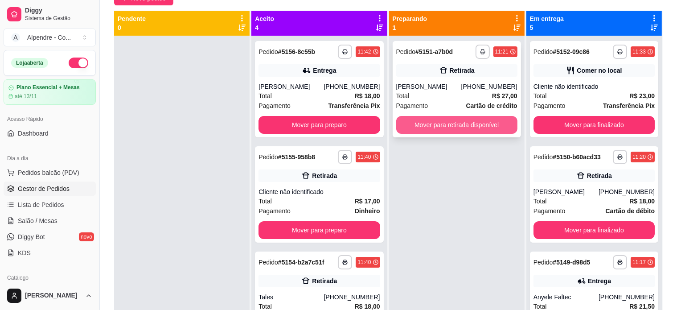
click at [472, 121] on button "Mover para retirada disponível" at bounding box center [456, 125] width 121 height 18
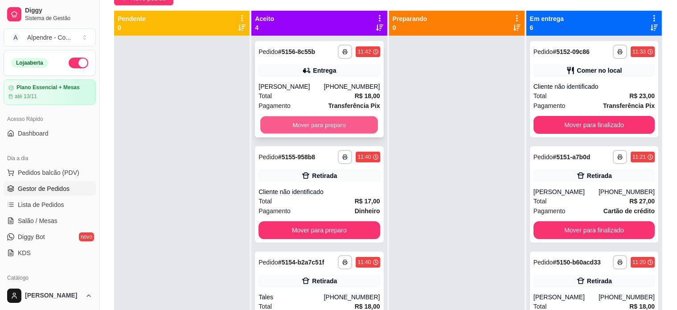
click at [294, 123] on button "Mover para preparo" at bounding box center [319, 124] width 118 height 17
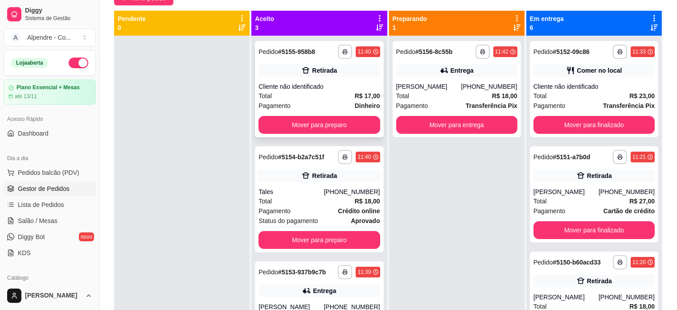
click at [315, 97] on div "Total R$ 17,00" at bounding box center [319, 96] width 121 height 10
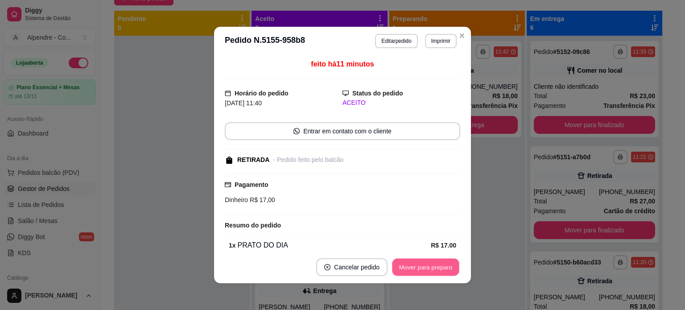
click at [424, 269] on button "Mover para preparo" at bounding box center [425, 267] width 67 height 17
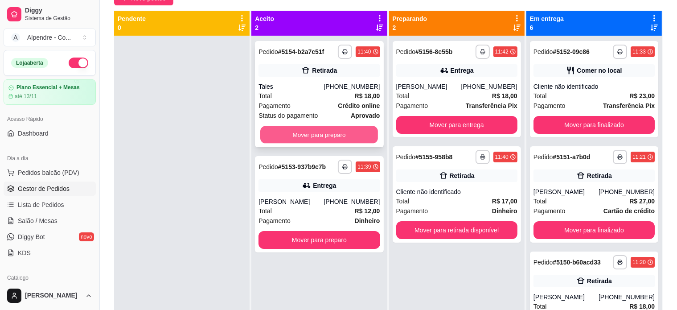
click at [324, 130] on button "Mover para preparo" at bounding box center [319, 134] width 118 height 17
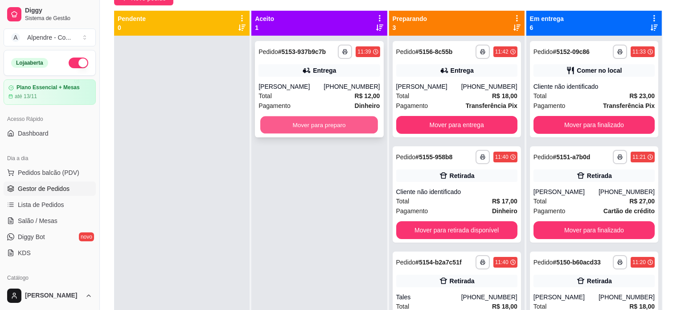
click at [324, 125] on button "Mover para preparo" at bounding box center [319, 124] width 118 height 17
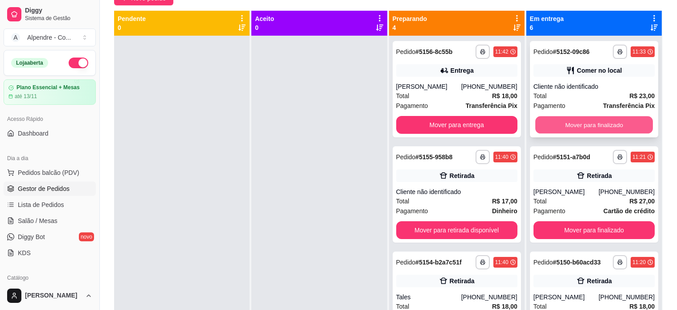
click at [628, 124] on button "Mover para finalizado" at bounding box center [594, 124] width 118 height 17
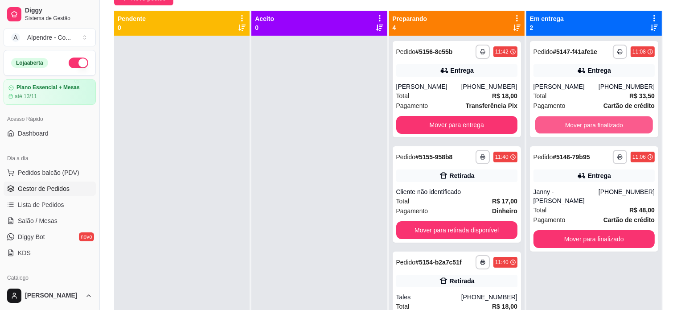
click at [628, 124] on button "Mover para finalizado" at bounding box center [594, 124] width 118 height 17
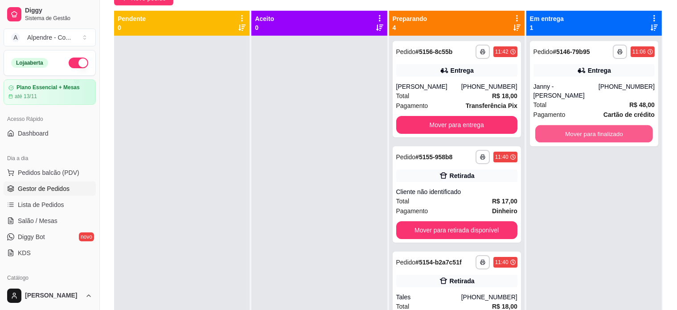
click at [628, 125] on button "Mover para finalizado" at bounding box center [594, 133] width 118 height 17
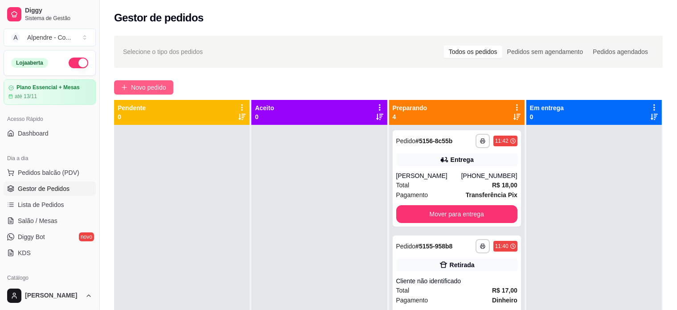
click at [144, 89] on span "Novo pedido" at bounding box center [148, 87] width 35 height 10
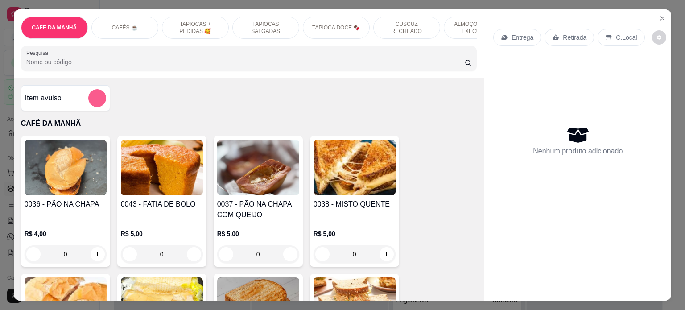
click at [88, 101] on button "add-separate-item" at bounding box center [97, 98] width 18 height 18
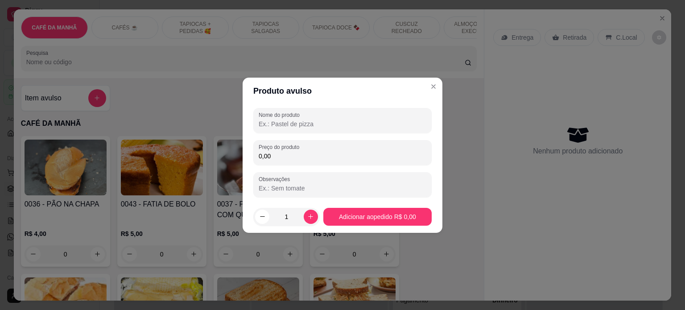
click at [283, 124] on input "Nome do produto" at bounding box center [343, 123] width 168 height 9
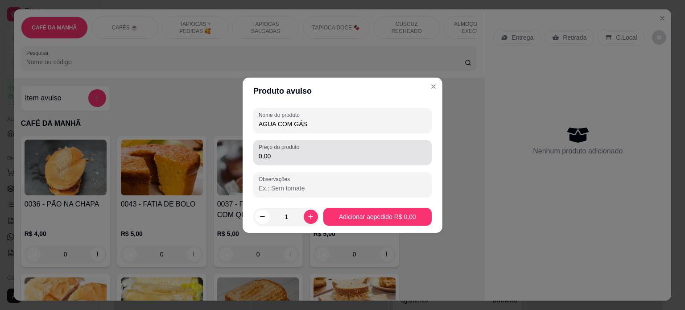
type input "AGUA COM GÁS"
click at [280, 152] on input "0,00" at bounding box center [343, 156] width 168 height 9
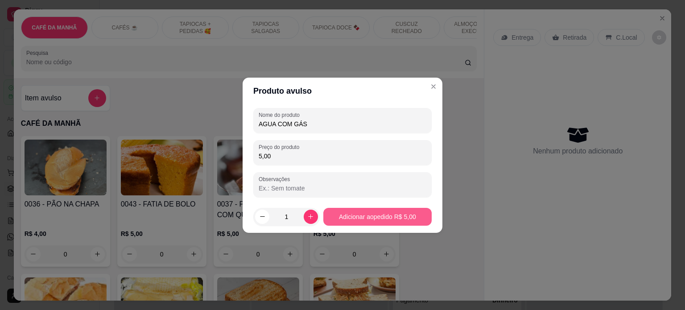
type input "5,00"
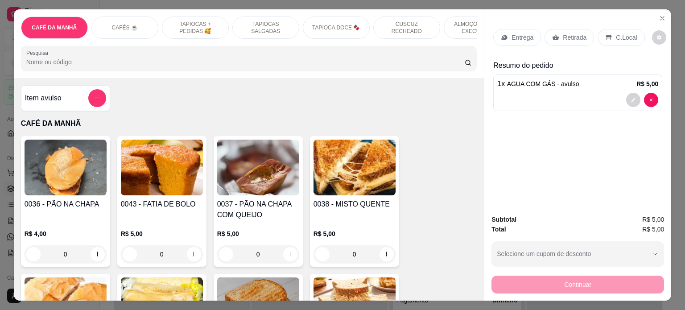
click at [521, 36] on p "Entrega" at bounding box center [522, 37] width 22 height 9
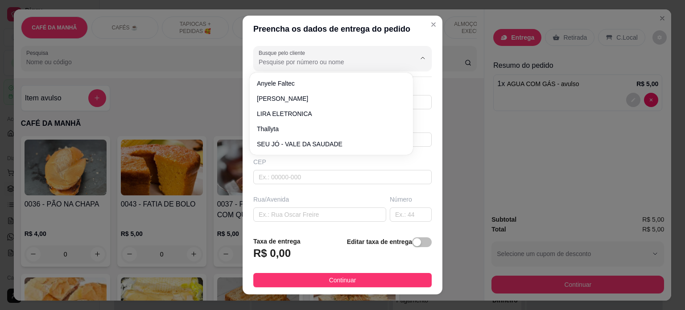
click at [297, 62] on input "Busque pelo cliente" at bounding box center [330, 61] width 143 height 9
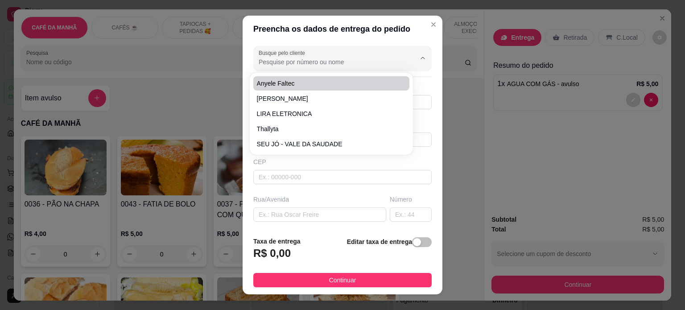
click at [293, 87] on span "Anyele Faltec" at bounding box center [327, 83] width 140 height 9
type input "Anyele Faltec"
type input "83999390474"
type input "Anyele Faltec"
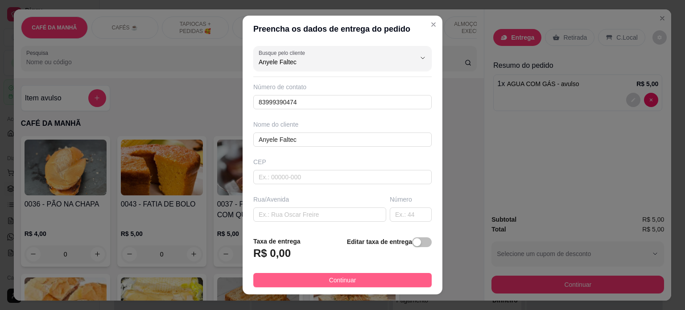
click at [338, 279] on span "Continuar" at bounding box center [342, 280] width 27 height 10
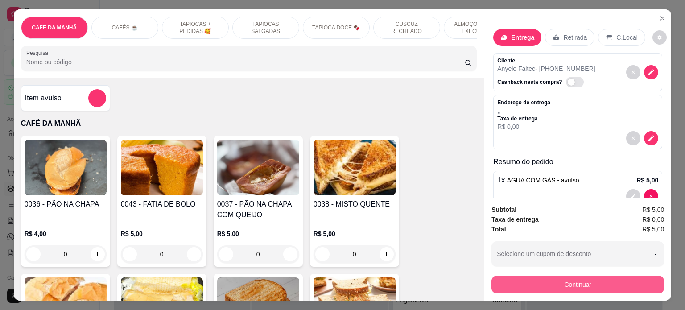
click at [608, 275] on button "Continuar" at bounding box center [577, 284] width 172 height 18
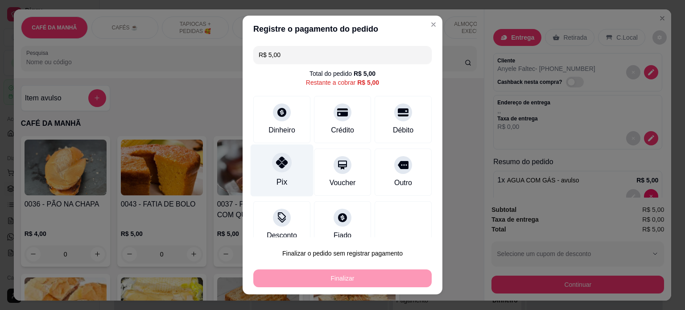
click at [279, 176] on div "Pix" at bounding box center [281, 182] width 11 height 12
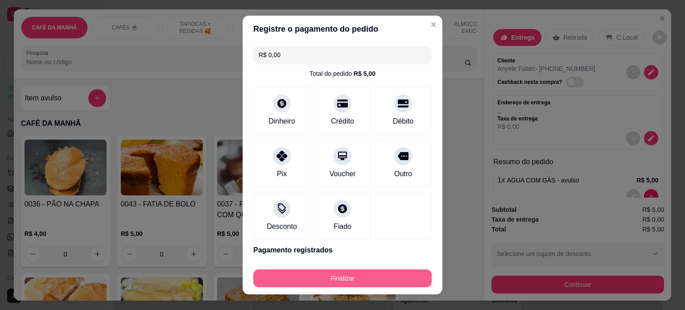
click at [350, 278] on button "Finalizar" at bounding box center [342, 278] width 178 height 18
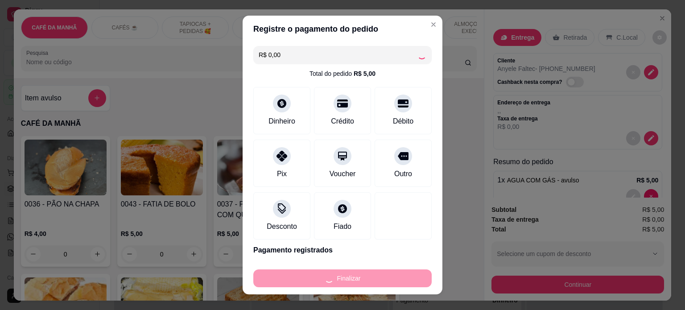
type input "-R$ 5,00"
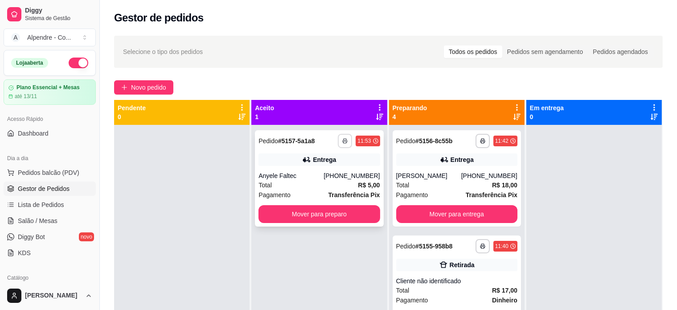
click at [338, 136] on button "button" at bounding box center [345, 141] width 14 height 14
click at [324, 171] on button "Impressora container" at bounding box center [315, 172] width 62 height 14
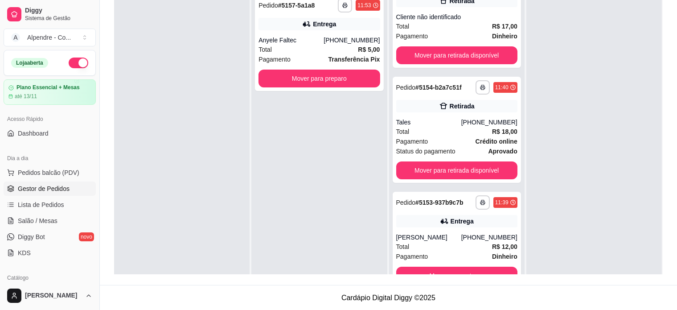
scroll to position [130, 0]
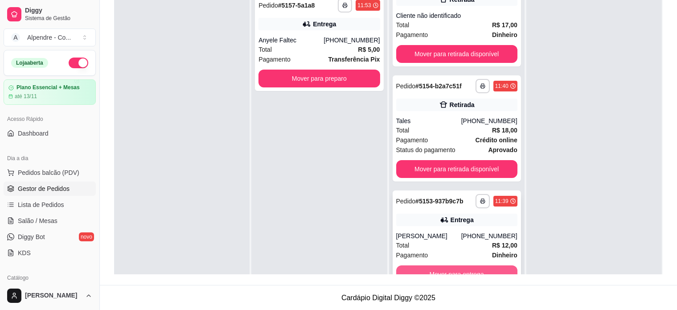
click at [467, 268] on button "Mover para entrega" at bounding box center [456, 274] width 121 height 18
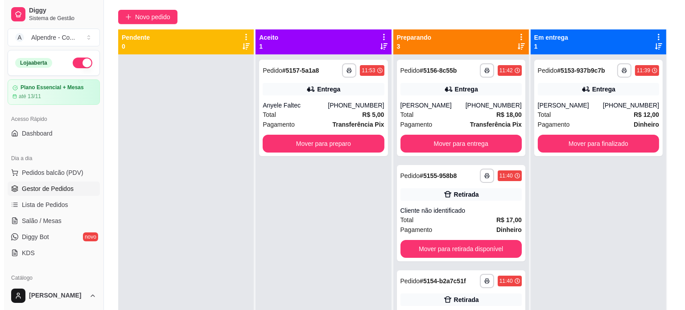
scroll to position [67, 0]
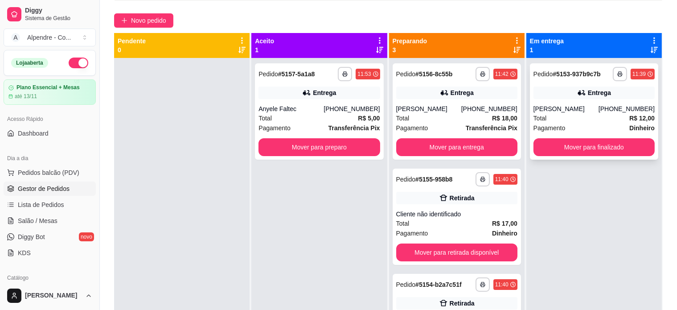
click at [557, 119] on div "Total R$ 12,00" at bounding box center [594, 118] width 121 height 10
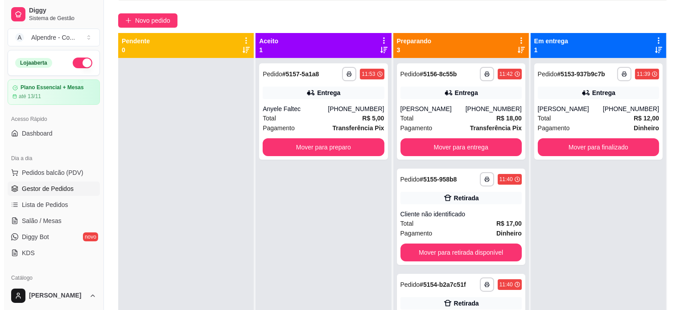
scroll to position [25, 0]
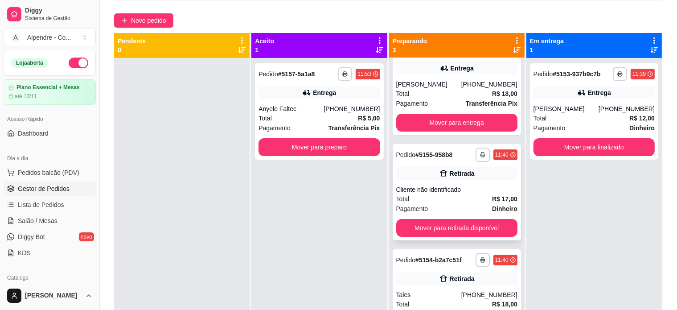
click at [453, 194] on div "Total R$ 17,00" at bounding box center [456, 199] width 121 height 10
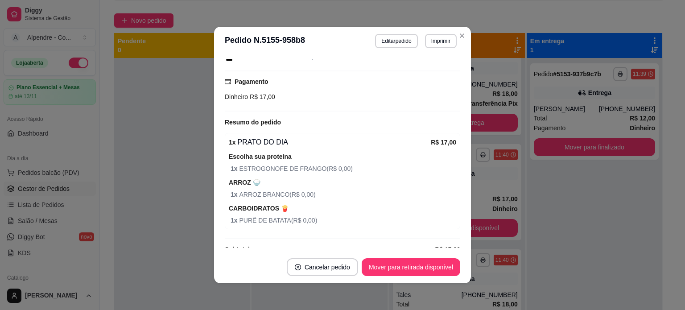
scroll to position [118, 0]
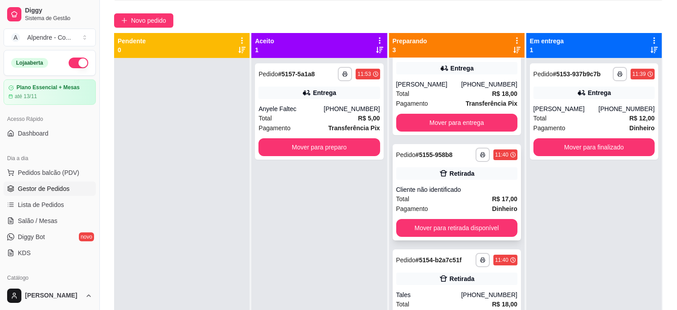
click at [469, 198] on div "Total R$ 17,00" at bounding box center [456, 199] width 121 height 10
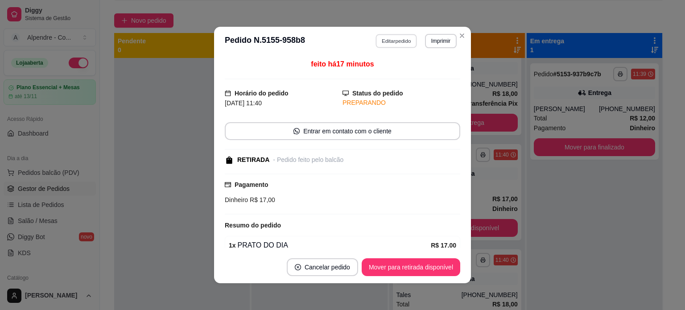
click at [394, 40] on button "Editar pedido" at bounding box center [396, 41] width 41 height 14
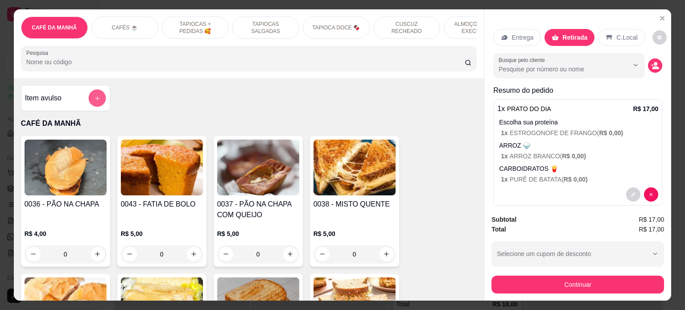
click at [94, 102] on icon "add-separate-item" at bounding box center [97, 98] width 7 height 7
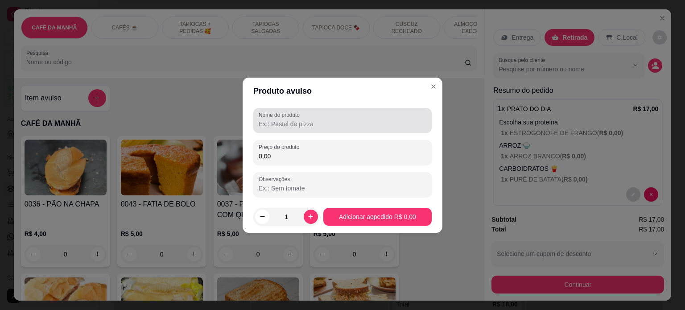
click at [280, 131] on div "Nome do produto" at bounding box center [342, 120] width 178 height 25
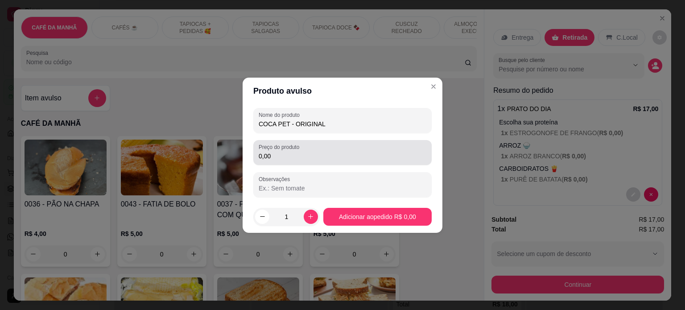
type input "COCA PET - ORIGINAL"
click at [282, 156] on input "0,00" at bounding box center [343, 156] width 168 height 9
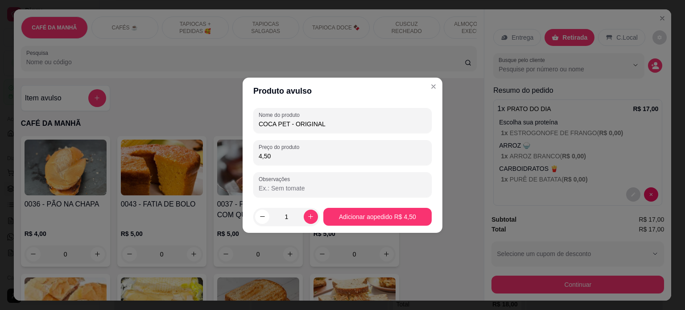
type input "4,50"
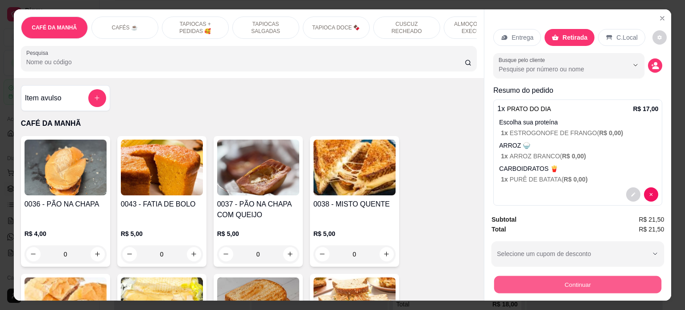
click at [564, 279] on button "Continuar" at bounding box center [577, 284] width 167 height 17
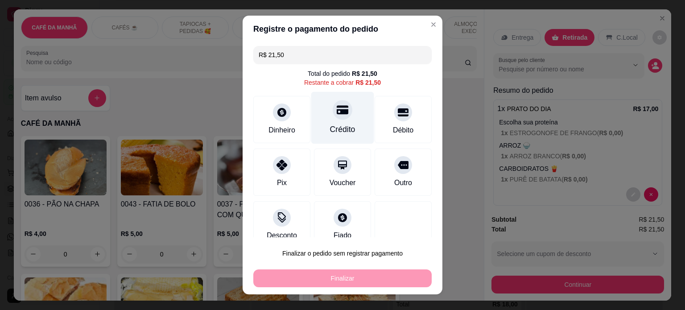
click at [347, 119] on div "Crédito" at bounding box center [342, 117] width 63 height 52
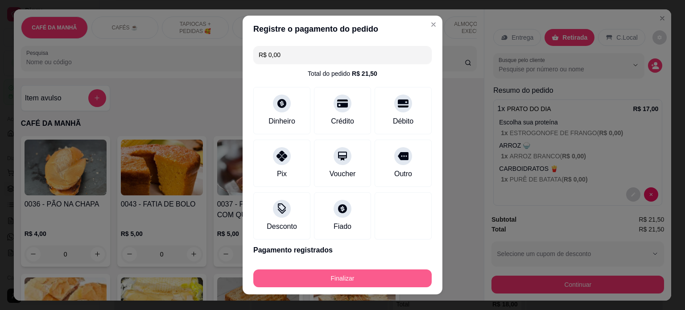
click at [344, 276] on button "Finalizar" at bounding box center [342, 278] width 178 height 18
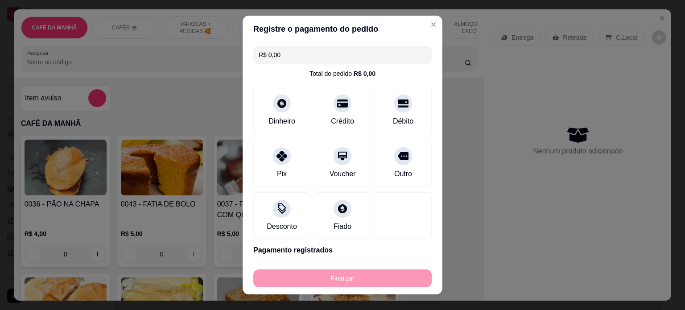
type input "-R$ 21,50"
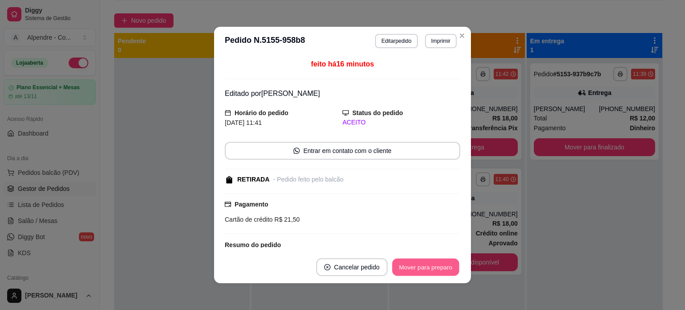
click at [419, 271] on button "Mover para preparo" at bounding box center [425, 267] width 67 height 17
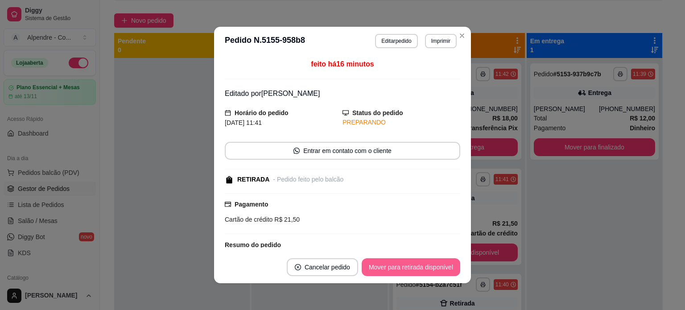
click at [419, 271] on button "Mover para retirada disponível" at bounding box center [410, 267] width 99 height 18
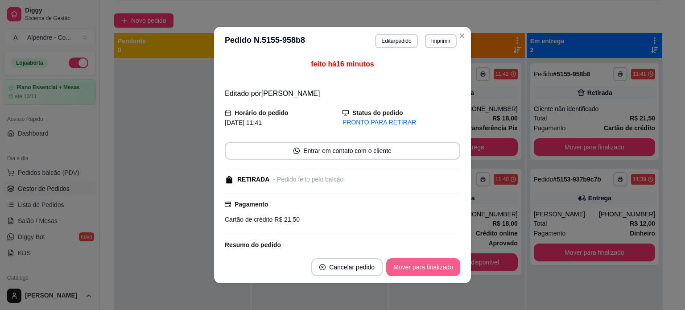
click at [419, 271] on button "Mover para finalizado" at bounding box center [423, 267] width 74 height 18
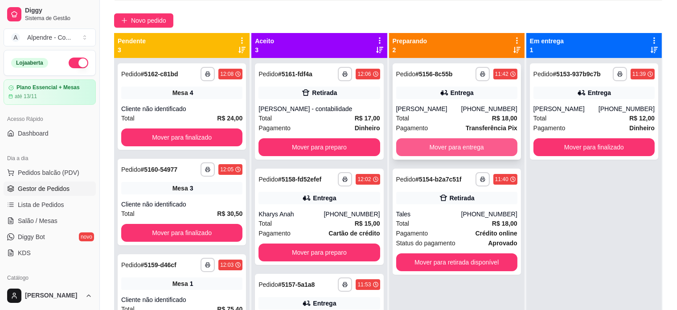
click at [450, 148] on button "Mover para entrega" at bounding box center [456, 147] width 121 height 18
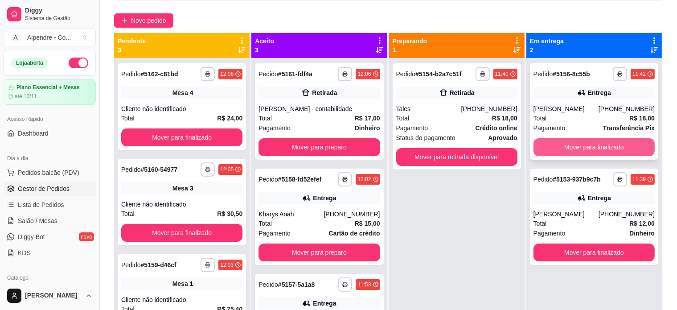
click at [586, 149] on button "Mover para finalizado" at bounding box center [594, 147] width 121 height 18
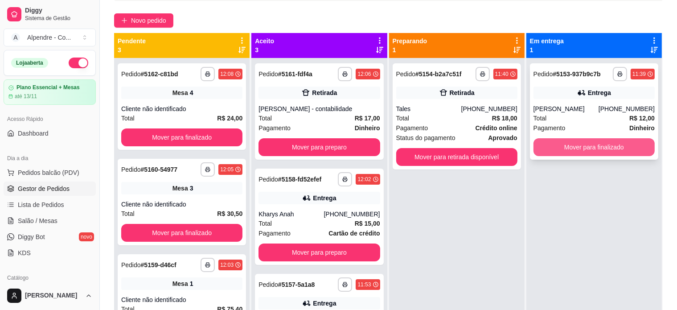
click at [587, 148] on button "Mover para finalizado" at bounding box center [594, 147] width 121 height 18
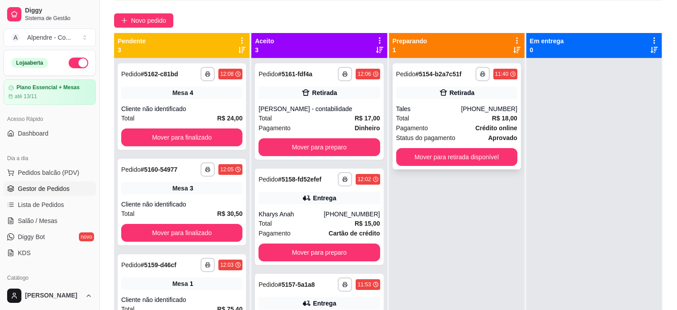
click at [437, 120] on div "Total R$ 18,00" at bounding box center [456, 118] width 121 height 10
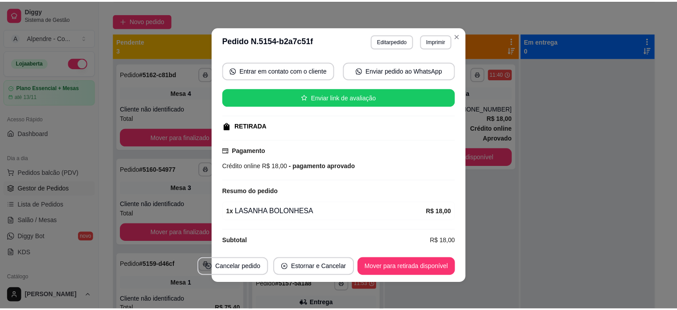
scroll to position [87, 0]
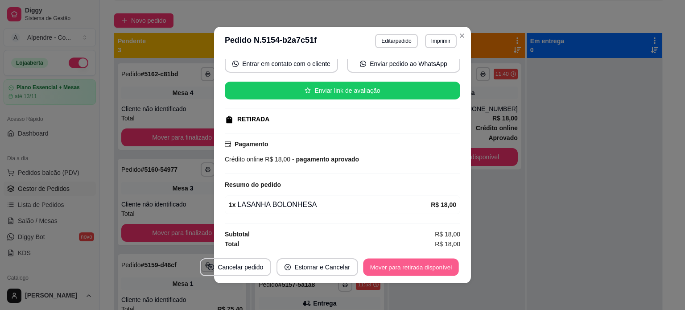
click at [414, 271] on button "Mover para retirada disponível" at bounding box center [410, 267] width 95 height 17
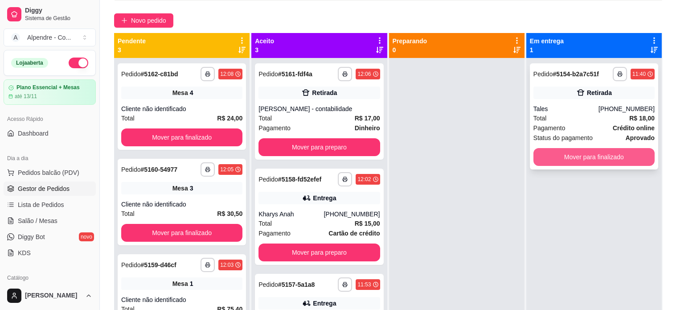
click at [587, 152] on button "Mover para finalizado" at bounding box center [594, 157] width 121 height 18
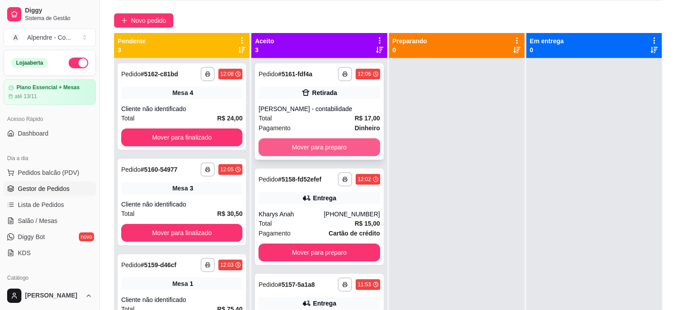
click at [309, 148] on button "Mover para preparo" at bounding box center [319, 147] width 121 height 18
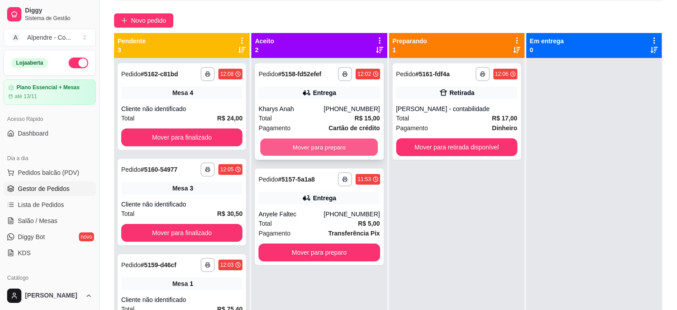
click at [310, 148] on button "Mover para preparo" at bounding box center [319, 147] width 118 height 17
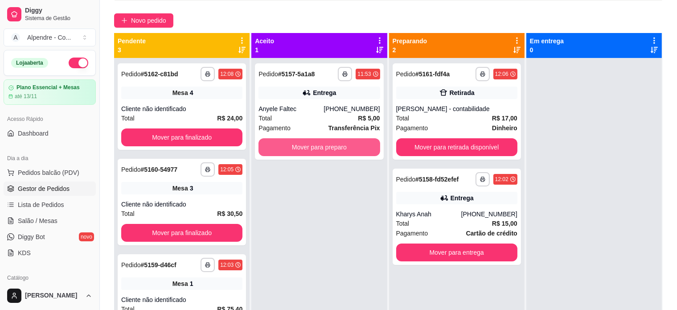
click at [310, 148] on button "Mover para preparo" at bounding box center [319, 147] width 121 height 18
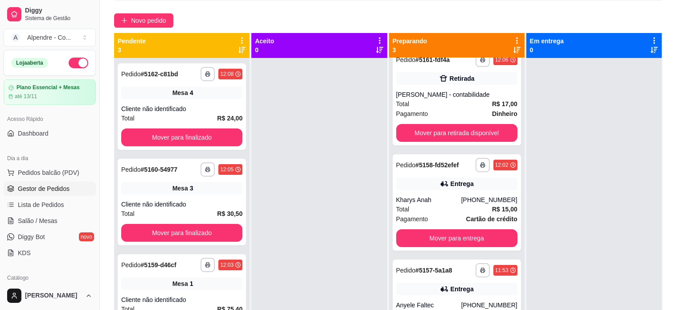
scroll to position [135, 0]
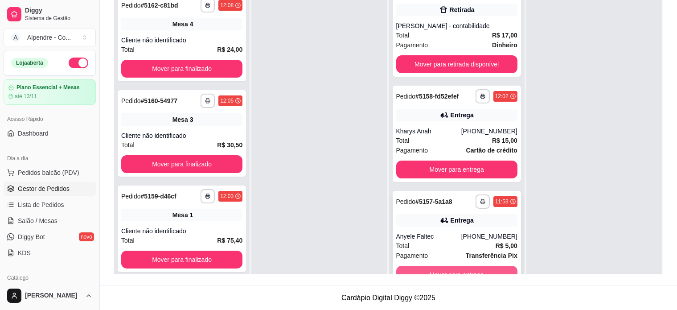
click at [481, 271] on button "Mover para entrega" at bounding box center [456, 275] width 121 height 18
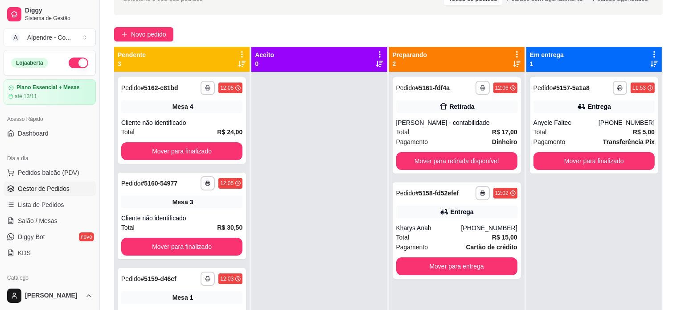
scroll to position [57, 0]
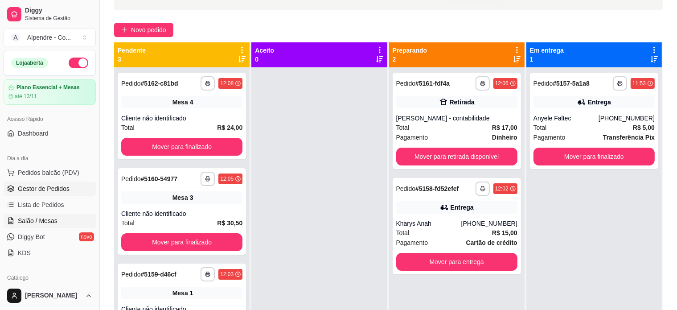
click at [33, 216] on span "Salão / Mesas" at bounding box center [38, 220] width 40 height 9
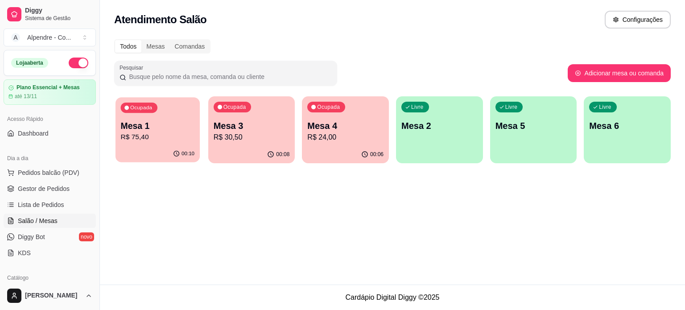
click at [149, 142] on p "R$ 75,40" at bounding box center [158, 137] width 74 height 10
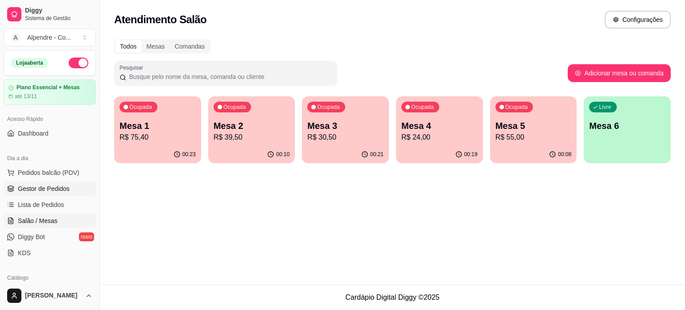
click at [35, 185] on span "Gestor de Pedidos" at bounding box center [44, 188] width 52 height 9
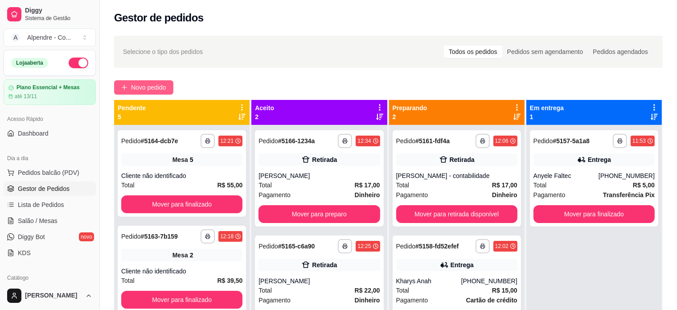
click at [160, 87] on span "Novo pedido" at bounding box center [148, 87] width 35 height 10
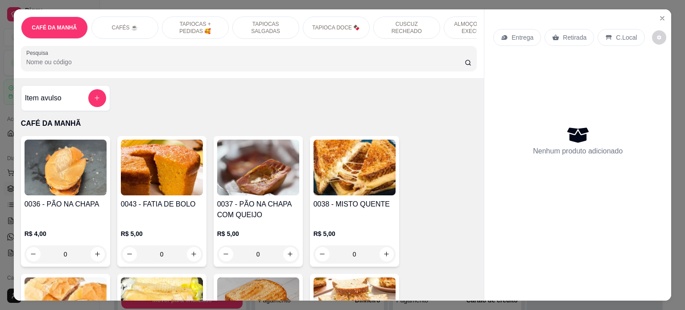
click at [463, 21] on p "ALMOÇO - PRATO EXECUTIVO" at bounding box center [477, 28] width 52 height 14
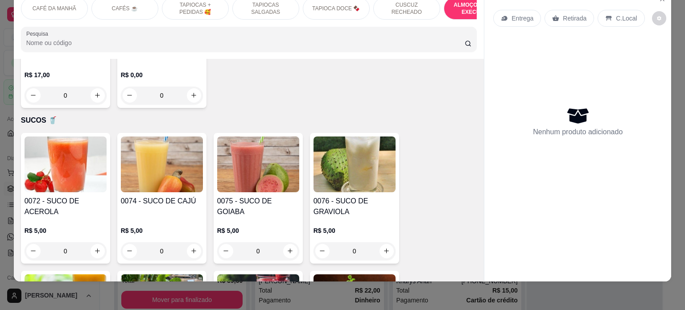
scroll to position [2081, 0]
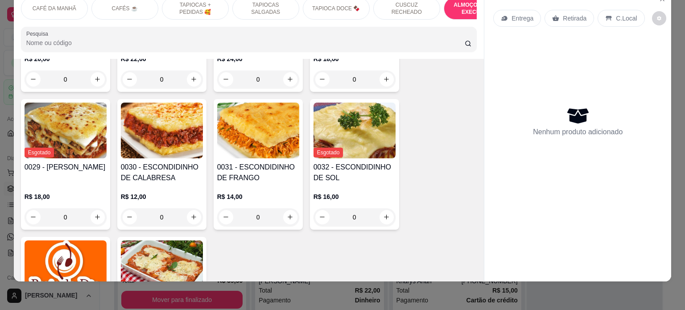
click at [71, 254] on img at bounding box center [66, 268] width 82 height 56
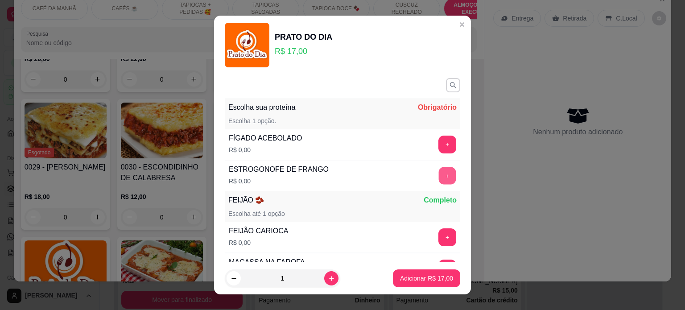
click at [439, 174] on button "+" at bounding box center [447, 175] width 17 height 17
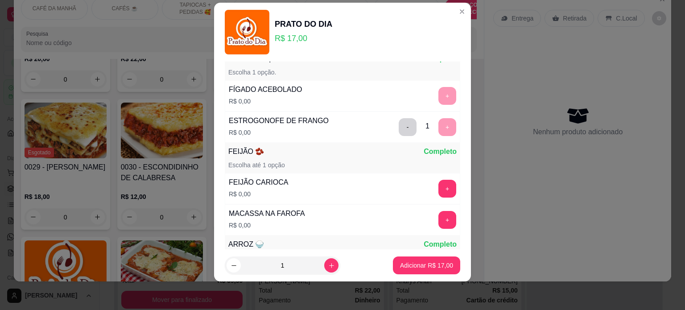
scroll to position [116, 0]
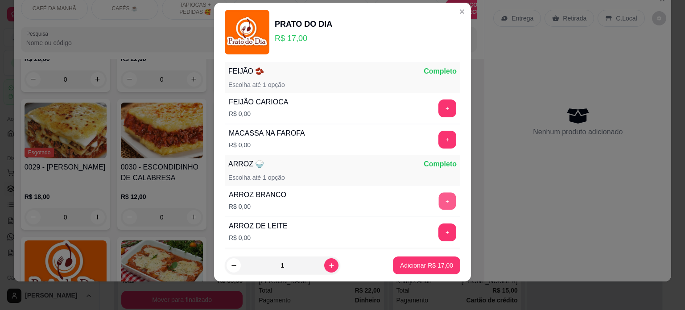
click at [439, 199] on button "+" at bounding box center [447, 200] width 17 height 17
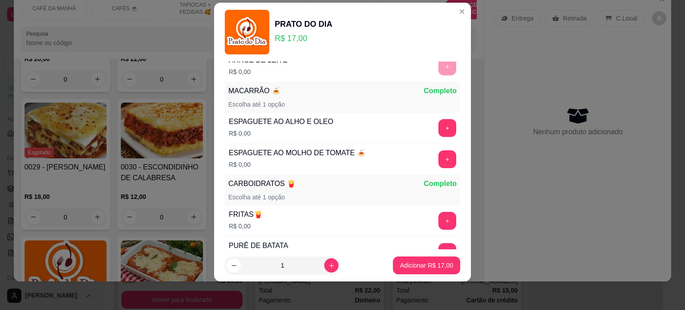
scroll to position [307, 0]
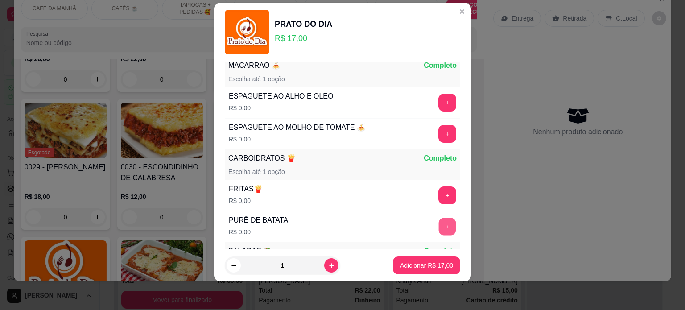
click at [439, 225] on button "+" at bounding box center [447, 226] width 17 height 17
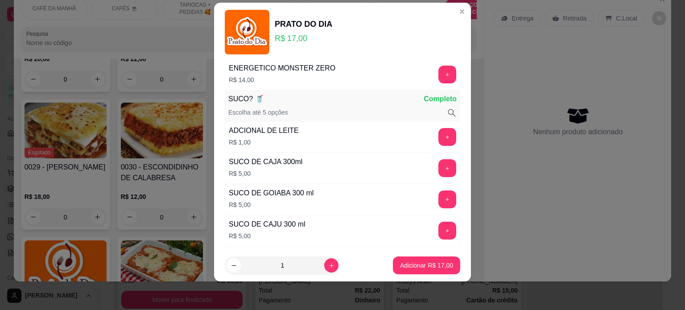
scroll to position [1203, 0]
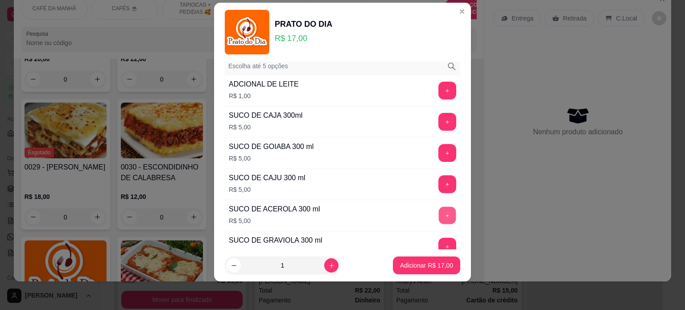
click at [439, 206] on button "+" at bounding box center [447, 214] width 17 height 17
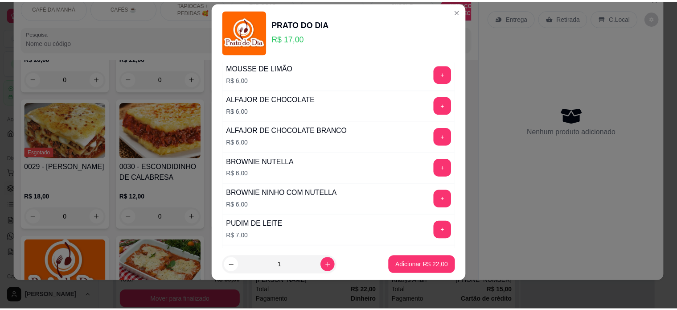
scroll to position [1641, 0]
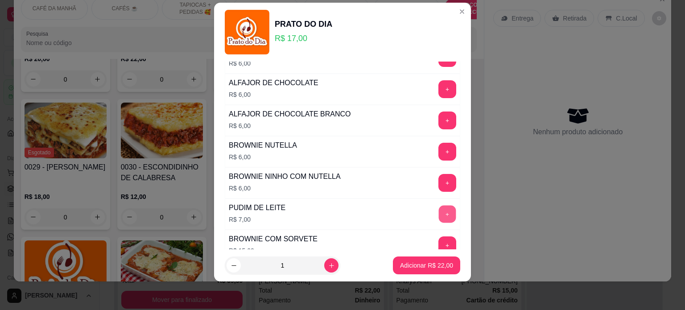
click at [439, 205] on button "+" at bounding box center [447, 213] width 17 height 17
click at [419, 266] on p "Adicionar R$ 29,00" at bounding box center [427, 265] width 52 height 8
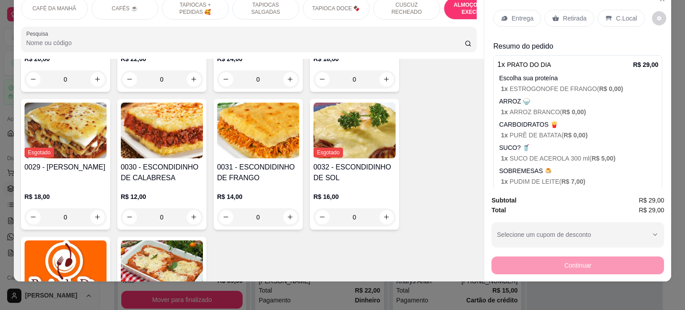
click at [513, 14] on p "Entrega" at bounding box center [522, 18] width 22 height 9
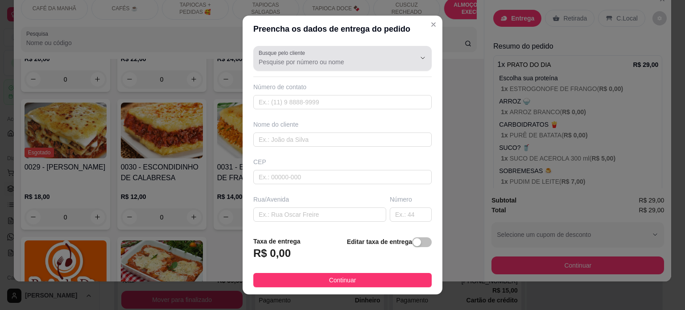
click at [289, 69] on div "Busque pelo cliente" at bounding box center [342, 58] width 178 height 25
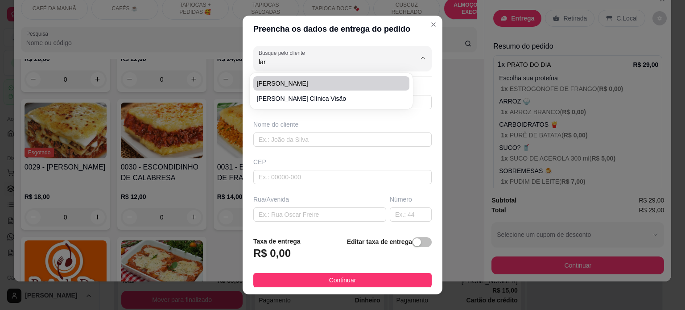
click at [287, 78] on li "[PERSON_NAME]" at bounding box center [331, 83] width 156 height 14
type input "[PERSON_NAME]"
type input "83988050057"
type input "[PERSON_NAME]"
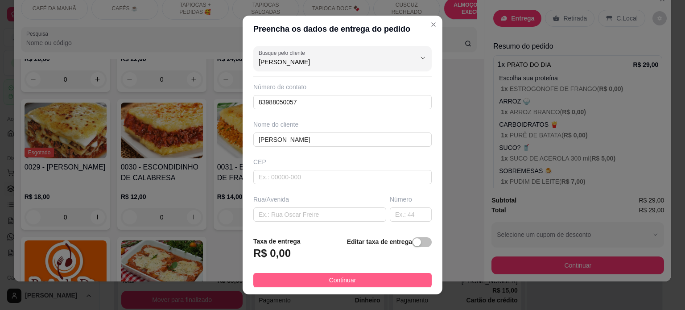
type input "[PERSON_NAME]"
click at [319, 276] on button "Continuar" at bounding box center [342, 280] width 178 height 14
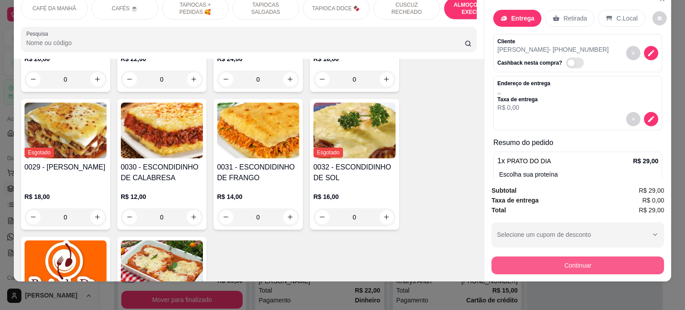
click at [550, 256] on button "Continuar" at bounding box center [577, 265] width 172 height 18
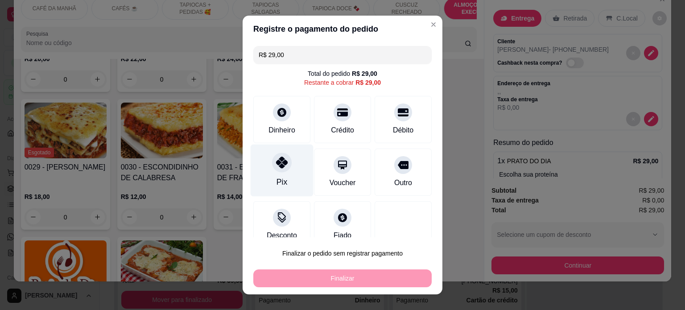
click at [285, 165] on div "Pix" at bounding box center [281, 170] width 63 height 52
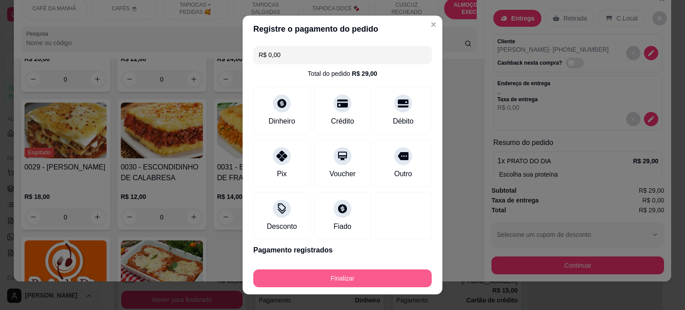
click at [330, 279] on button "Finalizar" at bounding box center [342, 278] width 178 height 18
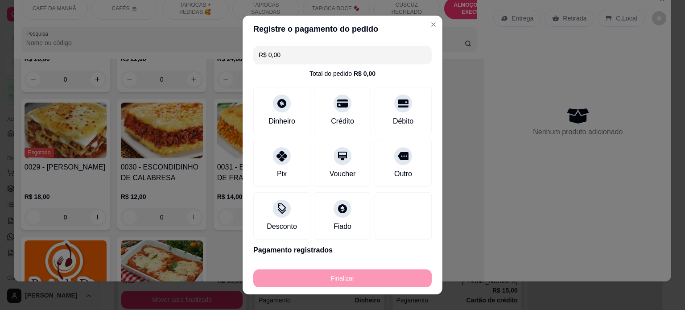
type input "-R$ 29,00"
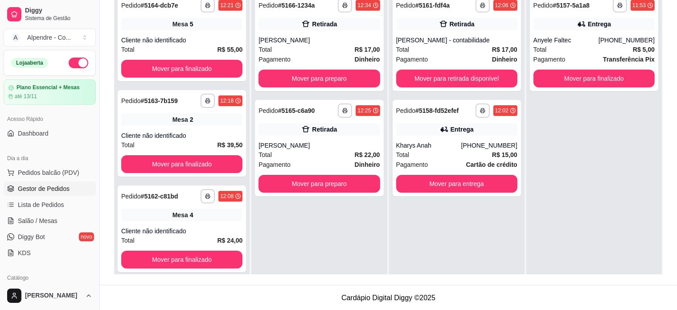
scroll to position [119, 0]
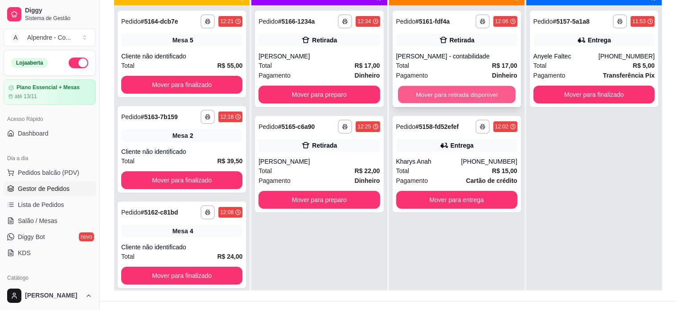
click at [483, 92] on button "Mover para retirada disponível" at bounding box center [457, 94] width 118 height 17
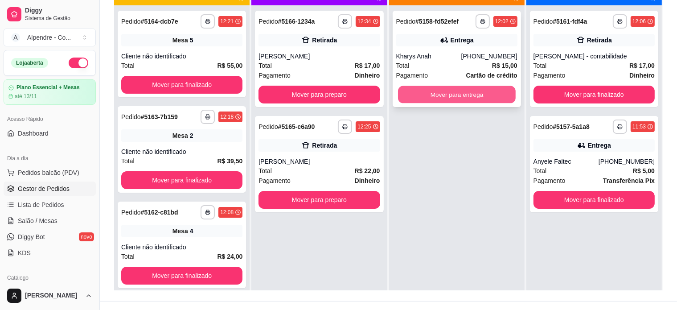
click at [481, 94] on button "Mover para entrega" at bounding box center [457, 94] width 118 height 17
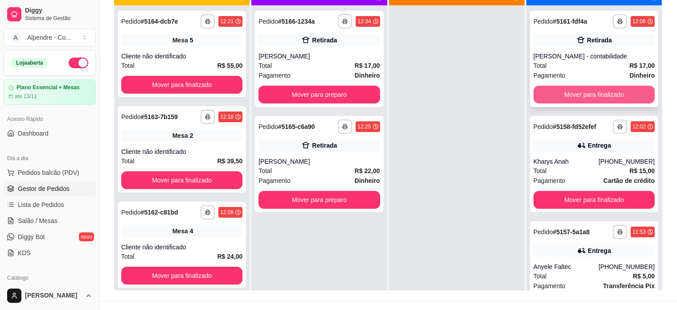
click at [601, 93] on button "Mover para finalizado" at bounding box center [594, 95] width 121 height 18
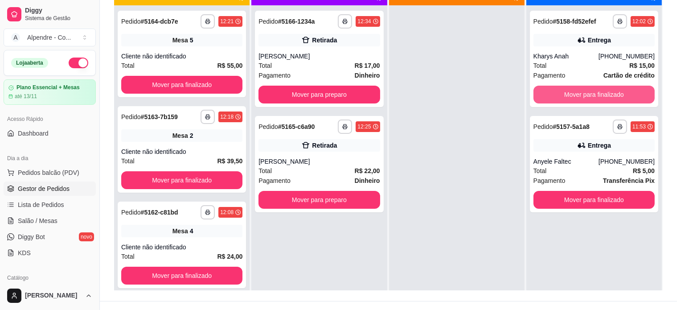
click at [601, 93] on button "Mover para finalizado" at bounding box center [594, 95] width 121 height 18
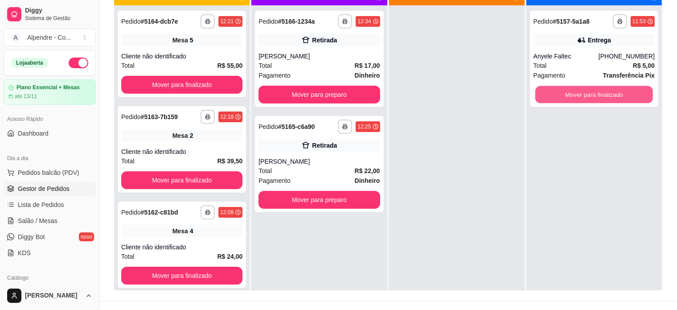
click at [601, 93] on button "Mover para finalizado" at bounding box center [594, 94] width 118 height 17
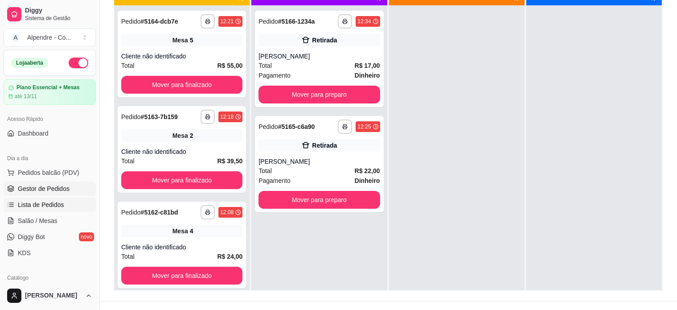
click at [36, 202] on span "Lista de Pedidos" at bounding box center [41, 204] width 46 height 9
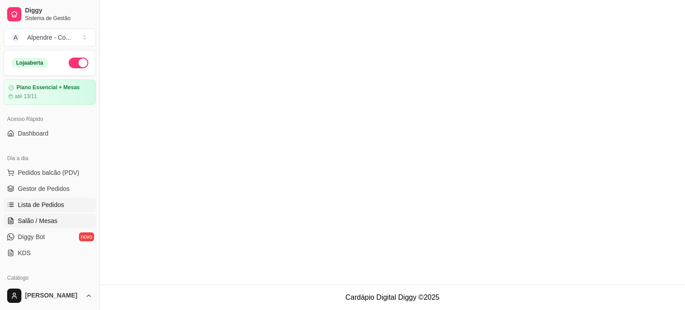
click at [36, 218] on span "Salão / Mesas" at bounding box center [38, 220] width 40 height 9
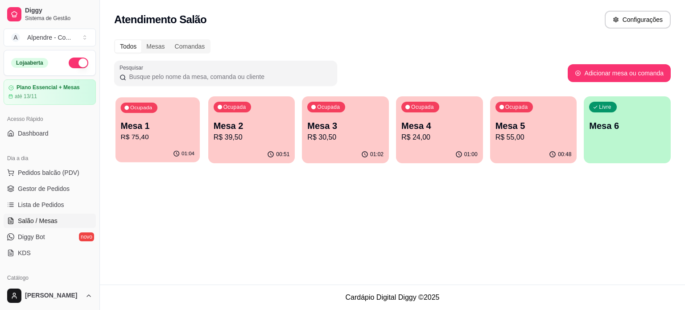
click at [168, 131] on p "Mesa 1" at bounding box center [158, 126] width 74 height 12
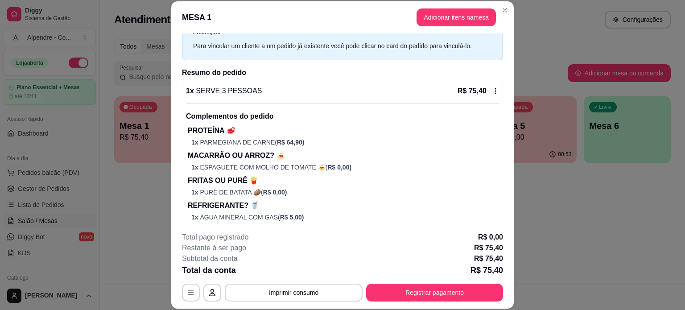
scroll to position [64, 0]
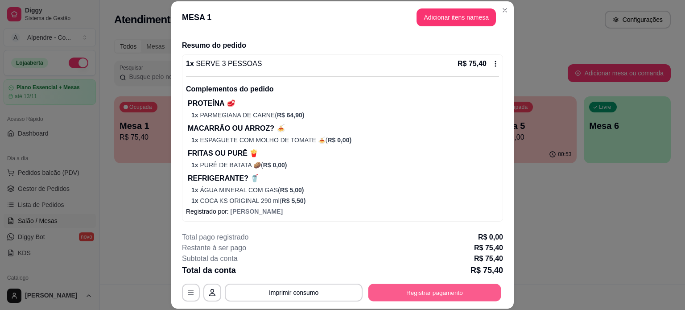
click at [418, 294] on button "Registrar pagamento" at bounding box center [434, 291] width 133 height 17
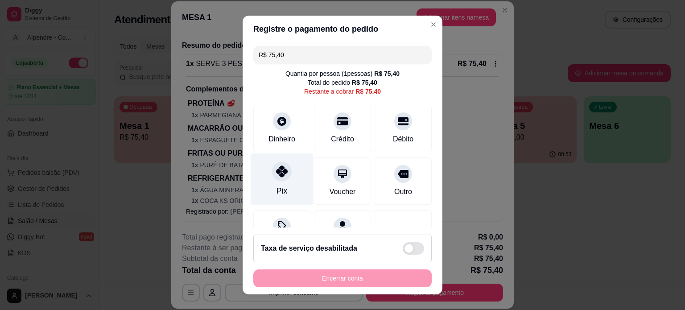
click at [276, 174] on icon at bounding box center [282, 171] width 12 height 12
type input "R$ 0,00"
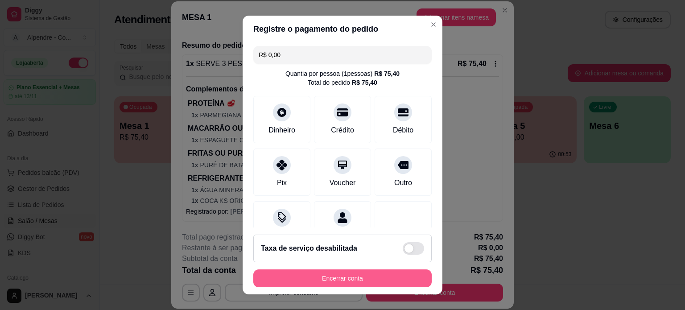
click at [320, 275] on button "Encerrar conta" at bounding box center [342, 278] width 178 height 18
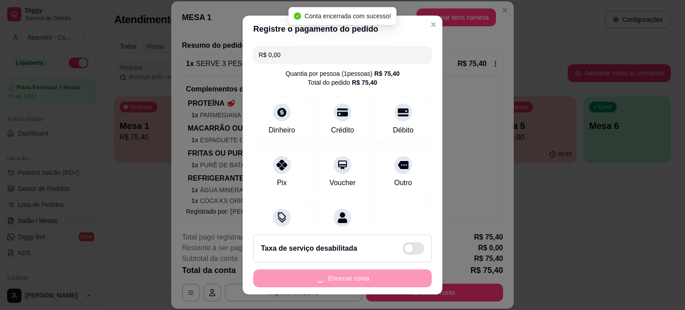
scroll to position [0, 0]
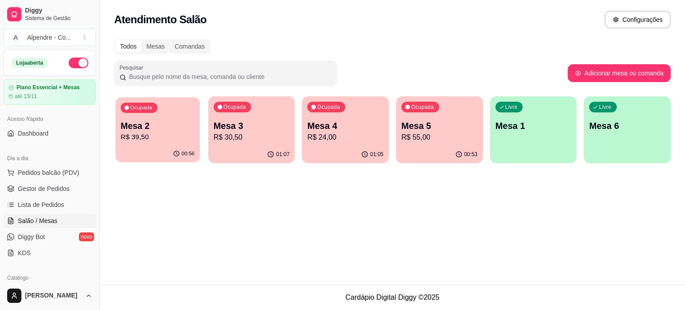
click at [175, 137] on p "R$ 39,50" at bounding box center [158, 137] width 74 height 10
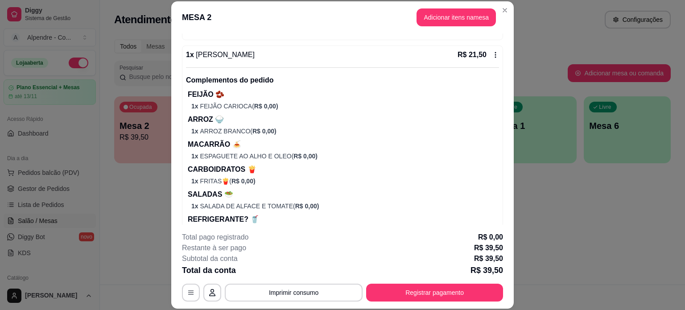
scroll to position [289, 0]
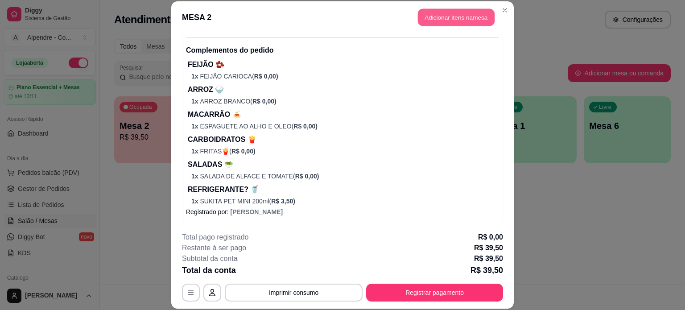
click at [437, 16] on button "Adicionar itens na mesa" at bounding box center [456, 17] width 77 height 17
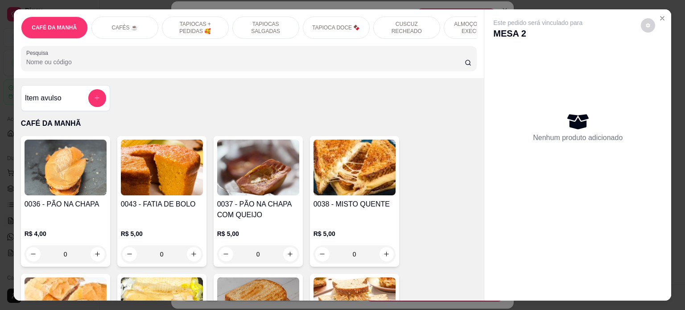
scroll to position [0, 315]
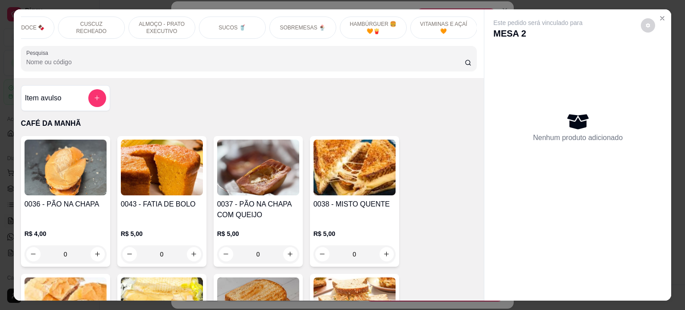
click at [294, 24] on p "SOBREMESAS 🍨" at bounding box center [302, 27] width 45 height 7
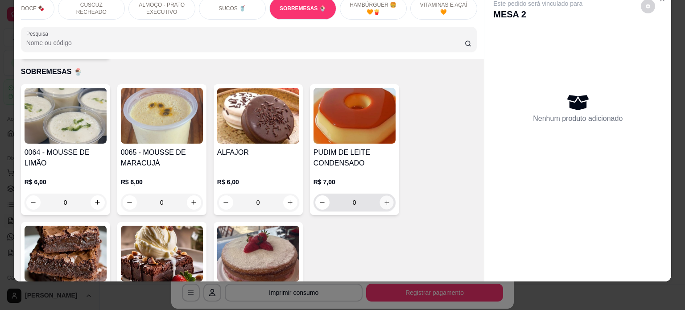
click at [385, 198] on button "increase-product-quantity" at bounding box center [386, 202] width 14 height 14
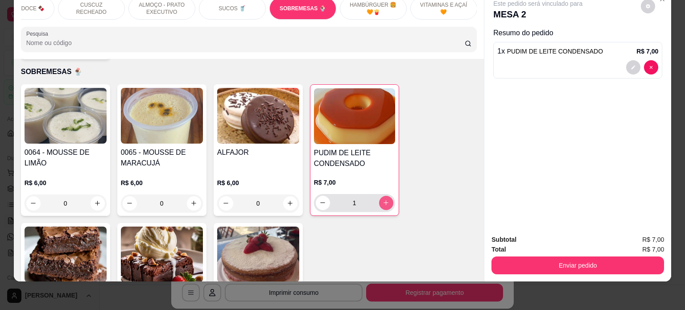
click at [382, 196] on button "increase-product-quantity" at bounding box center [386, 203] width 14 height 14
type input "2"
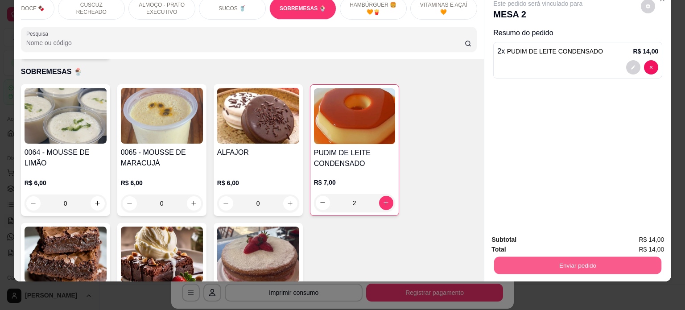
click at [594, 257] on button "Enviar pedido" at bounding box center [577, 265] width 167 height 17
click at [658, 235] on button "Enviar pedido" at bounding box center [640, 236] width 49 height 16
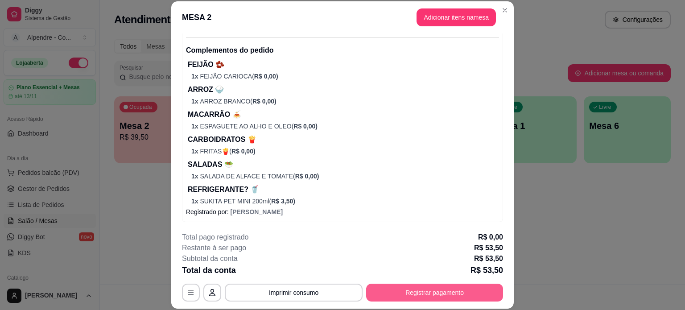
click at [398, 290] on button "Registrar pagamento" at bounding box center [434, 292] width 137 height 18
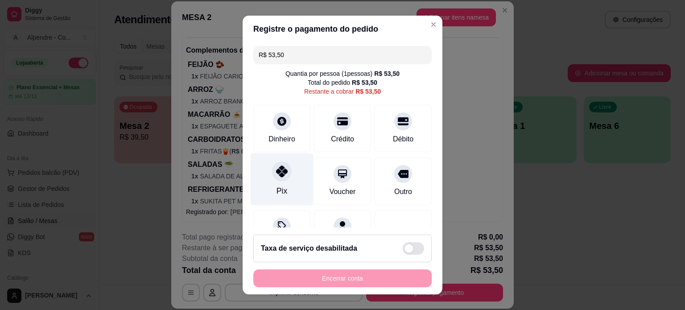
click at [288, 185] on div "Pix" at bounding box center [281, 179] width 63 height 52
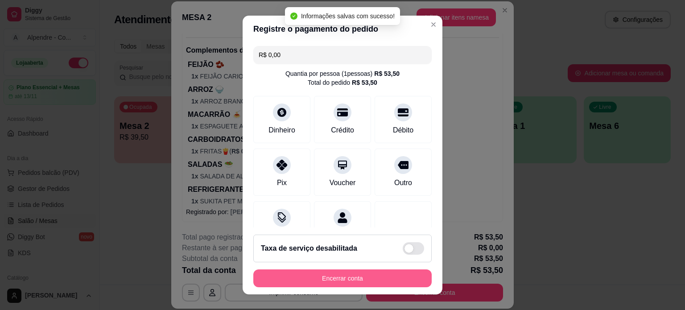
type input "R$ 0,00"
click at [327, 278] on button "Encerrar conta" at bounding box center [342, 278] width 173 height 17
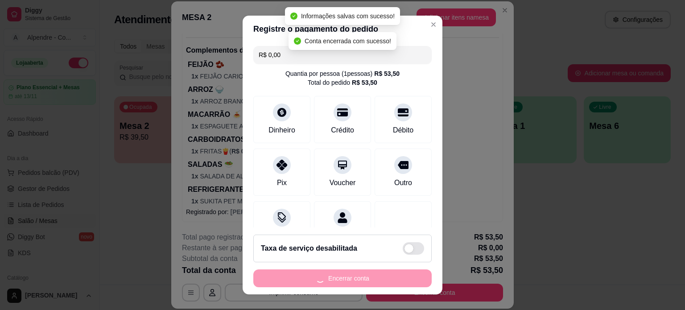
scroll to position [0, 0]
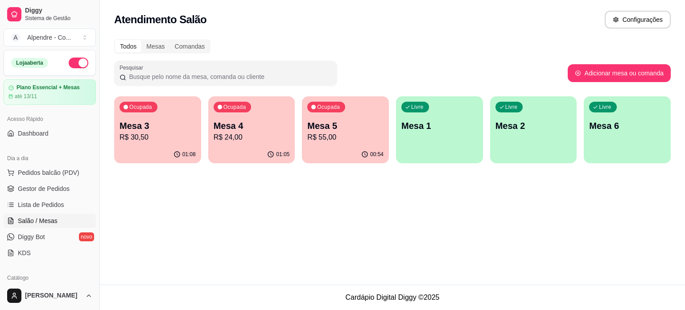
click at [169, 123] on p "Mesa 3" at bounding box center [157, 125] width 76 height 12
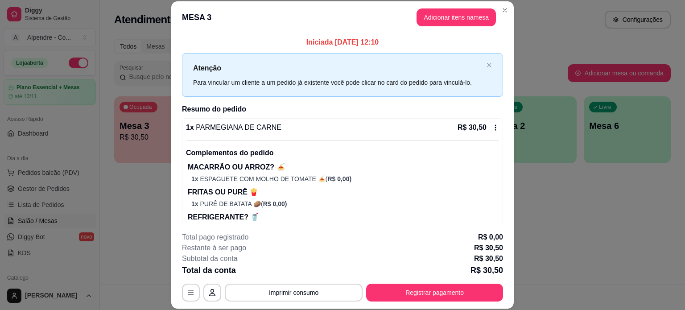
scroll to position [28, 0]
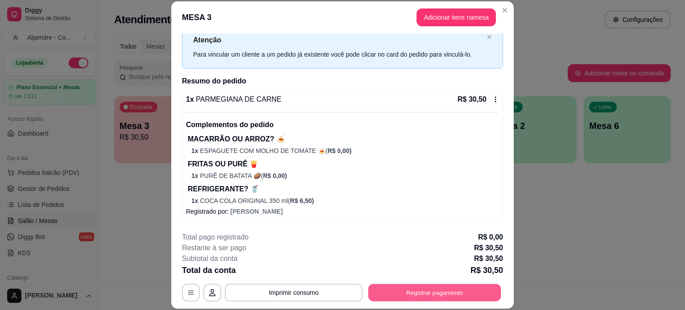
click at [463, 291] on button "Registrar pagamento" at bounding box center [434, 291] width 133 height 17
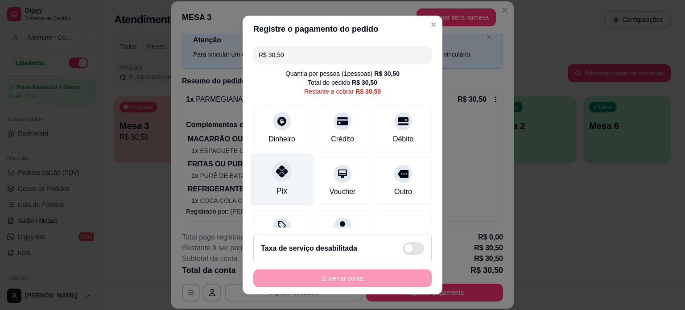
click at [282, 174] on div at bounding box center [282, 171] width 20 height 20
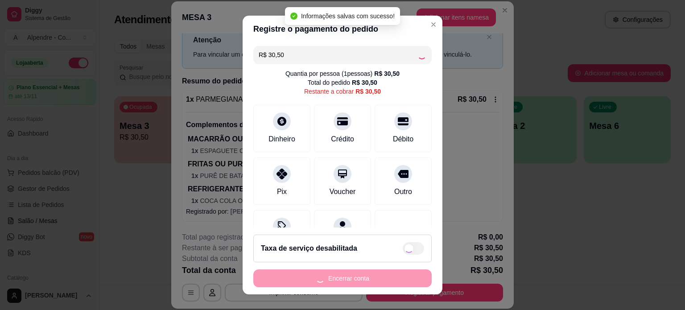
type input "R$ 0,00"
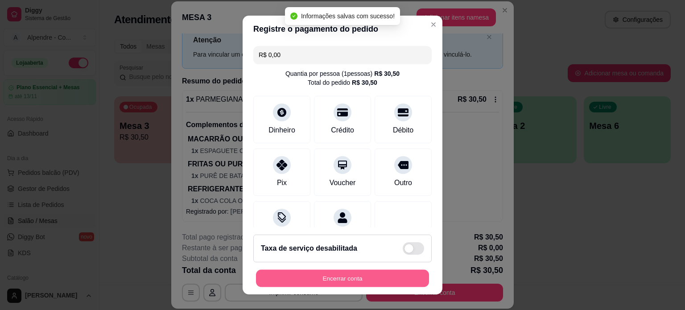
click at [333, 279] on button "Encerrar conta" at bounding box center [342, 278] width 173 height 17
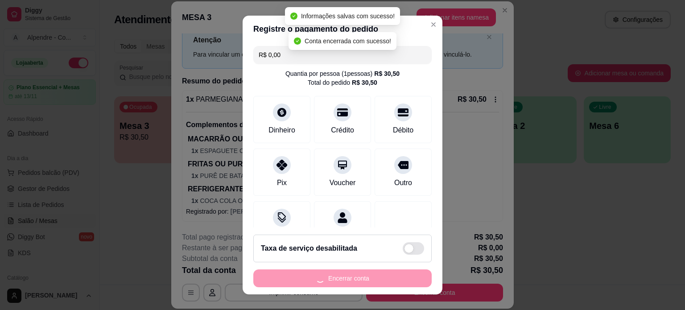
scroll to position [0, 0]
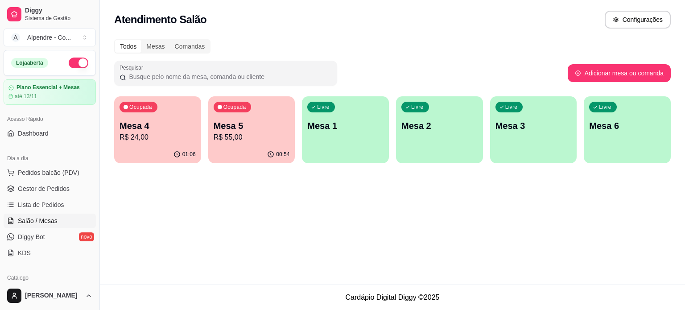
click at [142, 135] on p "R$ 24,00" at bounding box center [157, 137] width 76 height 11
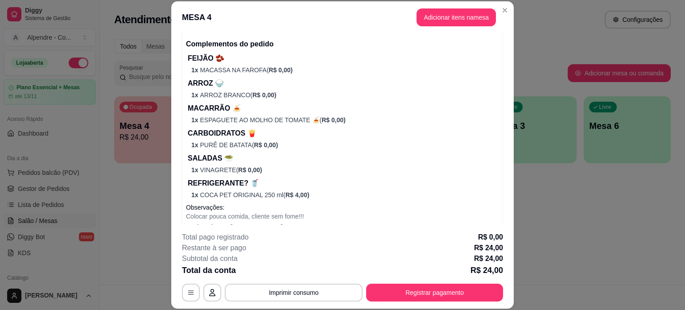
scroll to position [124, 0]
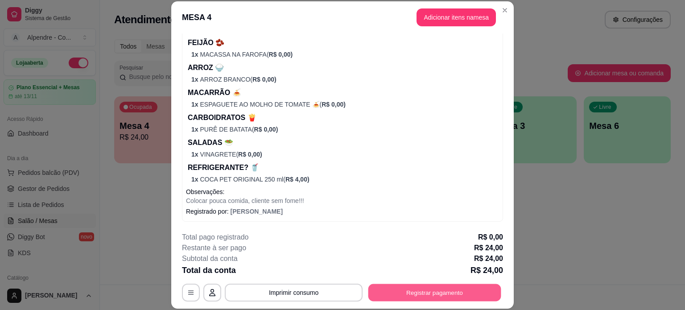
click at [440, 294] on button "Registrar pagamento" at bounding box center [434, 291] width 133 height 17
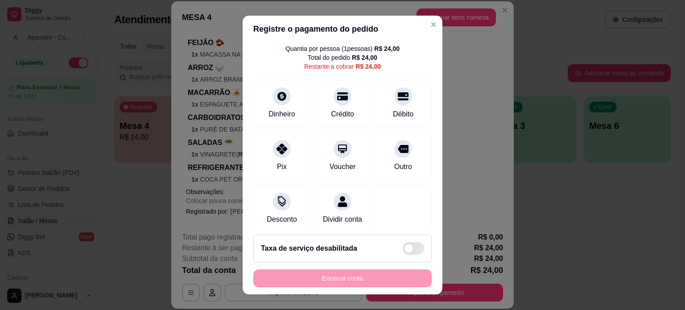
scroll to position [43, 0]
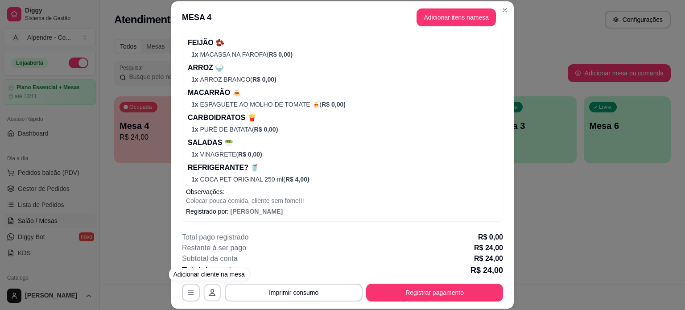
click at [215, 291] on button "button" at bounding box center [212, 291] width 17 height 17
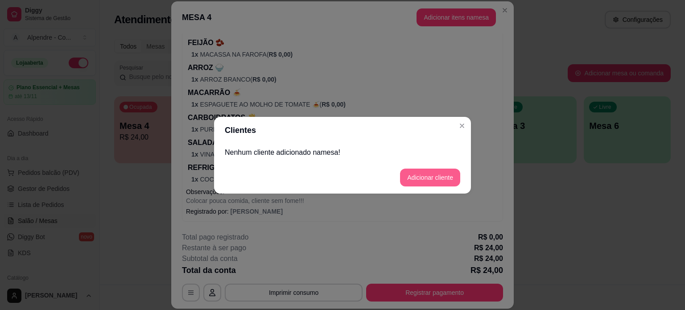
click at [435, 181] on button "Adicionar cliente" at bounding box center [430, 177] width 60 height 18
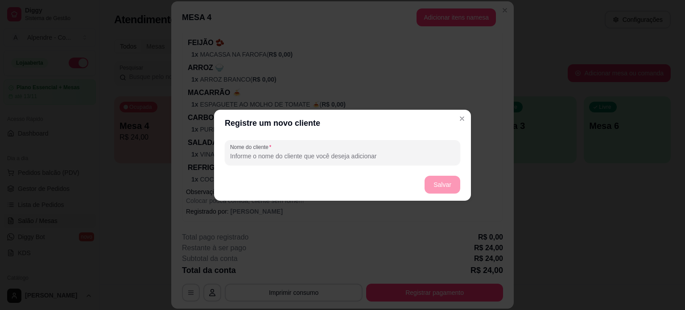
click at [296, 153] on input "Nome do cliente" at bounding box center [342, 156] width 225 height 9
type input "samar"
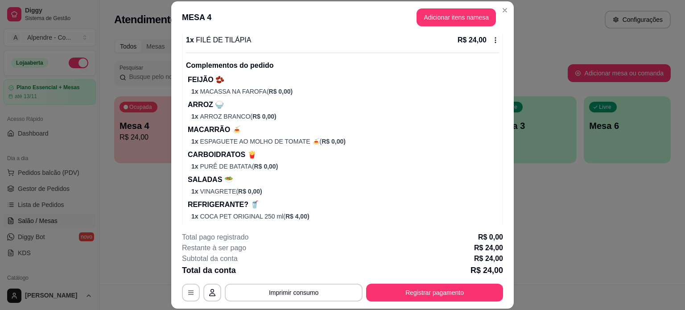
scroll to position [86, 0]
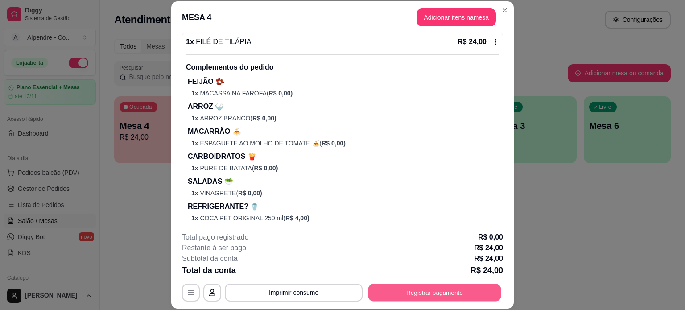
click at [418, 294] on button "Registrar pagamento" at bounding box center [434, 291] width 133 height 17
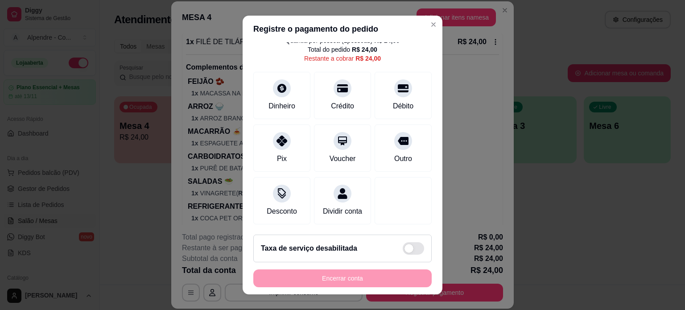
scroll to position [43, 0]
click at [402, 131] on div "Outro" at bounding box center [403, 146] width 63 height 52
type input "R$ 0,00"
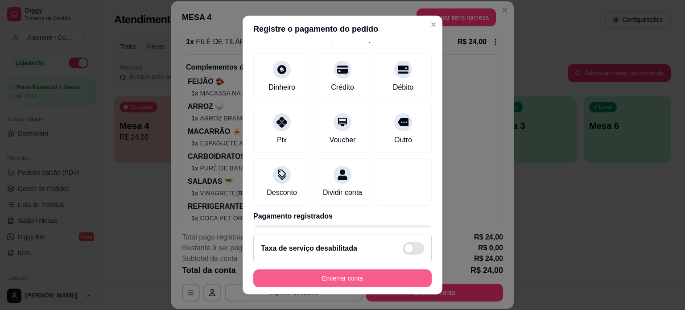
click at [321, 277] on button "Encerrar conta" at bounding box center [342, 278] width 178 height 18
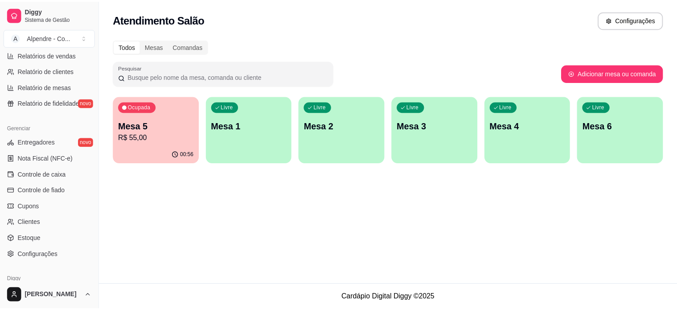
scroll to position [298, 0]
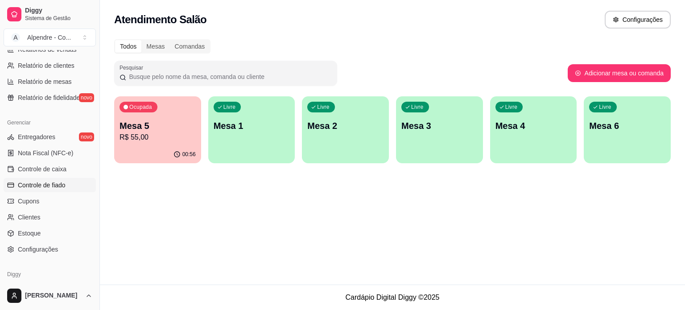
click at [52, 187] on span "Controle de fiado" at bounding box center [42, 185] width 48 height 9
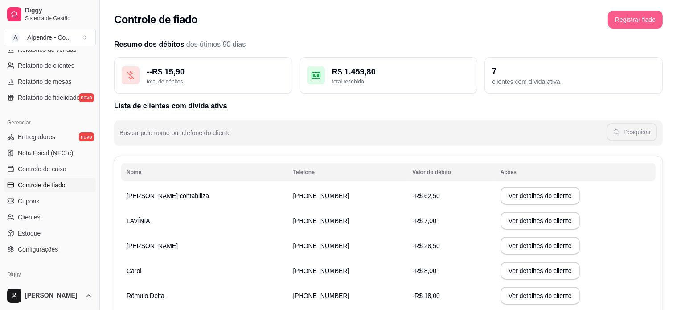
click at [636, 23] on button "Registrar fiado" at bounding box center [635, 20] width 55 height 18
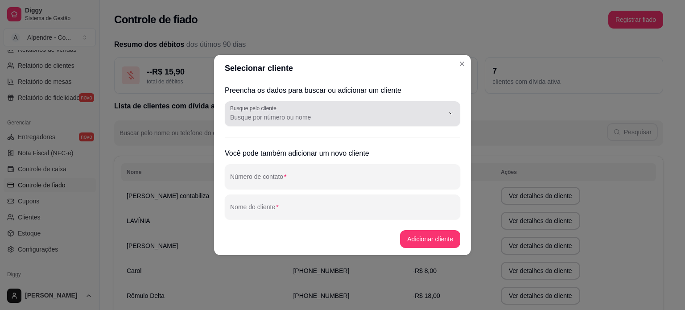
click at [298, 111] on div at bounding box center [342, 114] width 225 height 18
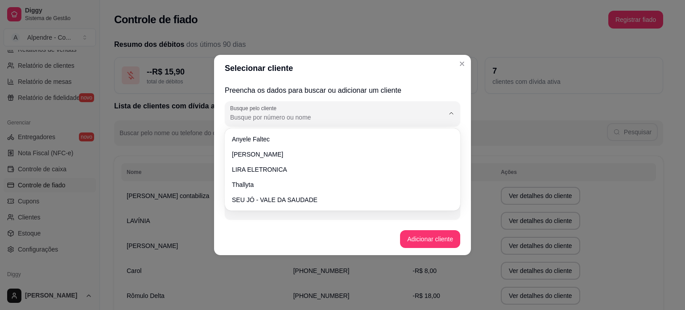
click at [216, 117] on div "Preencha os dados para buscar ou adicionar um cliente Busque pelo cliente Você …" at bounding box center [342, 152] width 257 height 141
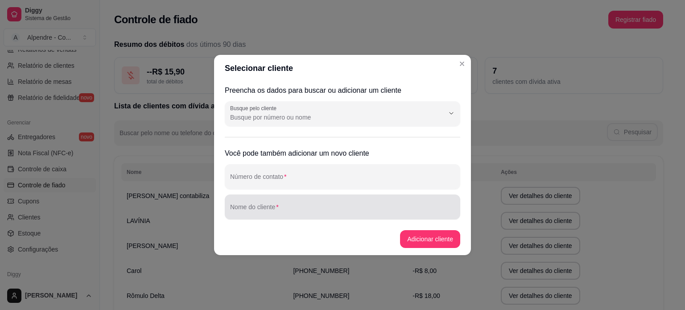
click at [275, 210] on input "Nome do cliente" at bounding box center [342, 210] width 225 height 9
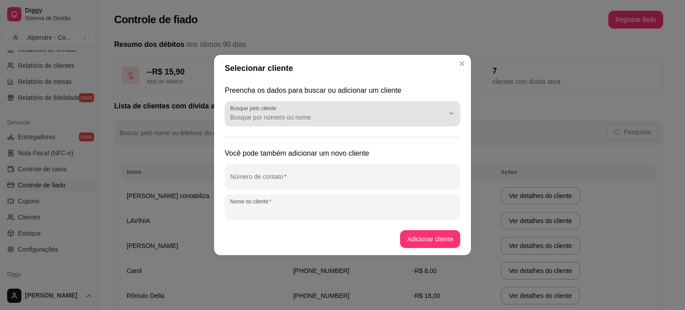
click at [287, 120] on input "Busque pelo cliente" at bounding box center [330, 117] width 200 height 9
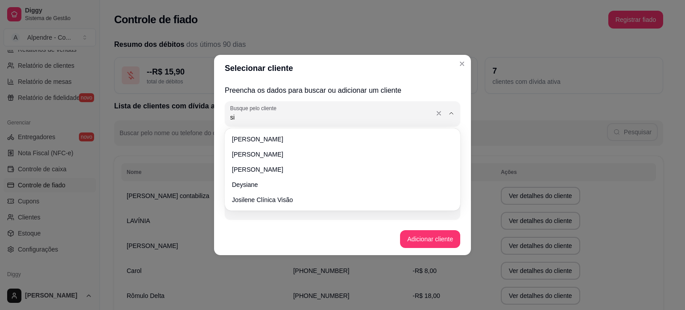
type input "sil"
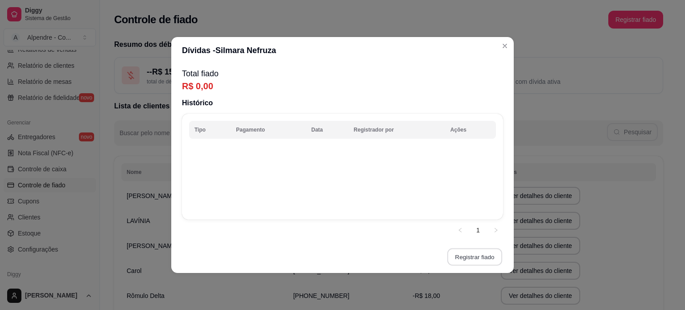
click at [471, 260] on button "Registrar fiado" at bounding box center [474, 256] width 55 height 17
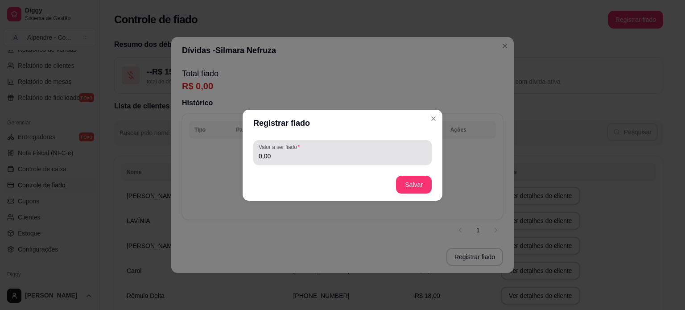
click at [289, 158] on input "0,00" at bounding box center [343, 156] width 168 height 9
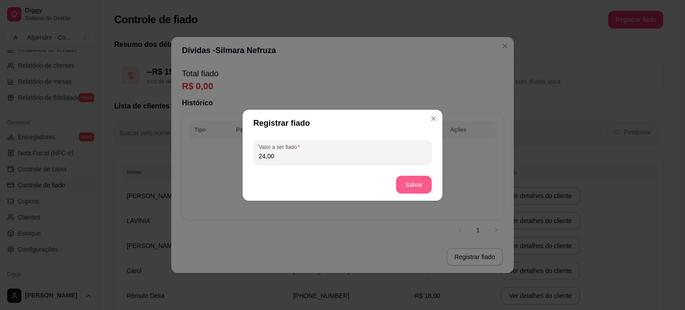
type input "24,00"
click at [423, 183] on button "Salvar" at bounding box center [413, 184] width 35 height 17
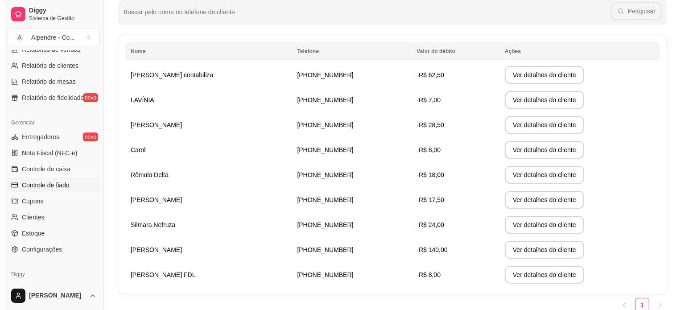
scroll to position [118, 0]
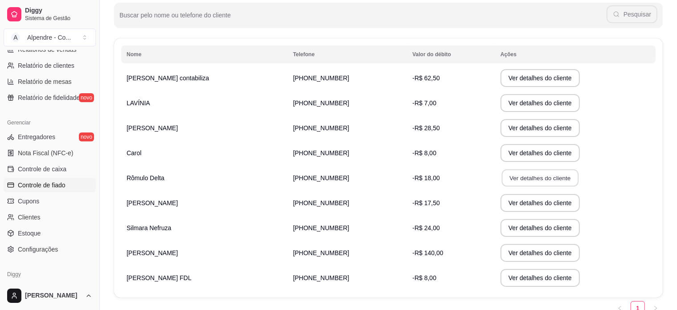
click at [522, 177] on button "Ver detalhes do cliente" at bounding box center [540, 177] width 77 height 17
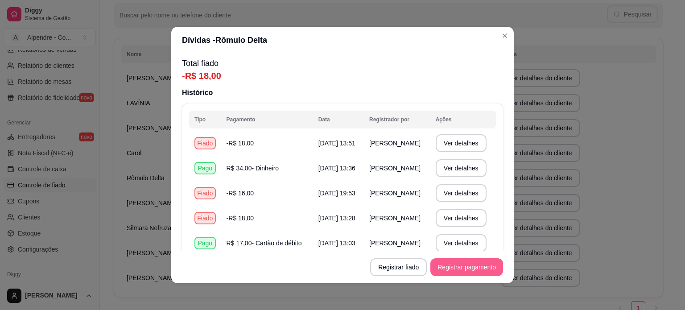
click at [444, 270] on button "Registrar pagamento" at bounding box center [466, 267] width 73 height 18
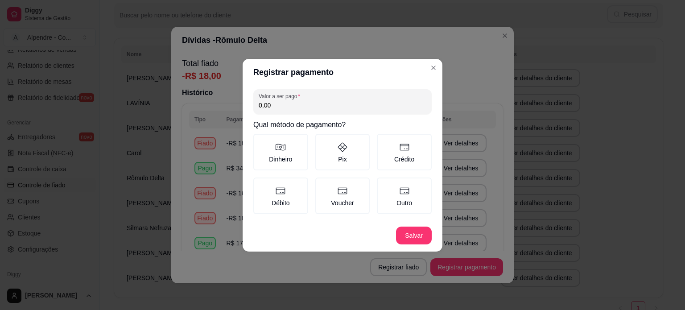
click at [293, 105] on input "0,00" at bounding box center [343, 105] width 168 height 9
type input "18,00"
click at [343, 155] on label "Pix" at bounding box center [342, 152] width 55 height 37
click at [322, 140] on button "Pix" at bounding box center [318, 136] width 7 height 7
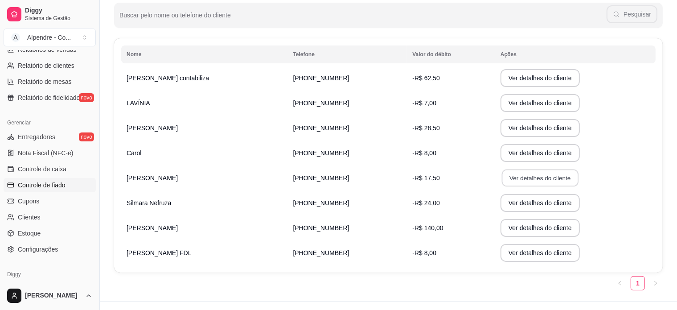
click at [506, 180] on button "Ver detalhes do cliente" at bounding box center [540, 177] width 77 height 17
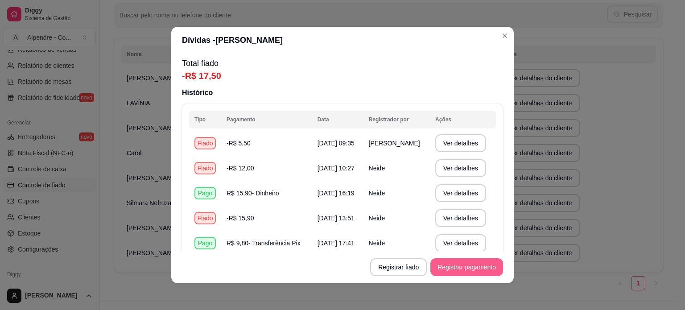
click at [451, 267] on button "Registrar pagamento" at bounding box center [466, 267] width 73 height 18
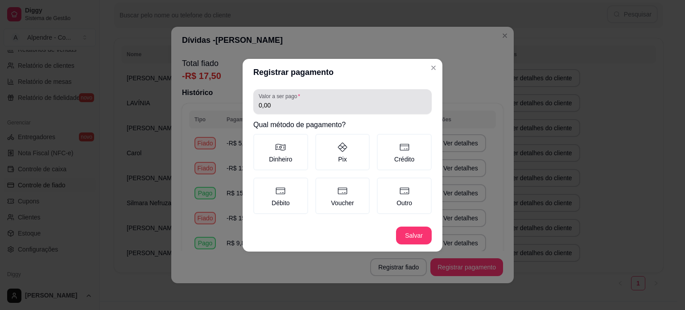
click at [276, 103] on input "0,00" at bounding box center [343, 105] width 168 height 9
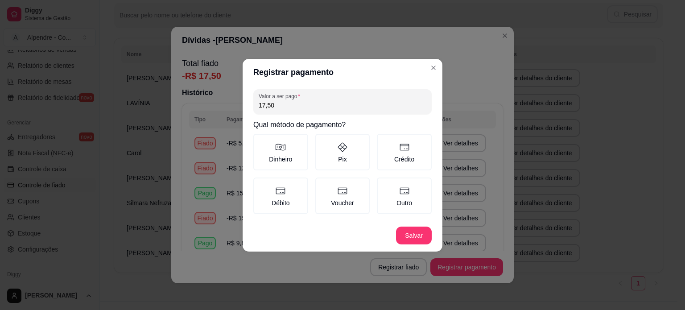
type input "17,50"
click at [420, 230] on button "Salvar" at bounding box center [413, 234] width 35 height 17
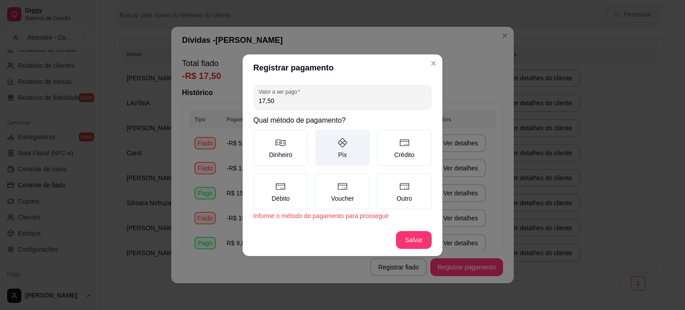
click at [364, 153] on label "Pix" at bounding box center [342, 147] width 55 height 37
click at [322, 136] on button "Pix" at bounding box center [318, 132] width 7 height 7
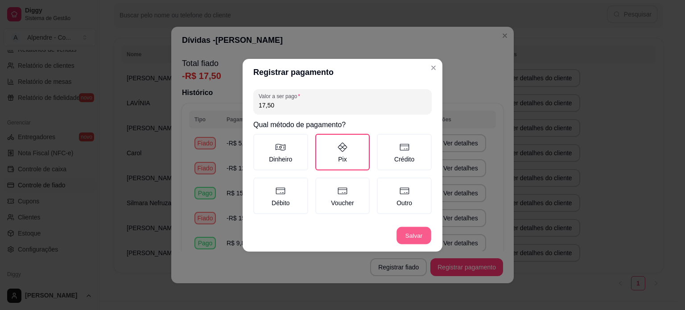
click at [396, 236] on footer "Salvar" at bounding box center [342, 235] width 200 height 32
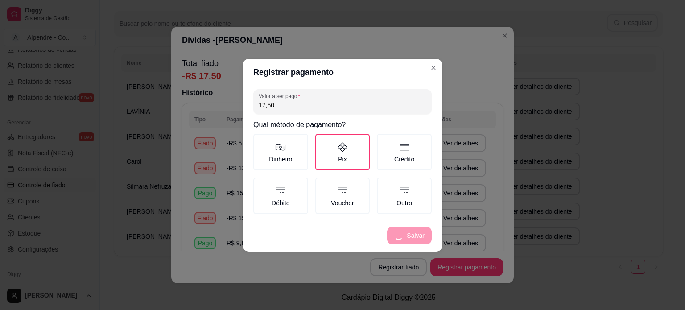
scroll to position [109, 0]
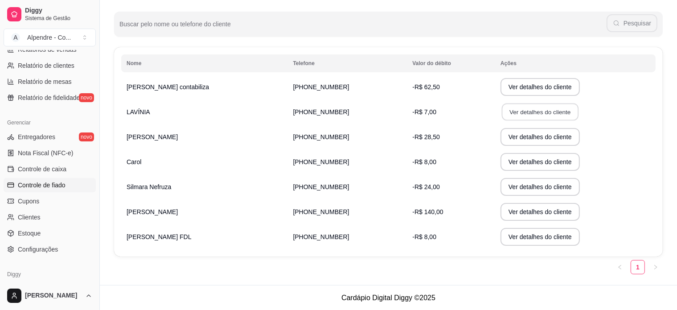
click at [535, 114] on button "Ver detalhes do cliente" at bounding box center [540, 111] width 77 height 17
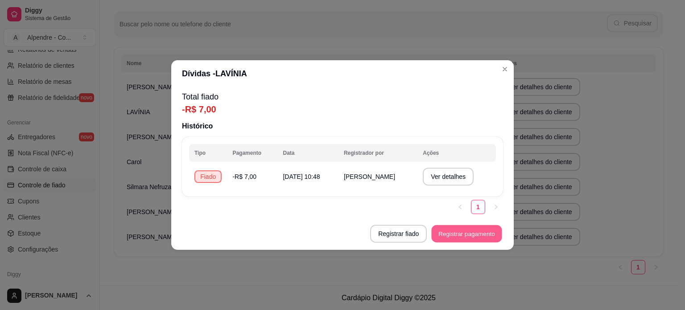
click at [466, 230] on button "Registrar pagamento" at bounding box center [466, 233] width 70 height 17
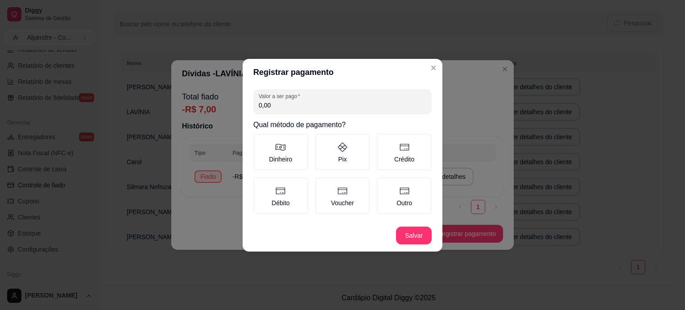
click at [288, 108] on input "0,00" at bounding box center [343, 105] width 168 height 9
type input "7,00"
click at [349, 150] on label "Pix" at bounding box center [342, 152] width 55 height 37
click at [322, 140] on button "Pix" at bounding box center [318, 136] width 7 height 7
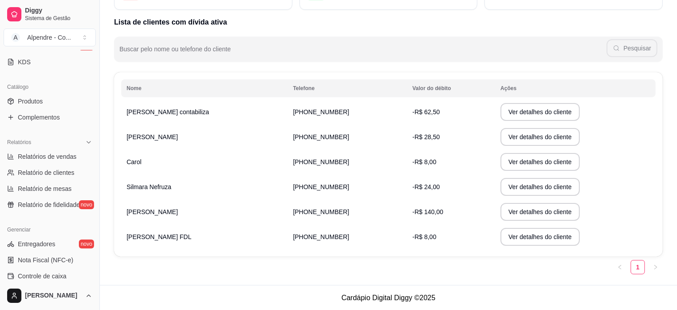
scroll to position [144, 0]
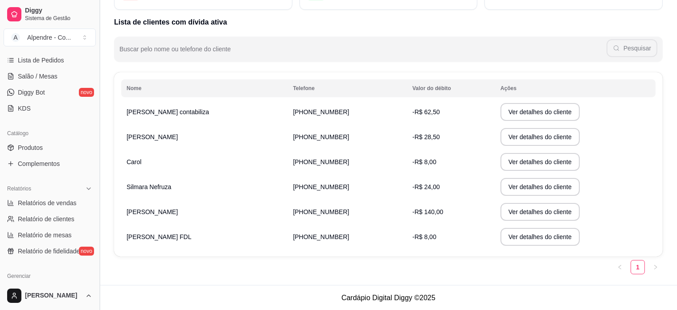
drag, startPoint x: 96, startPoint y: 145, endPoint x: 96, endPoint y: 128, distance: 17.4
click at [96, 128] on button "Toggle Sidebar" at bounding box center [99, 155] width 7 height 310
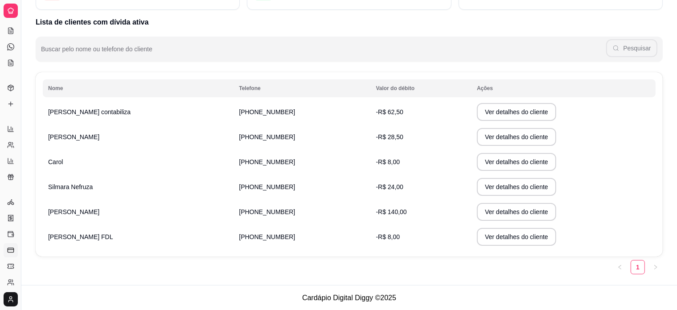
scroll to position [60, 0]
click at [21, 89] on button "Toggle Sidebar" at bounding box center [20, 155] width 7 height 310
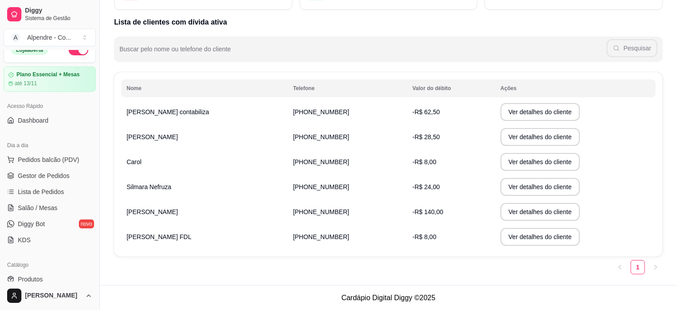
scroll to position [0, 0]
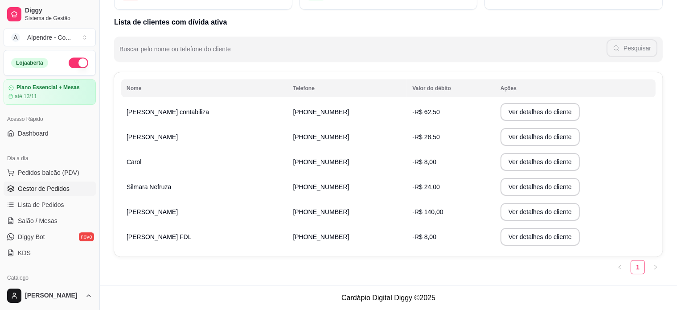
click at [46, 189] on span "Gestor de Pedidos" at bounding box center [44, 188] width 52 height 9
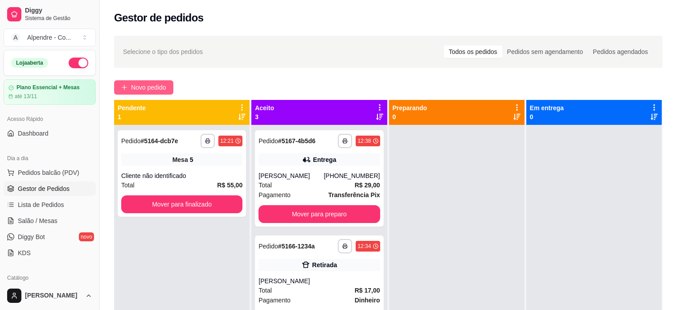
click at [146, 85] on span "Novo pedido" at bounding box center [148, 87] width 35 height 10
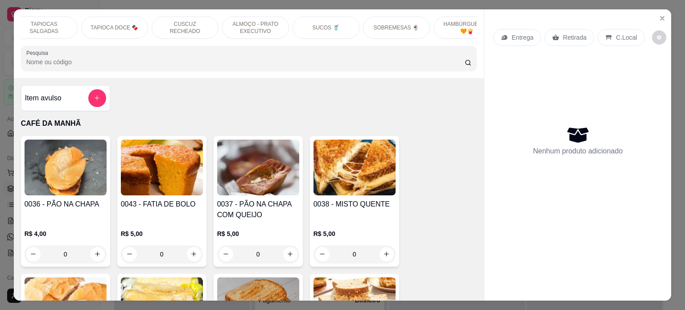
scroll to position [0, 227]
click at [230, 24] on p "ALMOÇO - PRATO EXECUTIVO" at bounding box center [250, 28] width 52 height 14
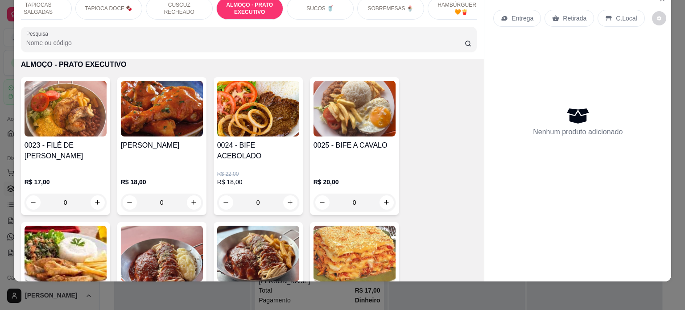
click at [193, 193] on div "0" at bounding box center [162, 202] width 82 height 18
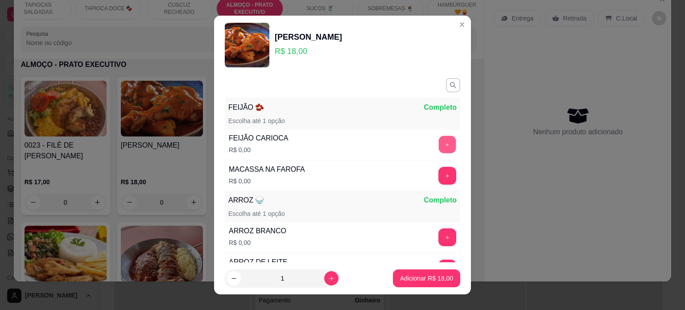
click at [439, 141] on button "+" at bounding box center [447, 143] width 17 height 17
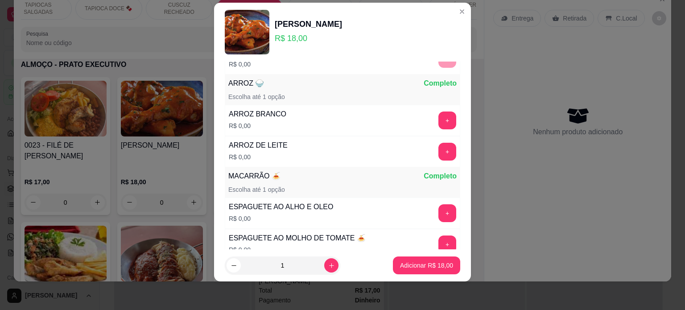
scroll to position [116, 0]
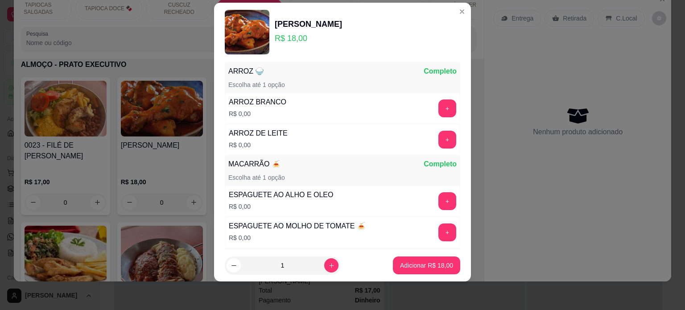
click at [438, 201] on button "+" at bounding box center [447, 201] width 18 height 18
click at [438, 111] on button "+" at bounding box center [447, 108] width 18 height 18
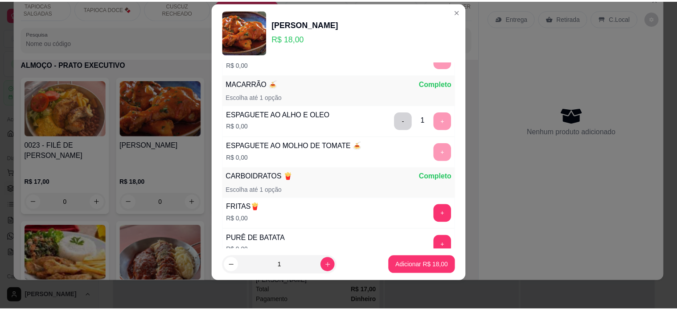
scroll to position [209, 0]
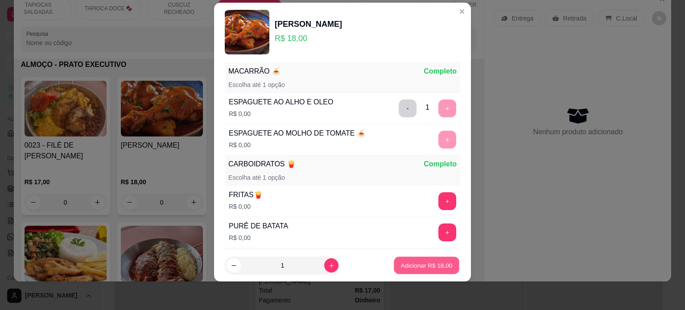
click at [411, 268] on p "Adicionar R$ 18,00" at bounding box center [427, 265] width 52 height 8
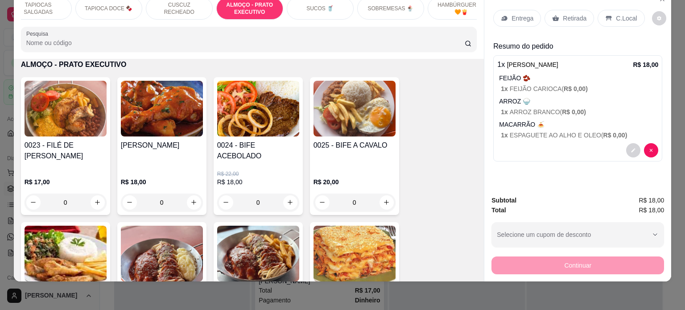
click at [557, 14] on div "Retirada" at bounding box center [568, 18] width 49 height 17
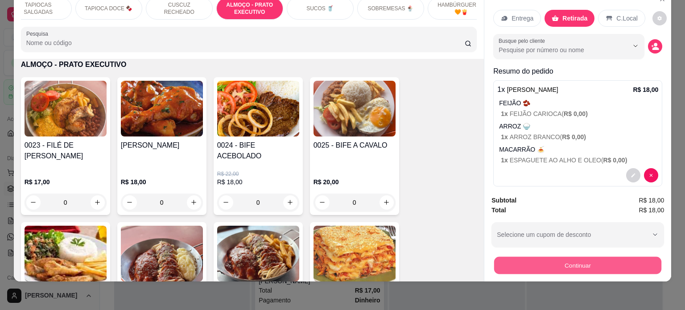
click at [566, 257] on button "Continuar" at bounding box center [577, 265] width 167 height 17
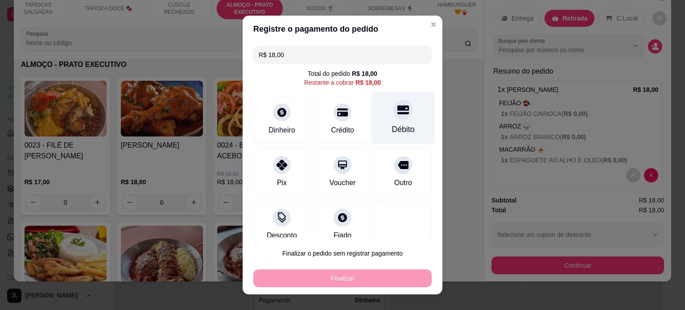
click at [395, 123] on div "Débito" at bounding box center [403, 117] width 63 height 52
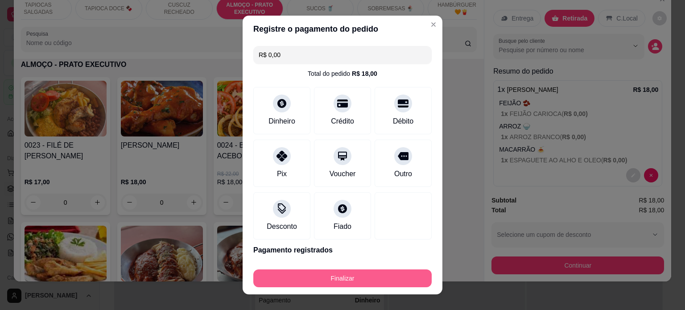
click at [342, 279] on button "Finalizar" at bounding box center [342, 278] width 178 height 18
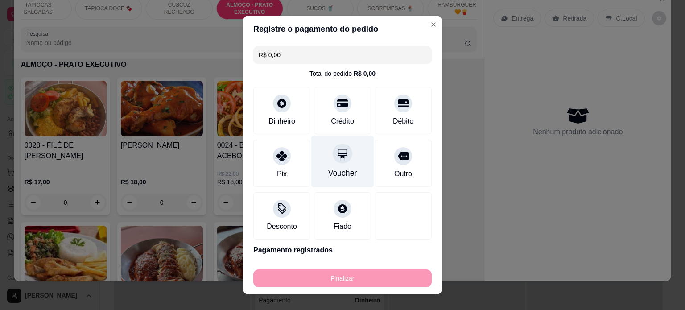
type input "-R$ 18,00"
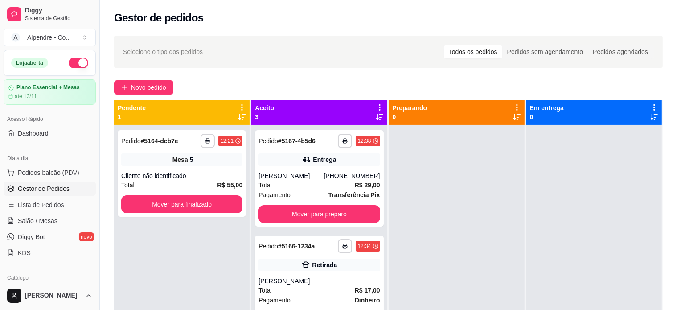
scroll to position [14, 0]
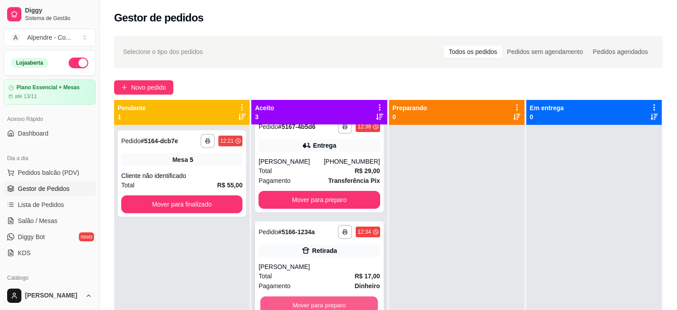
click at [332, 304] on button "Mover para preparo" at bounding box center [319, 304] width 118 height 17
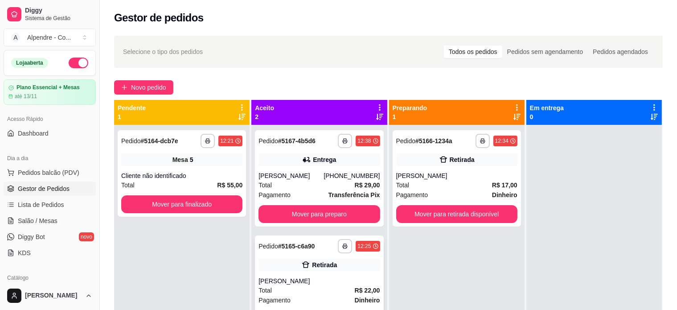
scroll to position [0, 0]
click at [449, 213] on button "Mover para retirada disponível" at bounding box center [457, 213] width 118 height 17
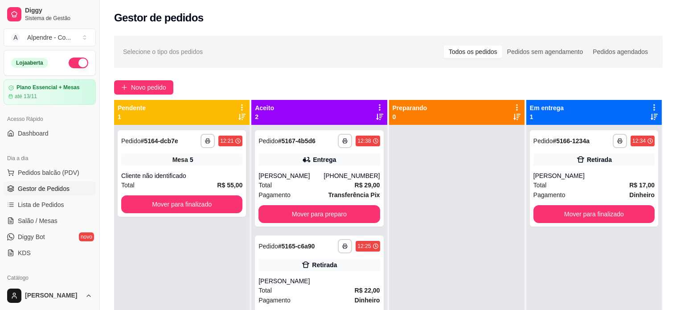
scroll to position [106, 0]
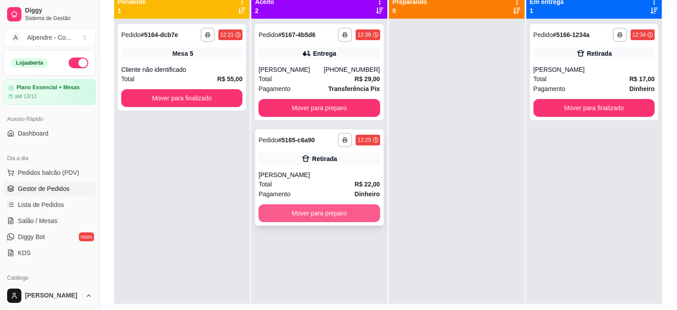
click at [339, 210] on button "Mover para preparo" at bounding box center [319, 213] width 121 height 18
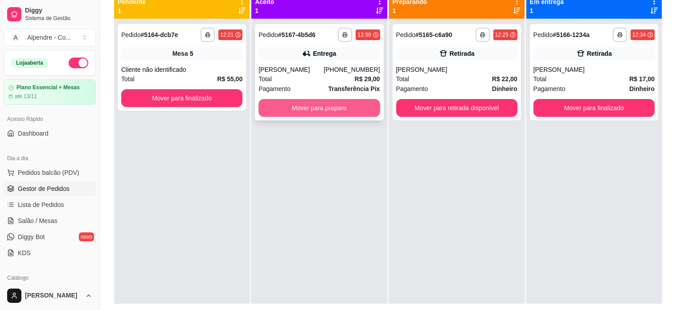
click at [325, 107] on button "Mover para preparo" at bounding box center [319, 108] width 121 height 18
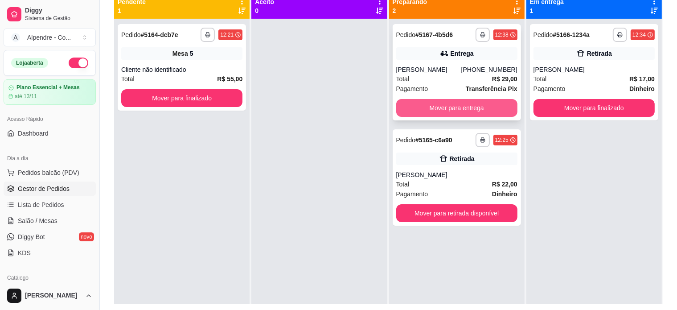
click at [428, 115] on button "Mover para entrega" at bounding box center [456, 108] width 121 height 18
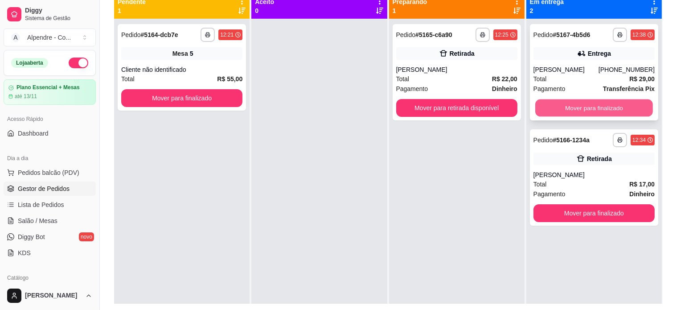
click at [553, 115] on button "Mover para finalizado" at bounding box center [594, 107] width 118 height 17
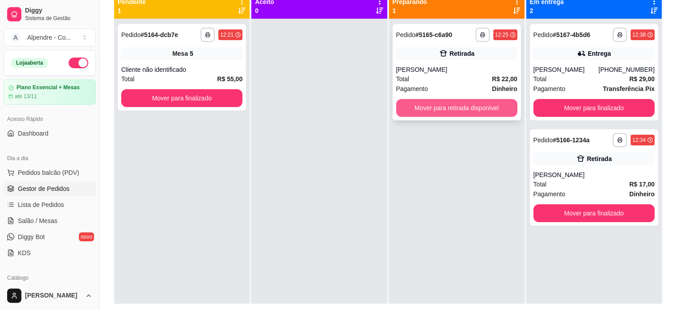
click at [475, 110] on button "Mover para retirada disponível" at bounding box center [456, 108] width 121 height 18
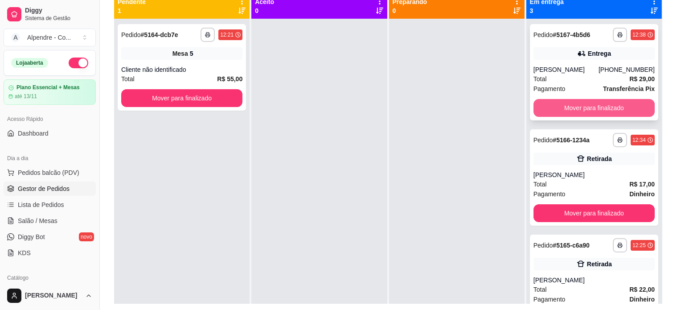
click at [539, 105] on button "Mover para finalizado" at bounding box center [594, 108] width 121 height 18
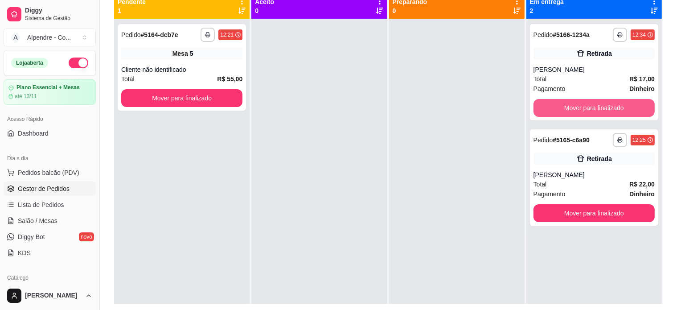
click at [539, 105] on button "Mover para finalizado" at bounding box center [594, 108] width 121 height 18
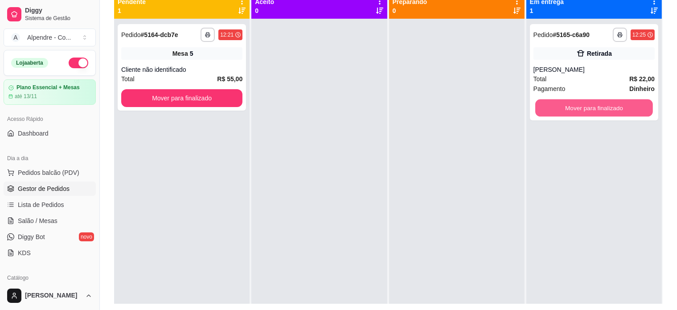
click at [539, 105] on button "Mover para finalizado" at bounding box center [594, 107] width 118 height 17
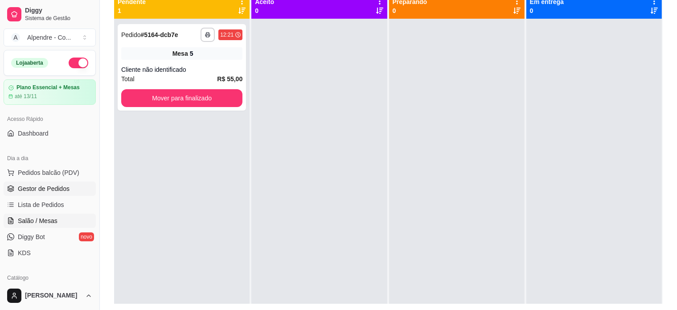
click at [38, 217] on span "Salão / Mesas" at bounding box center [38, 220] width 40 height 9
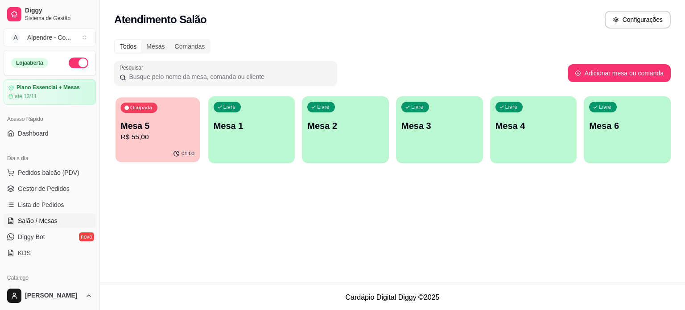
click at [185, 128] on p "Mesa 5" at bounding box center [158, 126] width 74 height 12
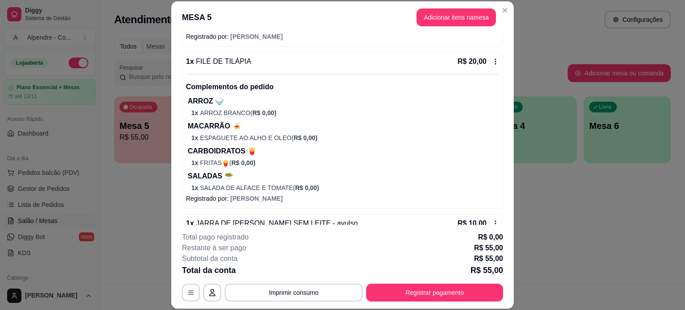
scroll to position [322, 0]
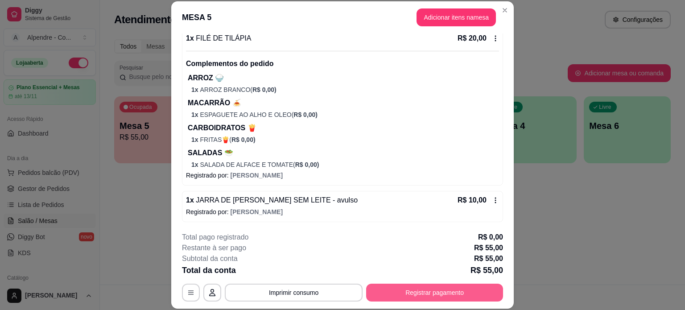
click at [409, 290] on button "Registrar pagamento" at bounding box center [434, 292] width 137 height 18
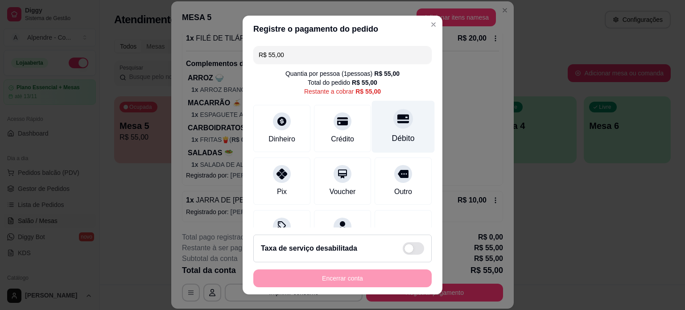
click at [382, 127] on div "Débito" at bounding box center [403, 126] width 63 height 52
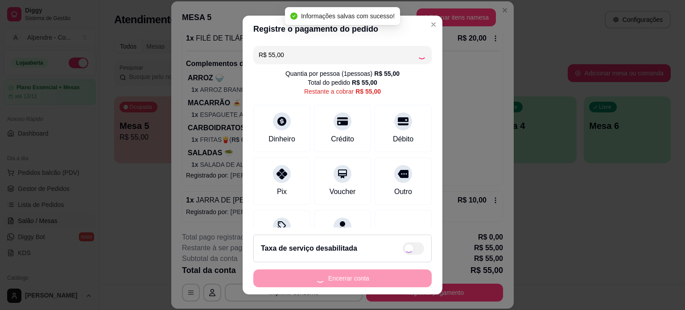
type input "R$ 0,00"
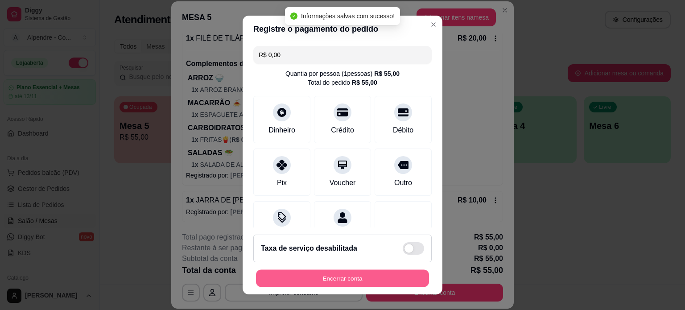
click at [357, 281] on button "Encerrar conta" at bounding box center [342, 278] width 173 height 17
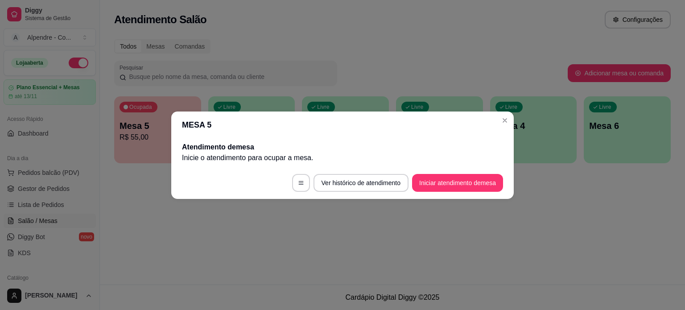
scroll to position [0, 0]
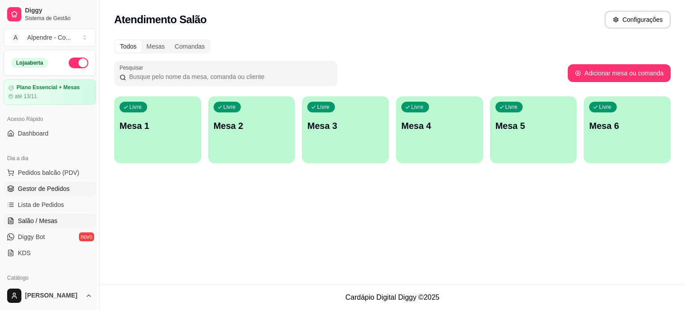
click at [53, 185] on span "Gestor de Pedidos" at bounding box center [44, 188] width 52 height 9
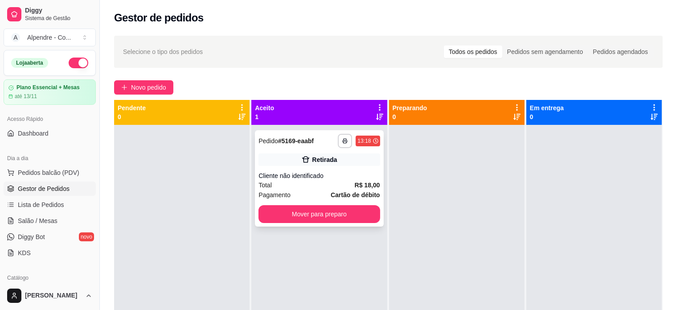
click at [319, 184] on div "Total R$ 18,00" at bounding box center [319, 185] width 121 height 10
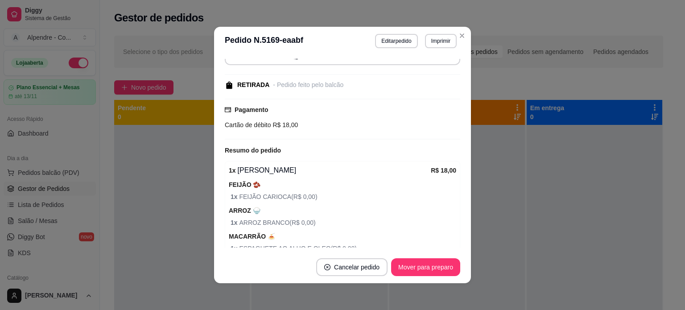
scroll to position [118, 0]
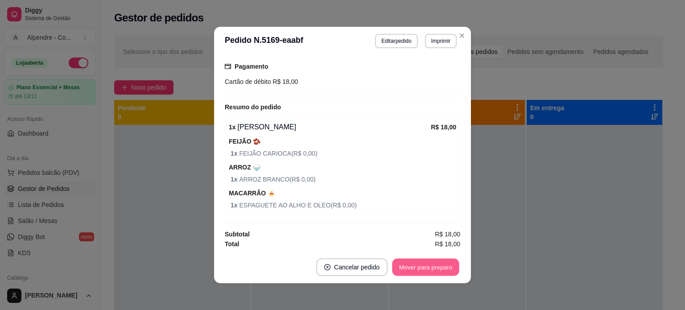
click at [417, 264] on button "Mover para preparo" at bounding box center [425, 267] width 67 height 17
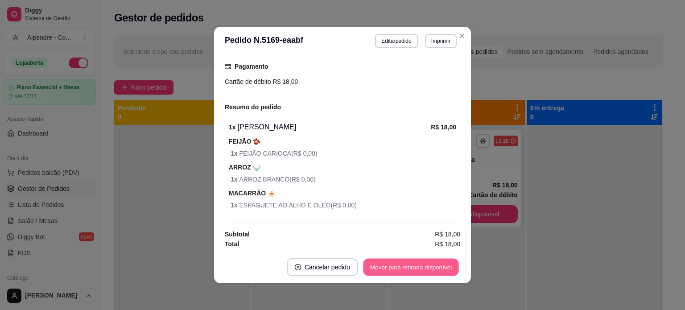
click at [417, 264] on button "Mover para retirada disponível" at bounding box center [410, 267] width 95 height 17
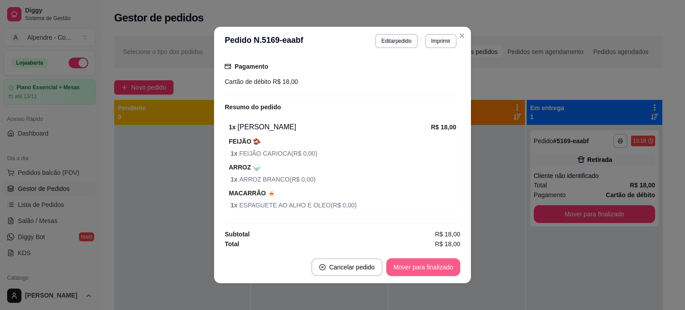
click at [417, 264] on button "Mover para finalizado" at bounding box center [423, 267] width 74 height 18
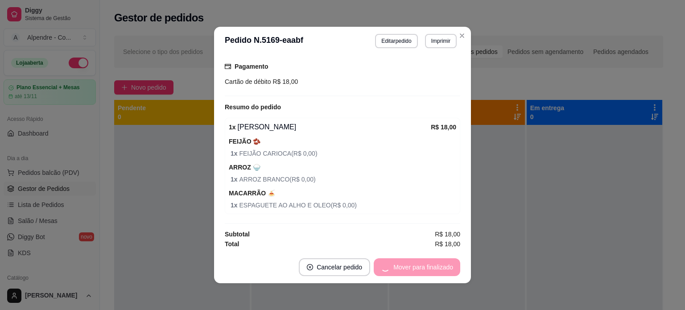
scroll to position [80, 0]
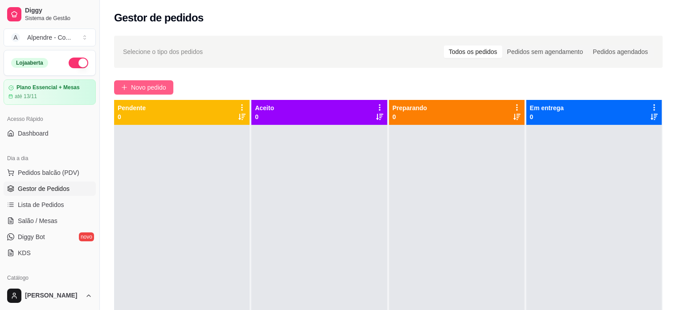
click at [144, 86] on span "Novo pedido" at bounding box center [148, 87] width 35 height 10
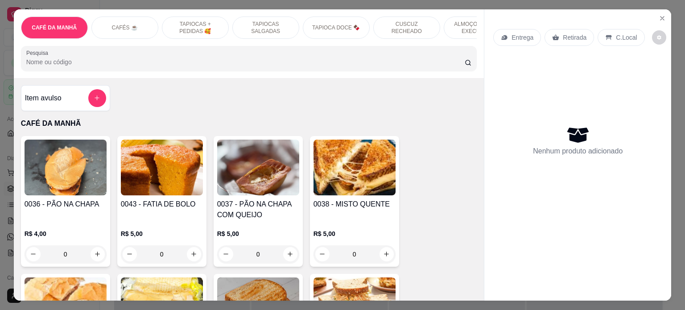
click at [466, 21] on p "ALMOÇO - PRATO EXECUTIVO" at bounding box center [477, 28] width 52 height 14
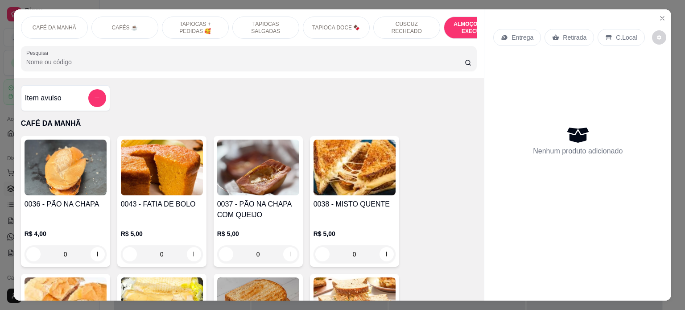
scroll to position [1821, 0]
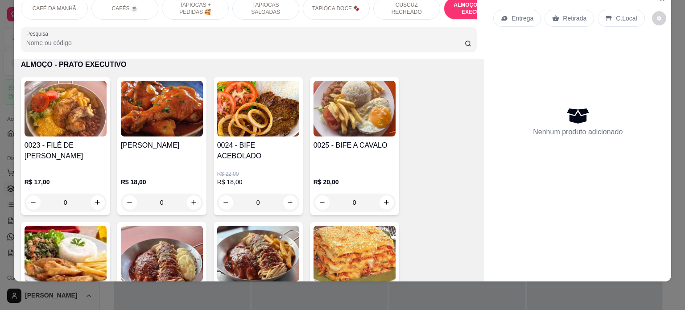
click at [284, 193] on div "0" at bounding box center [258, 202] width 82 height 18
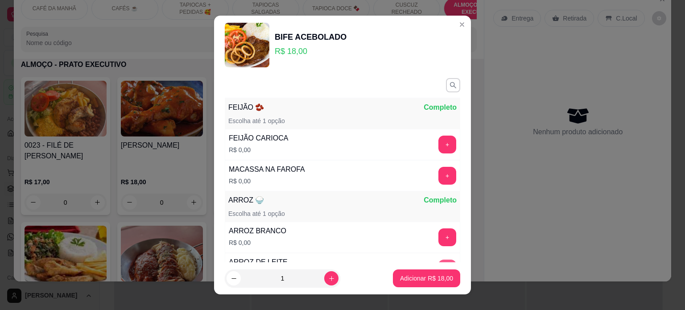
click at [438, 261] on button "+" at bounding box center [447, 268] width 18 height 18
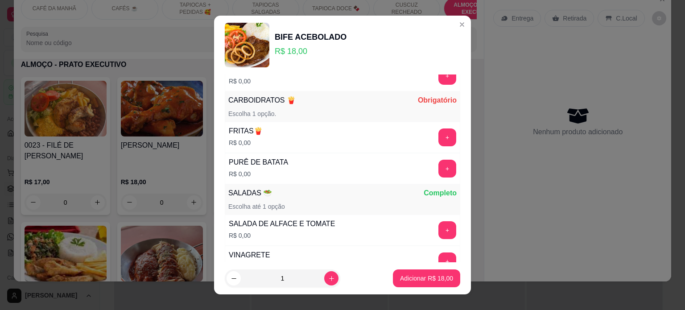
scroll to position [297, 0]
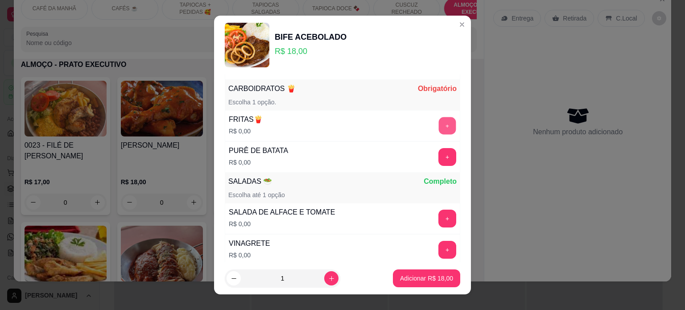
click at [439, 128] on button "+" at bounding box center [447, 125] width 17 height 17
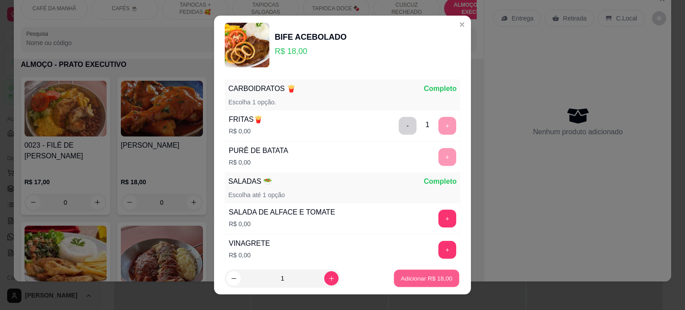
click at [407, 276] on p "Adicionar R$ 18,00" at bounding box center [427, 278] width 52 height 8
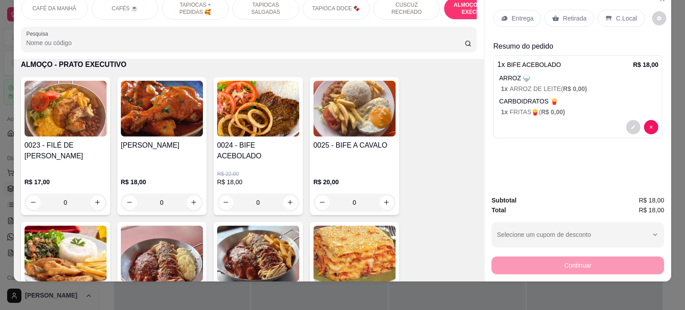
click at [514, 14] on p "Entrega" at bounding box center [522, 18] width 22 height 9
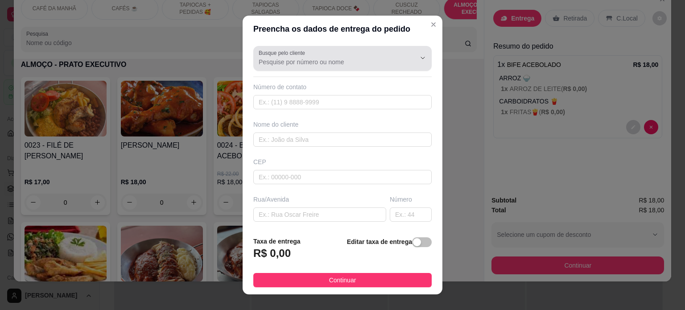
click at [266, 63] on input "Busque pelo cliente" at bounding box center [330, 61] width 143 height 9
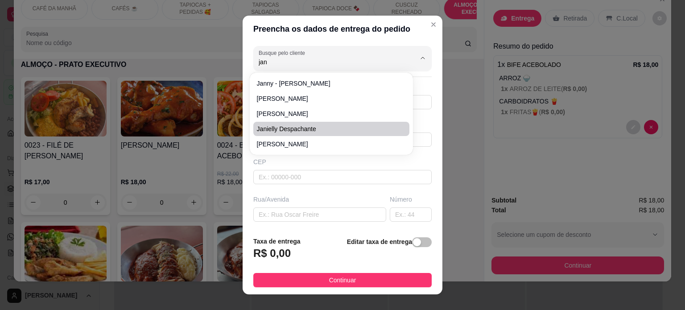
click at [275, 125] on span "Janielly despachante" at bounding box center [327, 128] width 140 height 9
type input "Janielly despachante"
type input "558386344537"
type input "Janielly despachante"
type input "[PERSON_NAME]"
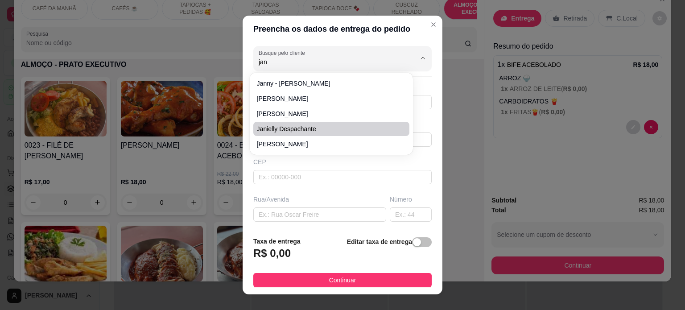
type input "DESPACHANTES"
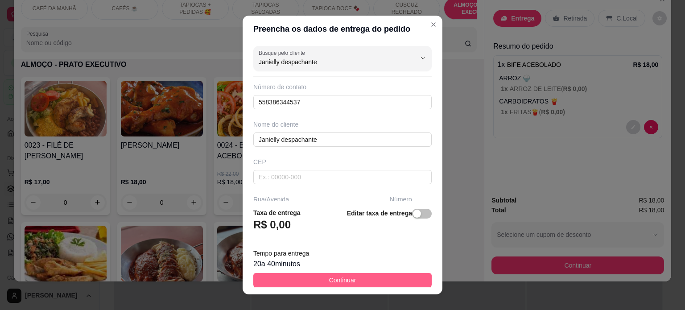
type input "Janielly despachante"
click at [305, 278] on button "Continuar" at bounding box center [342, 280] width 178 height 14
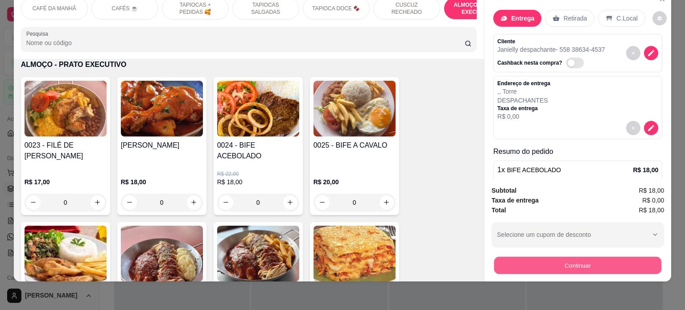
click at [559, 257] on button "Continuar" at bounding box center [577, 265] width 167 height 17
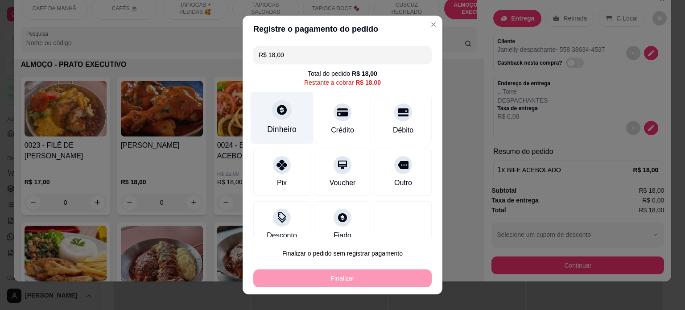
click at [267, 124] on div "Dinheiro" at bounding box center [281, 129] width 29 height 12
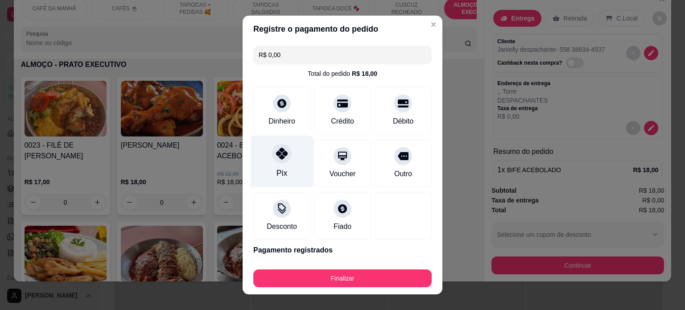
click at [263, 151] on div "Pix" at bounding box center [281, 161] width 63 height 52
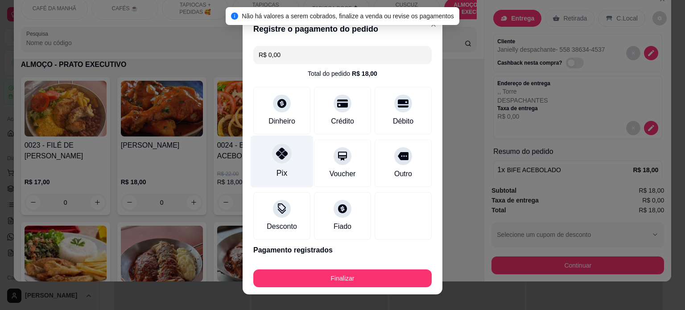
click at [288, 161] on div "Pix" at bounding box center [281, 161] width 63 height 52
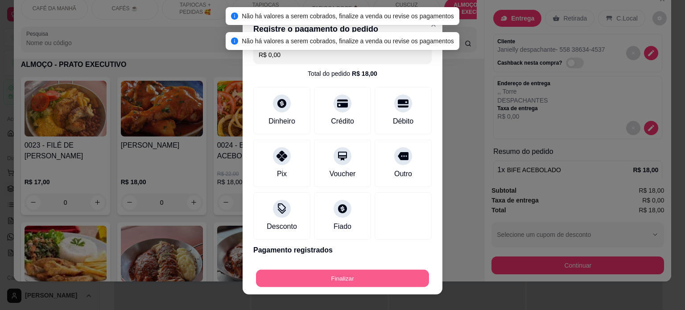
click at [350, 279] on button "Finalizar" at bounding box center [342, 278] width 173 height 17
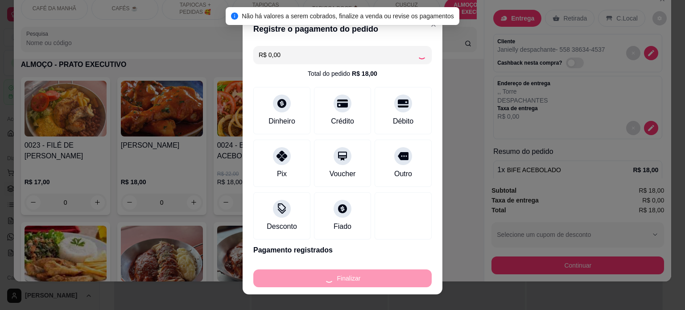
type input "-R$ 18,00"
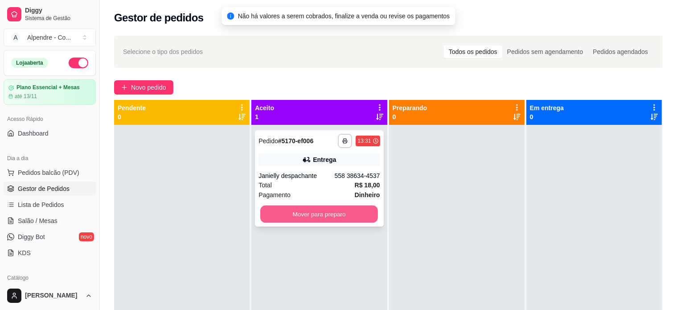
click at [319, 213] on button "Mover para preparo" at bounding box center [319, 213] width 118 height 17
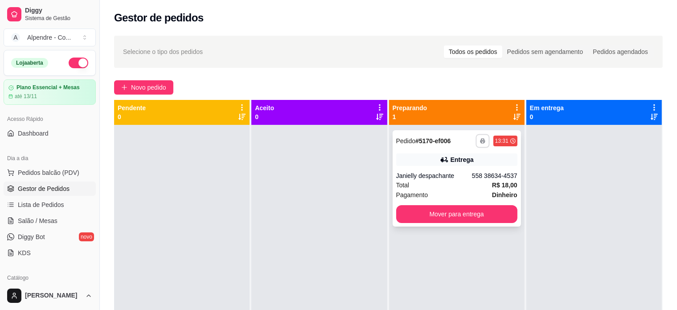
click at [481, 144] on button "button" at bounding box center [483, 141] width 14 height 14
click at [451, 172] on button "Impressora container" at bounding box center [450, 172] width 62 height 14
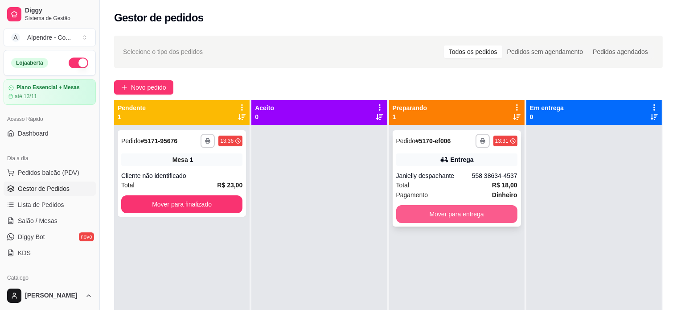
click at [472, 214] on button "Mover para entrega" at bounding box center [456, 214] width 121 height 18
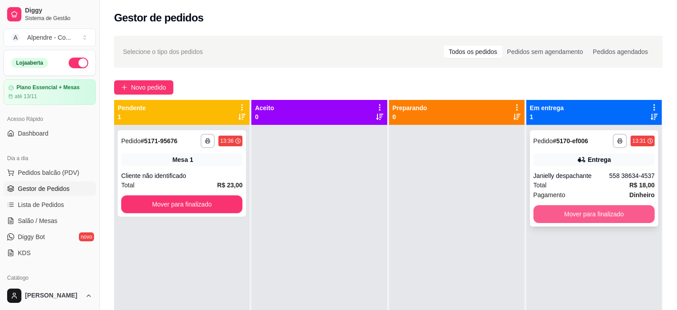
click at [626, 213] on button "Mover para finalizado" at bounding box center [594, 214] width 121 height 18
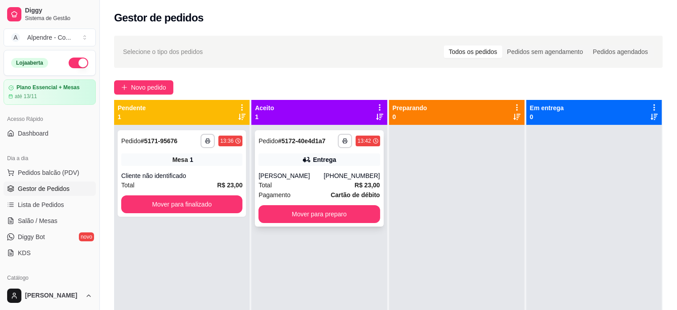
click at [314, 180] on div "[PERSON_NAME]" at bounding box center [291, 175] width 65 height 9
click at [303, 223] on button "Mover para preparo" at bounding box center [319, 213] width 118 height 17
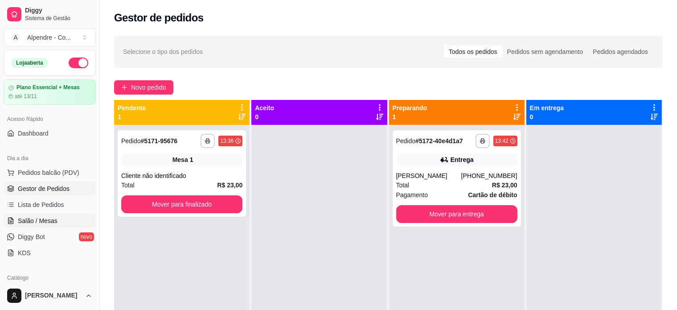
click at [54, 219] on span "Salão / Mesas" at bounding box center [38, 220] width 40 height 9
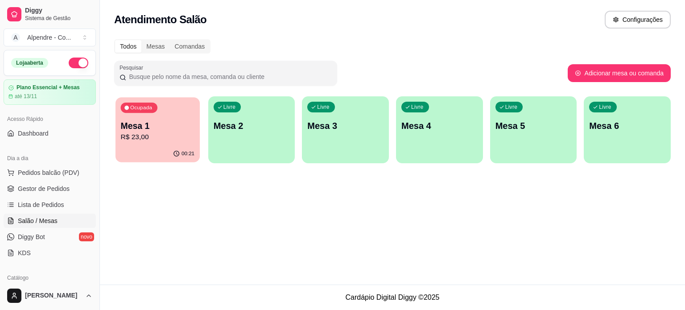
click at [160, 118] on div "Ocupada Mesa 1 R$ 23,00" at bounding box center [157, 121] width 84 height 48
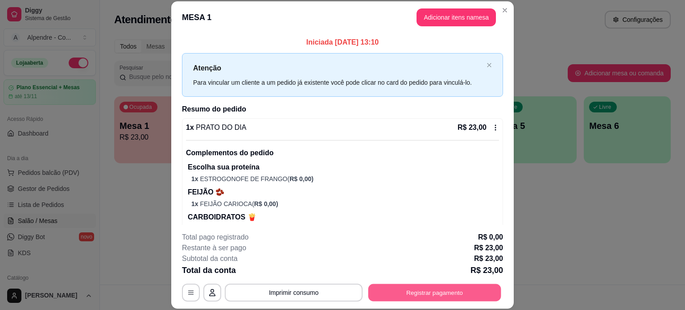
click at [441, 292] on button "Registrar pagamento" at bounding box center [434, 291] width 133 height 17
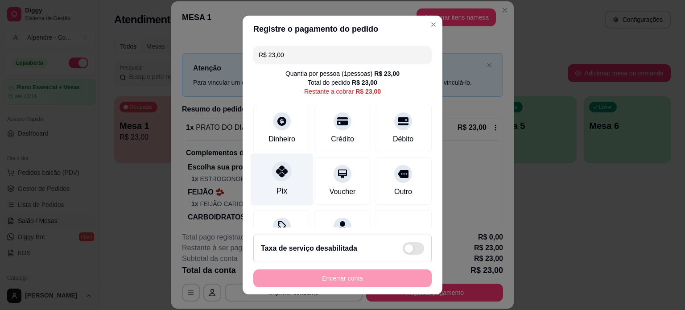
click at [278, 185] on div "Pix" at bounding box center [281, 179] width 63 height 52
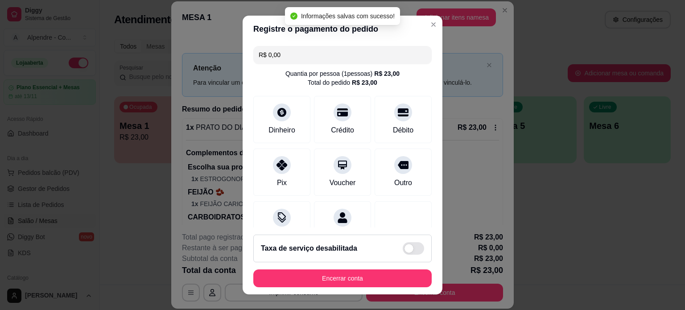
type input "R$ 0,00"
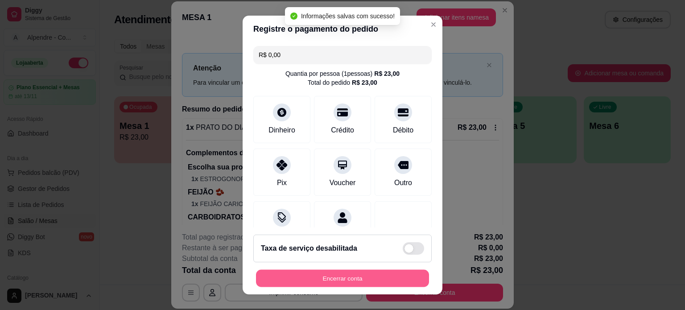
click at [352, 277] on button "Encerrar conta" at bounding box center [342, 278] width 173 height 17
